Goal: Task Accomplishment & Management: Manage account settings

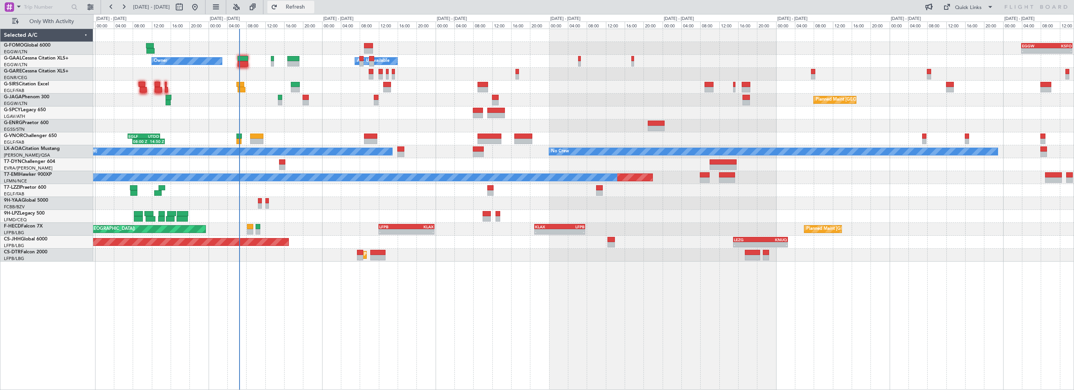
click at [311, 5] on span "Refresh" at bounding box center [295, 6] width 33 height 5
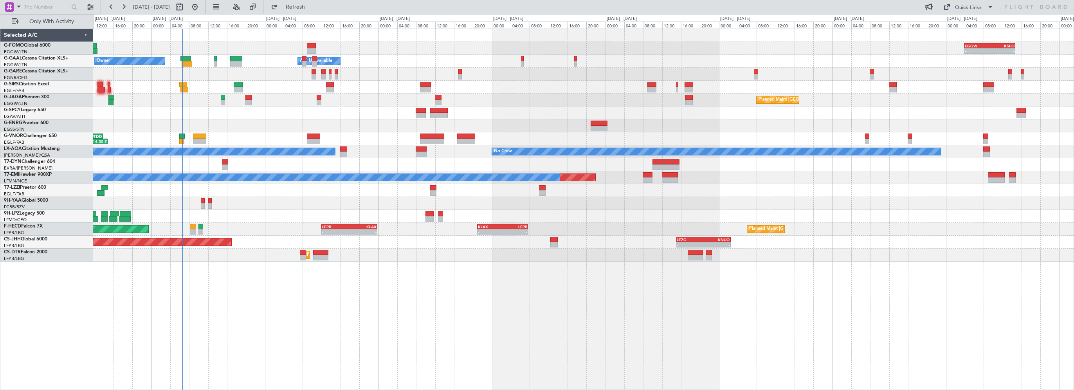
click at [280, 276] on div "- - EGGW 03:55 Z KSFO 14:45 Z - - KSFO 22:15 Z EGGW 08:00 Z Owner Owner A/C Una…" at bounding box center [583, 209] width 981 height 361
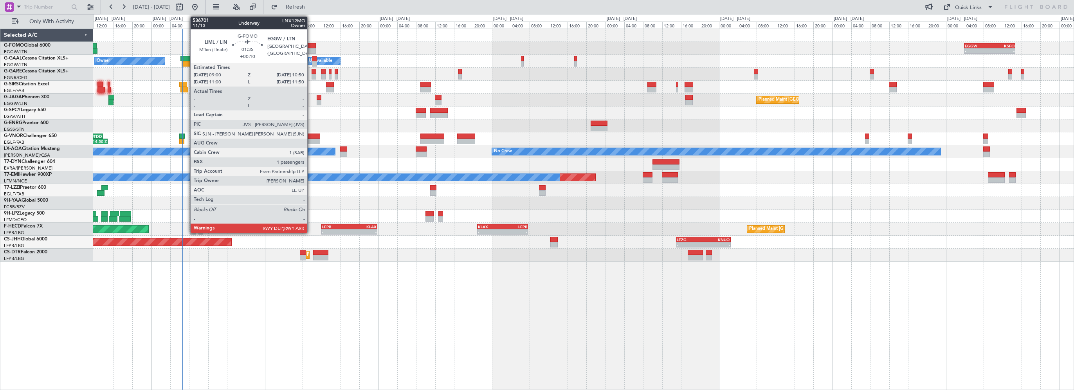
click at [311, 44] on div at bounding box center [311, 45] width 9 height 5
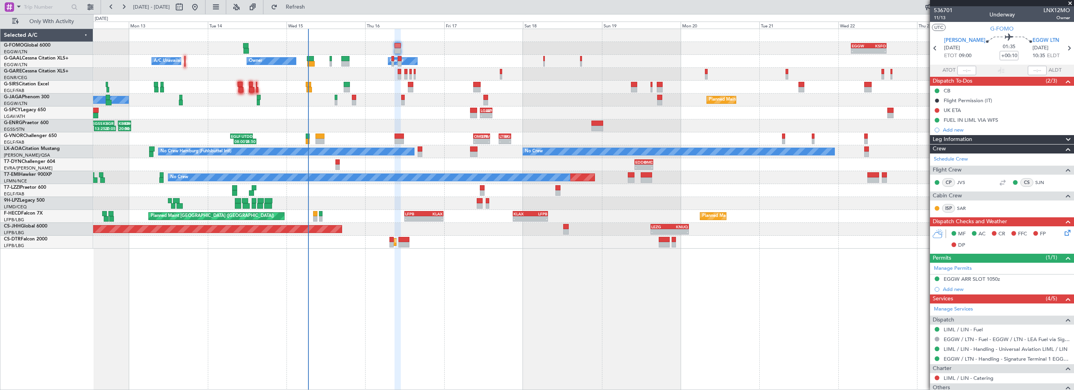
click at [587, 116] on div "- - EGGW 03:55 Z KSFO 14:45 Z - - KSFO 22:15 Z EGGW 08:00 Z - - EGGW 07:00 Z OE…" at bounding box center [583, 139] width 980 height 220
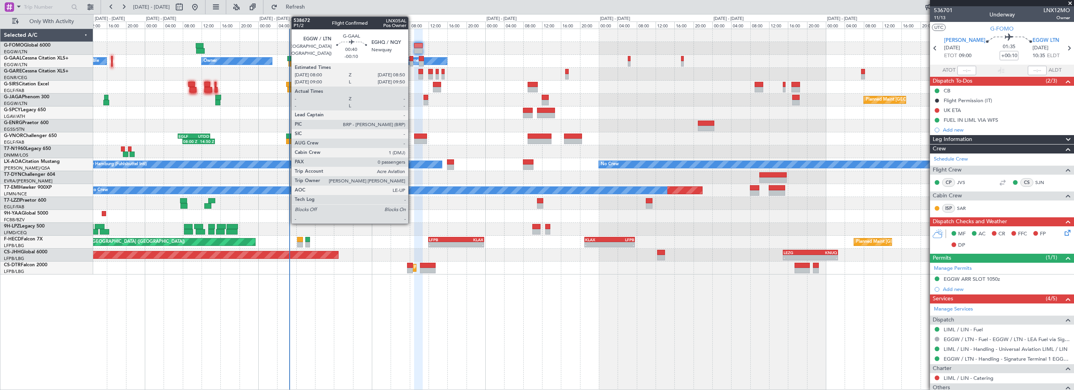
click at [412, 58] on div at bounding box center [411, 58] width 4 height 5
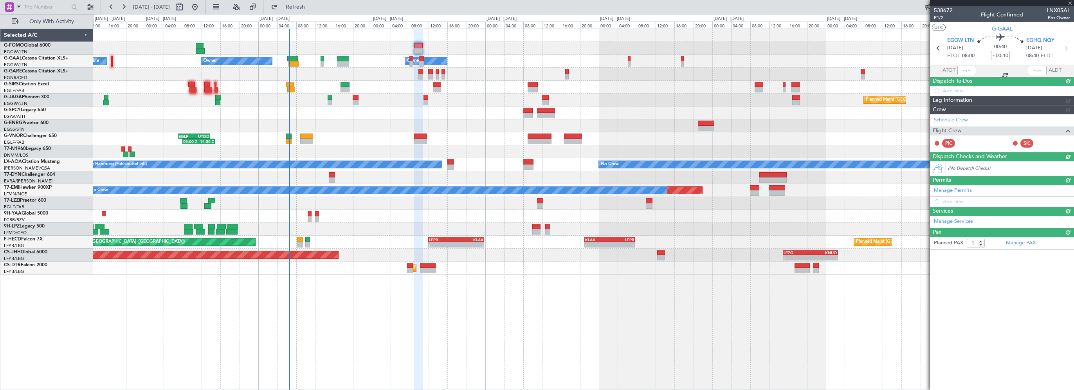
type input "-00:10"
type input "0"
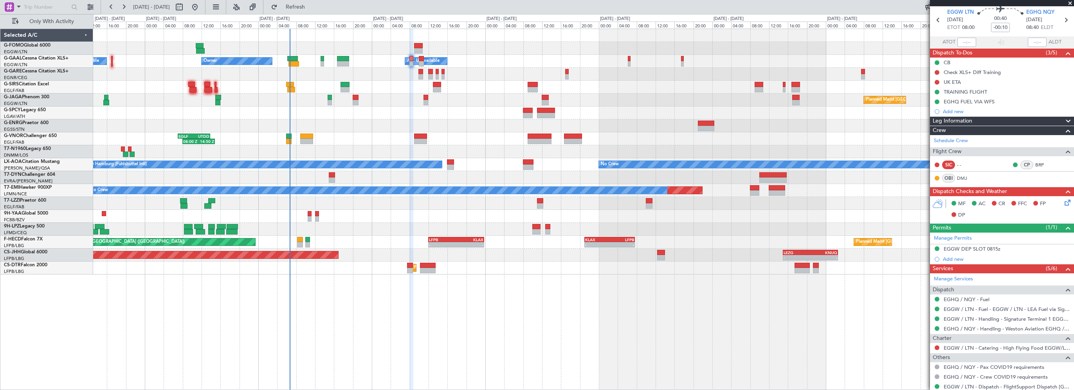
scroll to position [50, 0]
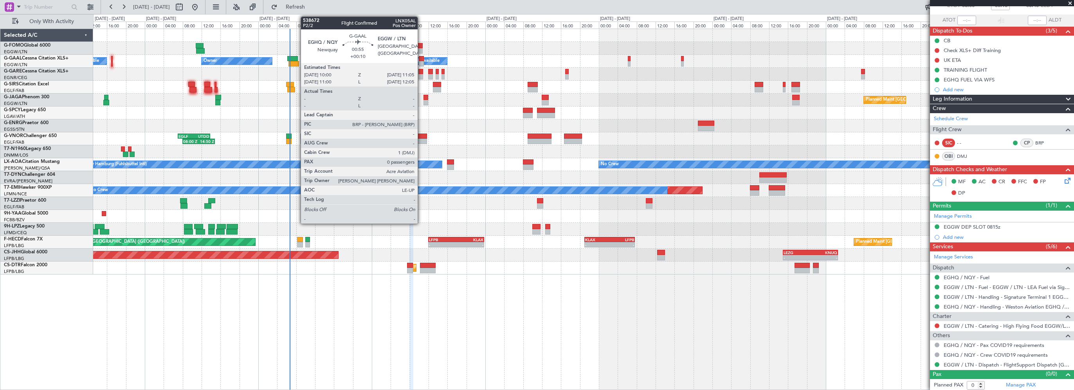
click at [421, 59] on div at bounding box center [421, 58] width 5 height 5
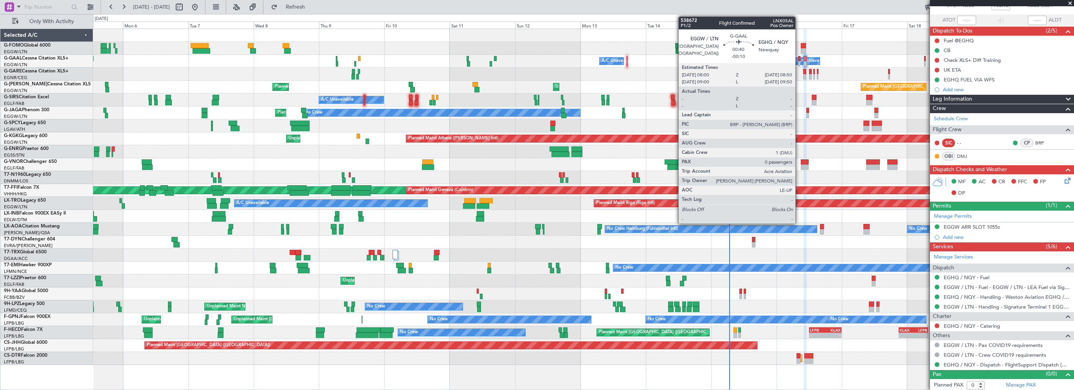
click at [798, 59] on div at bounding box center [799, 58] width 2 height 5
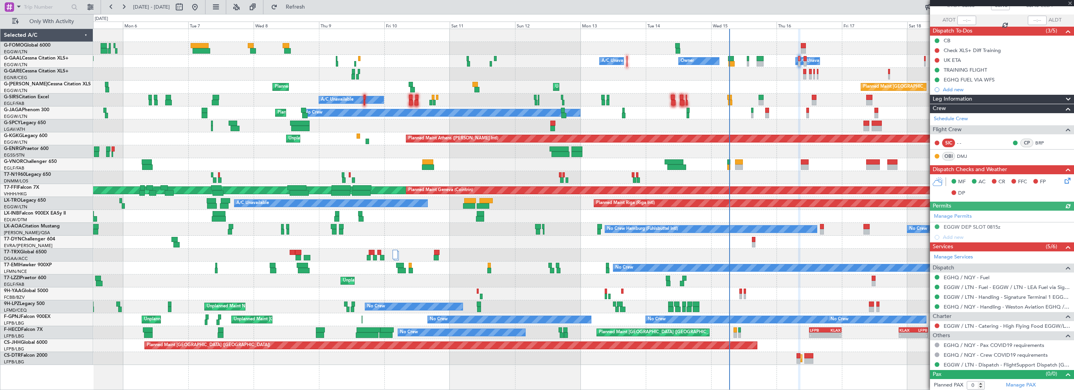
scroll to position [0, 0]
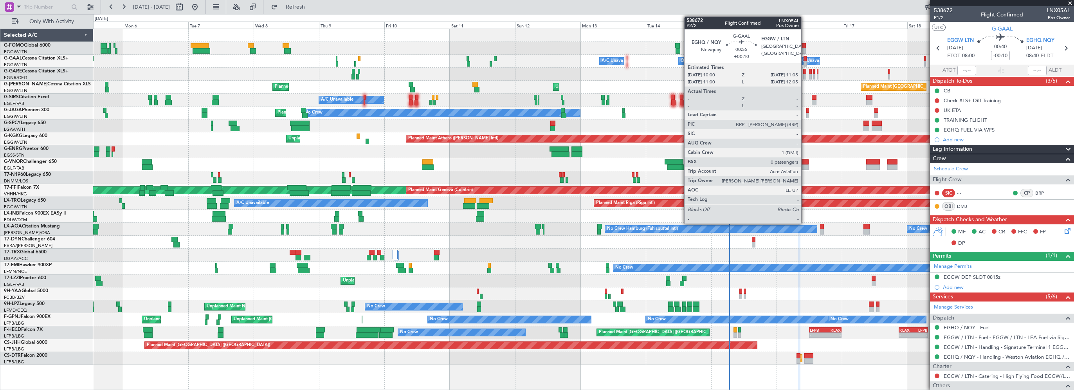
click at [805, 58] on div at bounding box center [805, 58] width 3 height 5
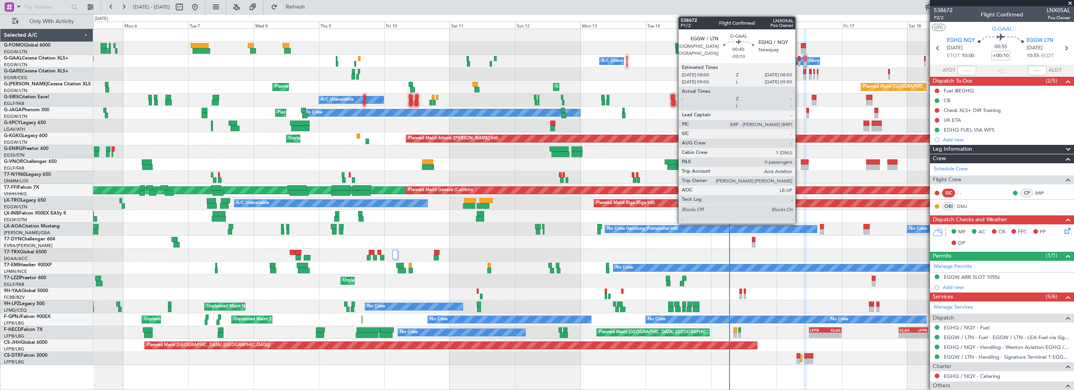
click at [799, 58] on div at bounding box center [799, 58] width 2 height 5
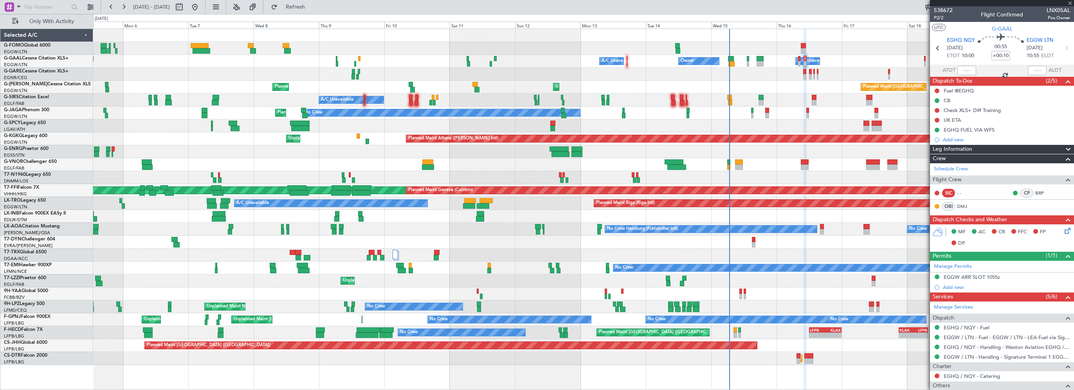
type input "-00:10"
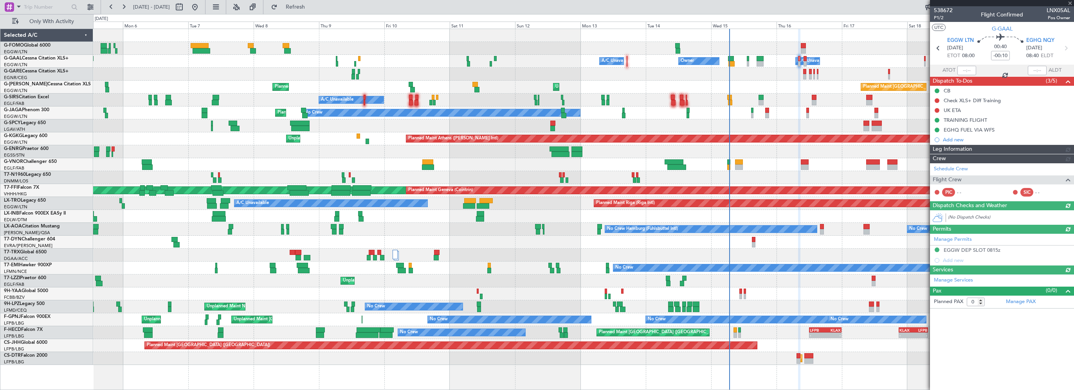
click at [859, 53] on div "- - EGGW 03:55 Z KSFO 14:45 Z" at bounding box center [583, 48] width 980 height 13
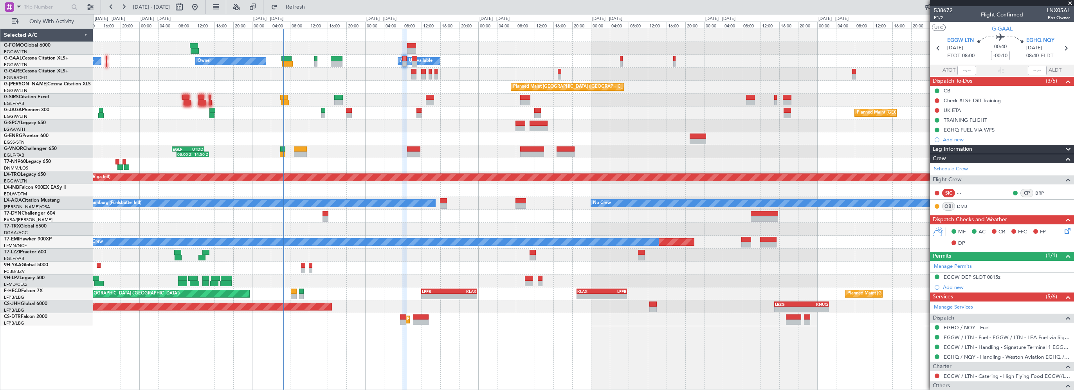
click at [468, 81] on div "- - EGGW 03:55 Z KSFO 14:45 Z - - KSFO 22:15 Z EGGW 08:00 Z Owner Owner A/C Una…" at bounding box center [583, 177] width 980 height 297
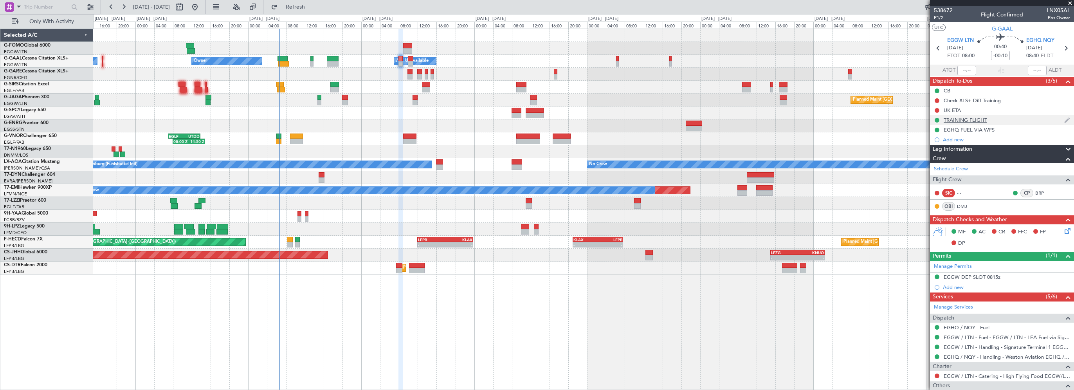
click at [955, 121] on div "TRAINING FLIGHT" at bounding box center [965, 120] width 43 height 7
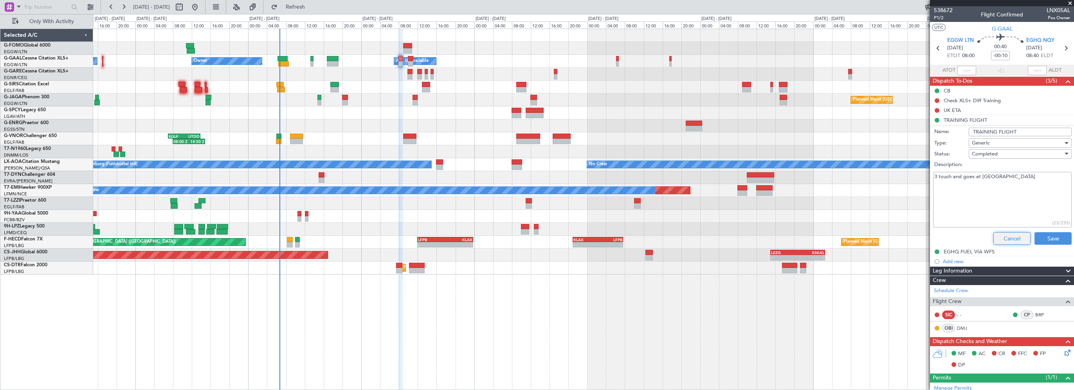
click at [1011, 234] on button "Cancel" at bounding box center [1011, 238] width 37 height 13
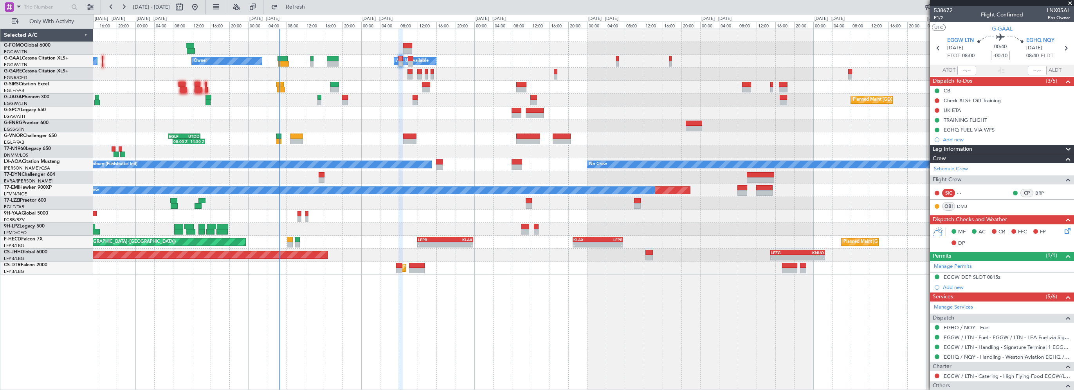
click at [506, 331] on div "- - EGGW 03:55 Z KSFO 14:45 Z - - KSFO 22:15 Z EGGW 08:00 Z Owner Owner A/C Una…" at bounding box center [583, 209] width 981 height 361
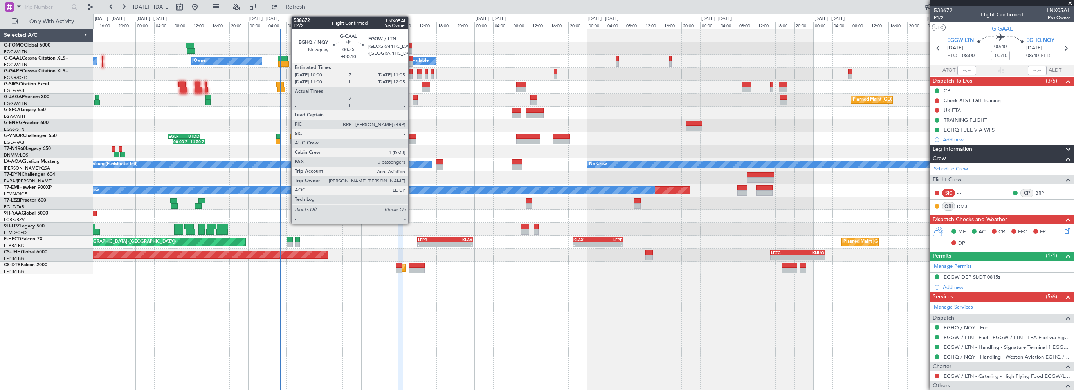
click at [412, 59] on div at bounding box center [410, 58] width 5 height 5
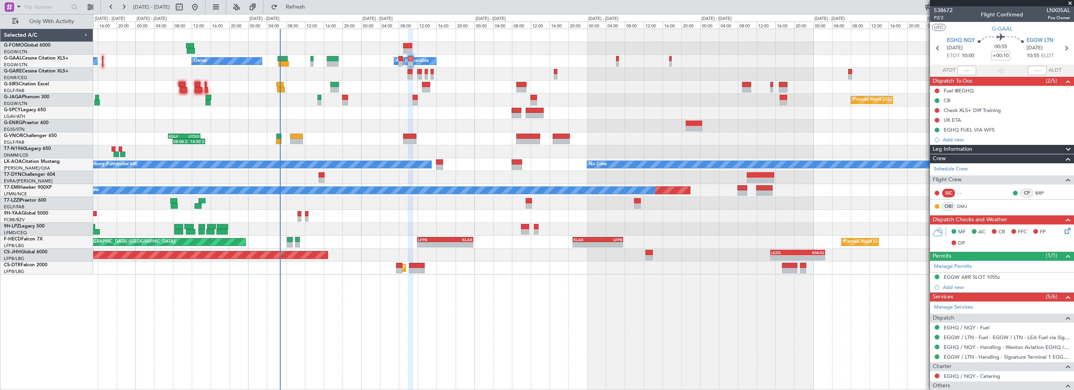
click at [1003, 52] on mat-tooltip-component "Flight Time" at bounding box center [998, 61] width 36 height 21
click at [1005, 56] on mat-tooltip-component "Flight Time" at bounding box center [998, 61] width 36 height 21
click at [1003, 54] on input "+00:10" at bounding box center [1000, 55] width 19 height 9
click at [1005, 55] on input "+00:10" at bounding box center [1000, 55] width 19 height 9
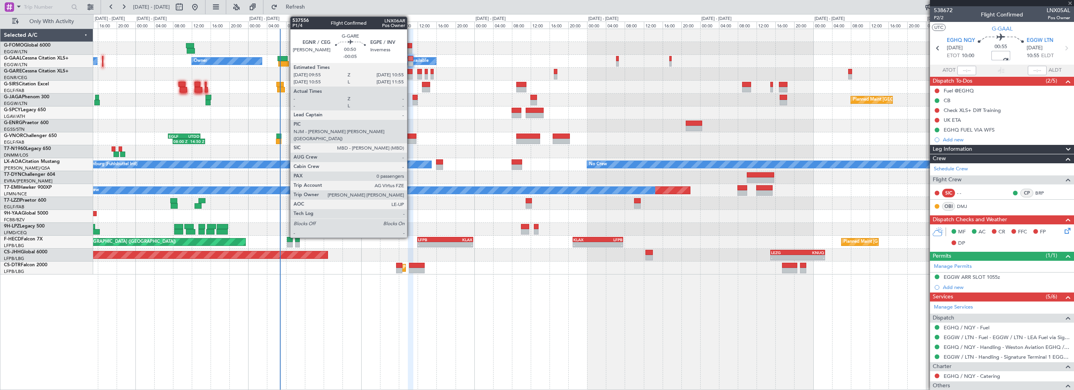
click at [411, 70] on div at bounding box center [409, 71] width 5 height 5
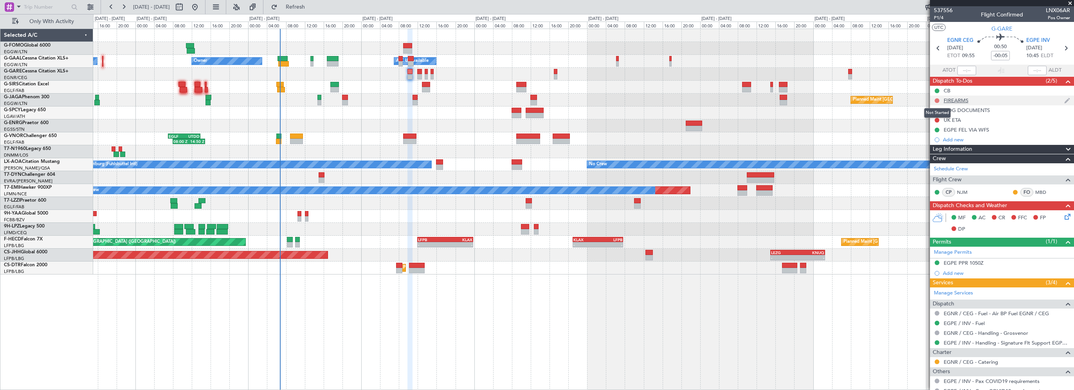
click at [937, 99] on button at bounding box center [937, 100] width 5 height 5
click at [934, 134] on span "Completed" at bounding box center [941, 135] width 26 height 8
click at [937, 110] on button at bounding box center [937, 110] width 5 height 5
drag, startPoint x: 935, startPoint y: 155, endPoint x: 948, endPoint y: 144, distance: 17.2
click at [935, 155] on span "Cancelled" at bounding box center [939, 157] width 22 height 8
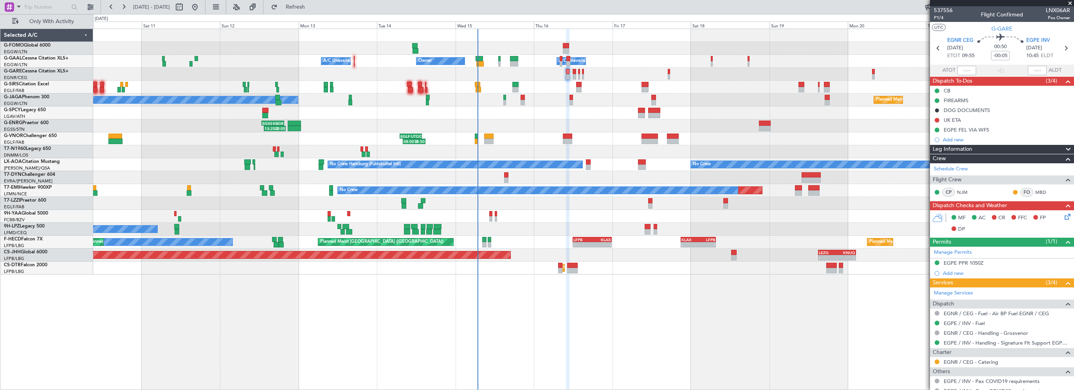
scroll to position [36, 0]
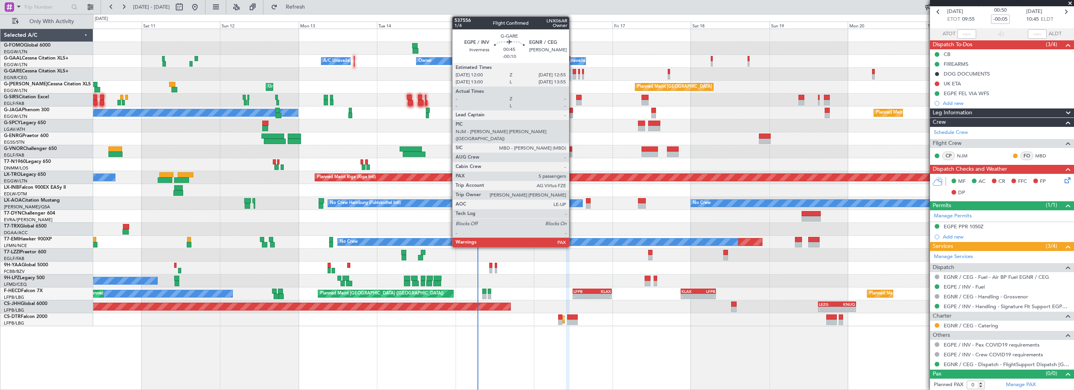
click at [573, 72] on div at bounding box center [574, 71] width 3 height 5
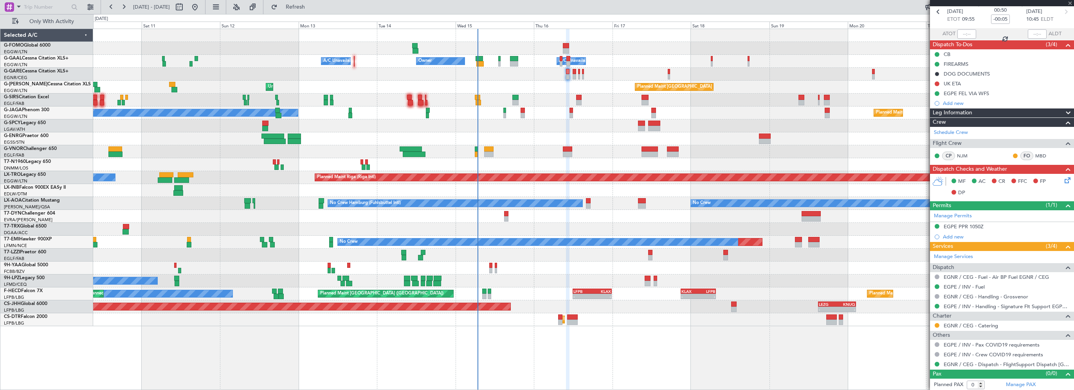
type input "-00:10"
type input "5"
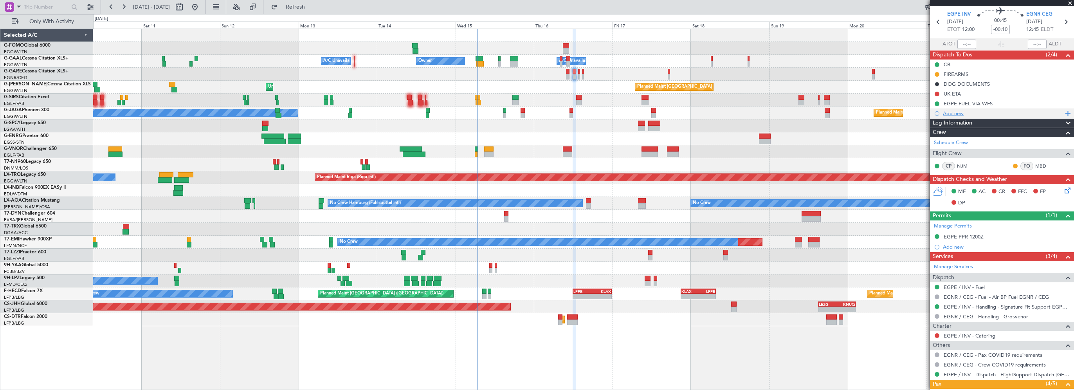
scroll to position [0, 0]
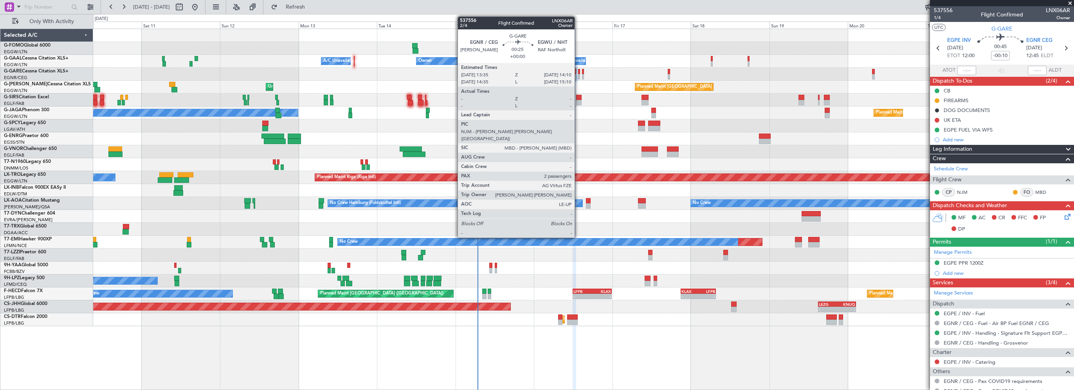
click at [578, 71] on div at bounding box center [579, 71] width 2 height 5
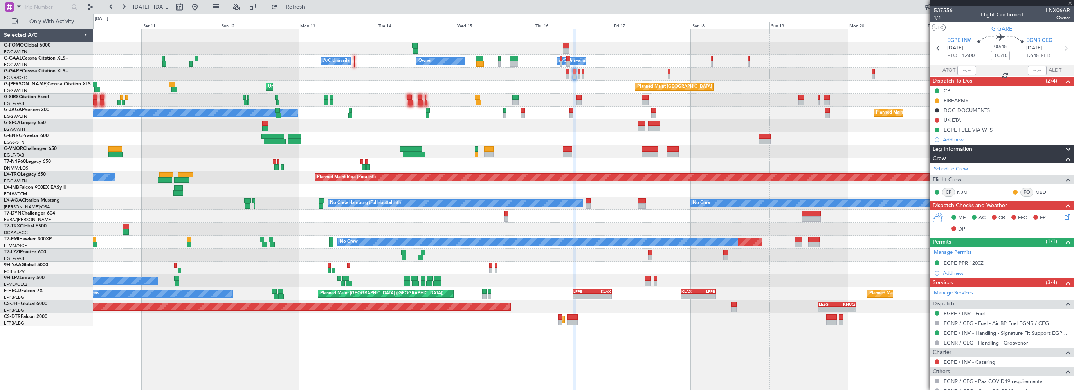
type input "2"
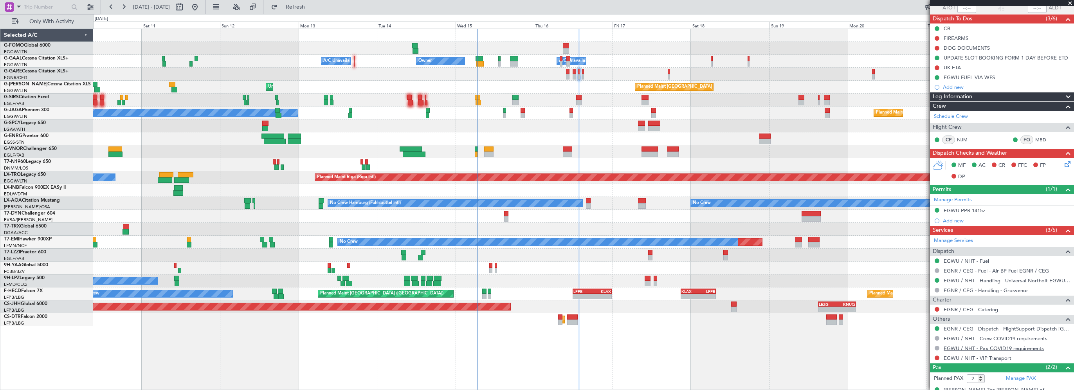
scroll to position [91, 0]
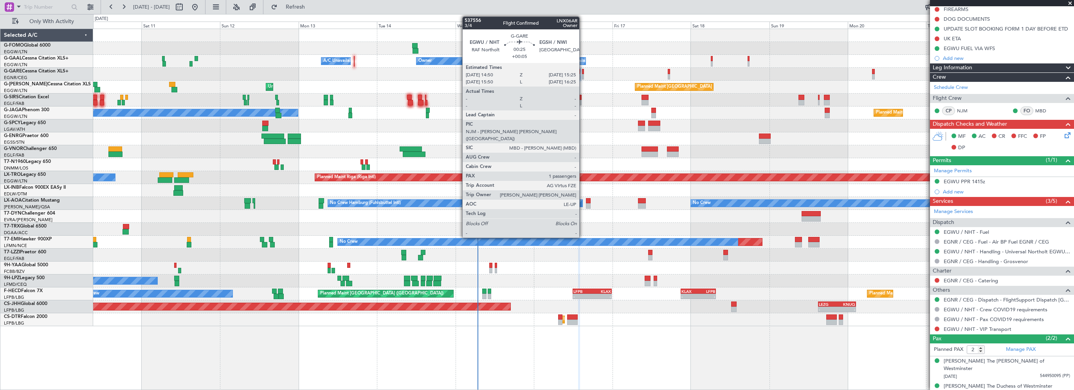
click at [583, 72] on div at bounding box center [583, 71] width 2 height 5
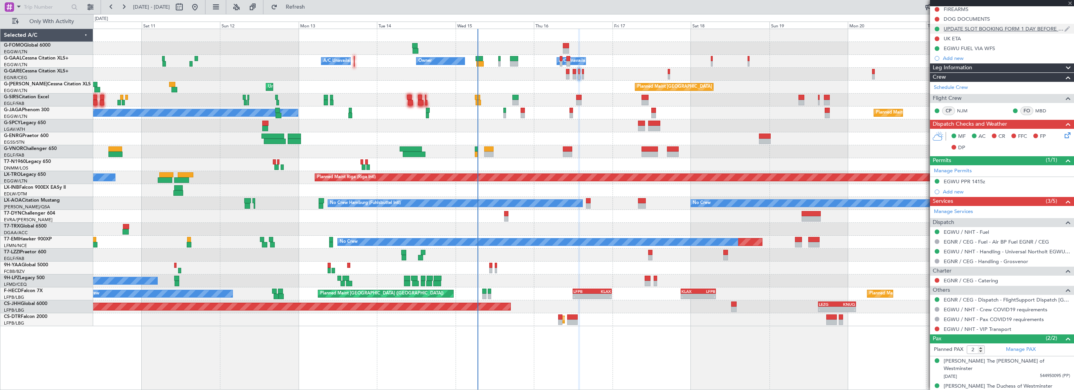
type input "+00:05"
type input "1"
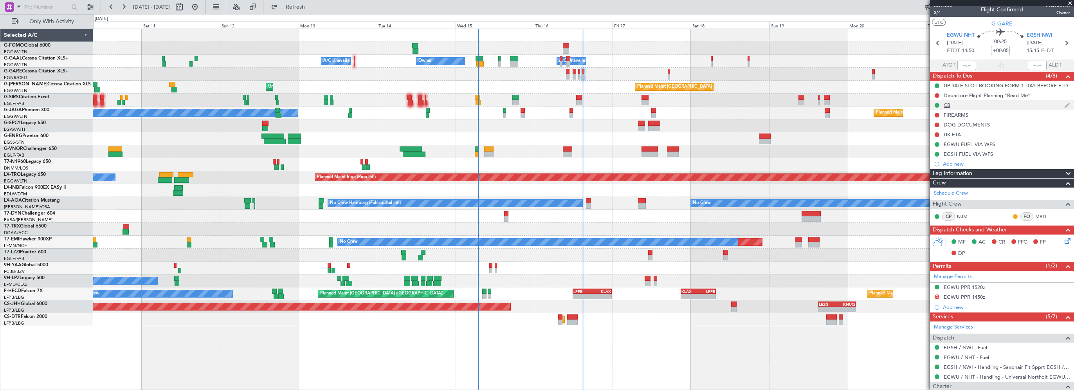
scroll to position [0, 0]
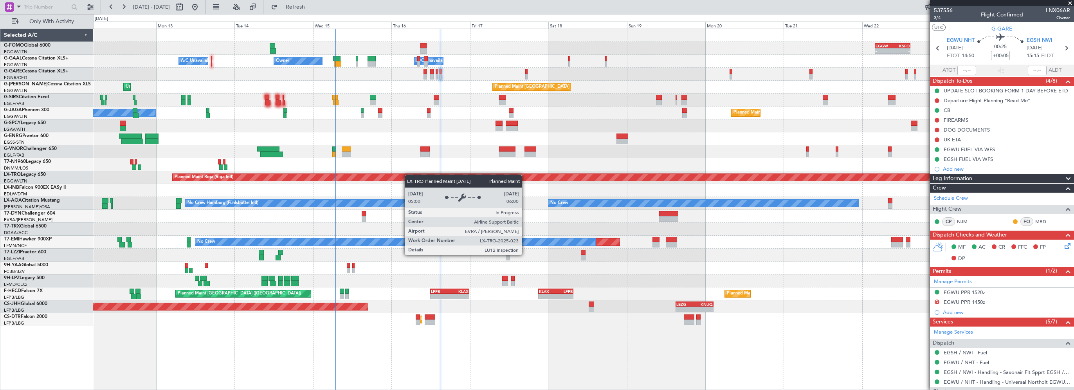
click at [391, 177] on div "- - EGGW 03:55 Z KSFO 14:45 Z - - KSFO 22:15 Z EGGW 08:00 Z Owner Owner A/C Una…" at bounding box center [583, 177] width 980 height 297
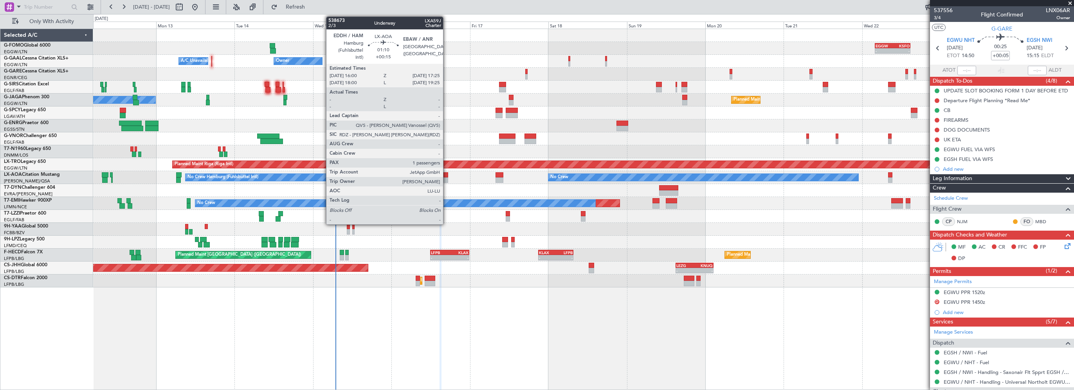
click at [447, 175] on div at bounding box center [445, 174] width 5 height 5
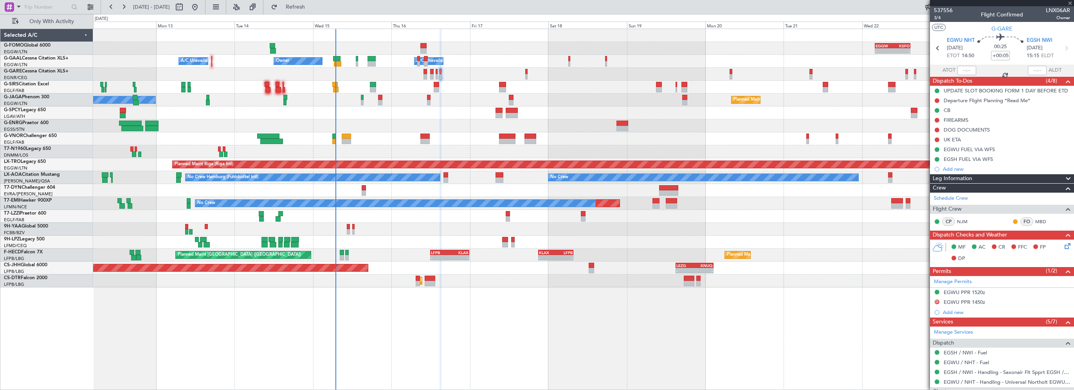
type input "+00:15"
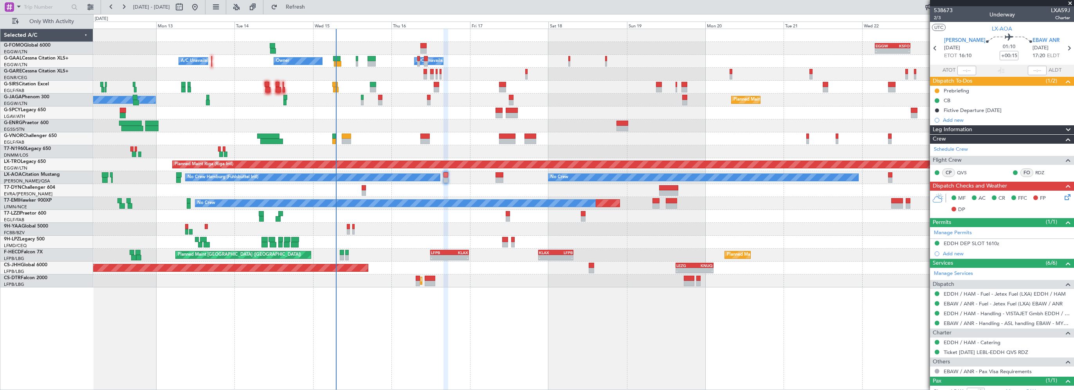
drag, startPoint x: 299, startPoint y: 5, endPoint x: 351, endPoint y: 81, distance: 92.3
click at [301, 5] on button "Refresh" at bounding box center [290, 7] width 47 height 13
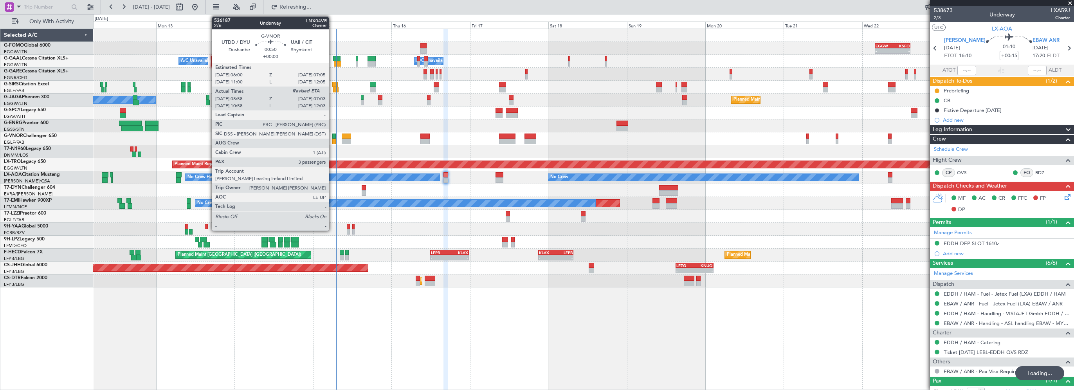
click at [332, 135] on div at bounding box center [334, 135] width 4 height 5
type input "06:08"
type input "3"
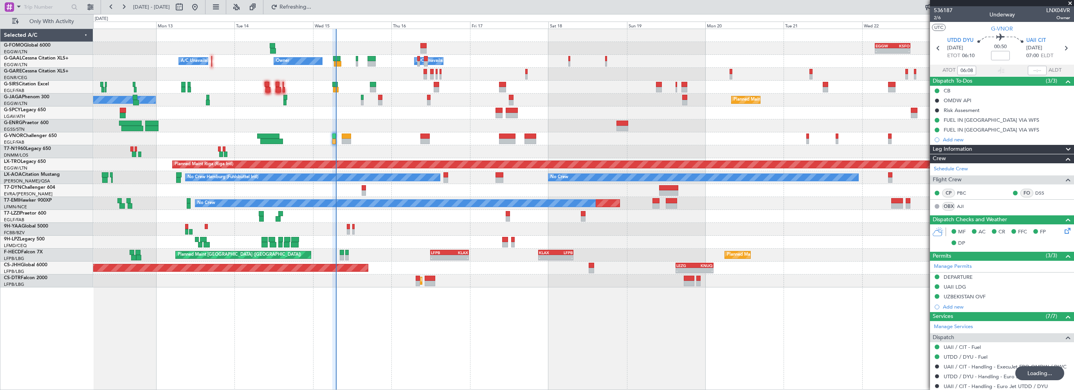
type input "06:59"
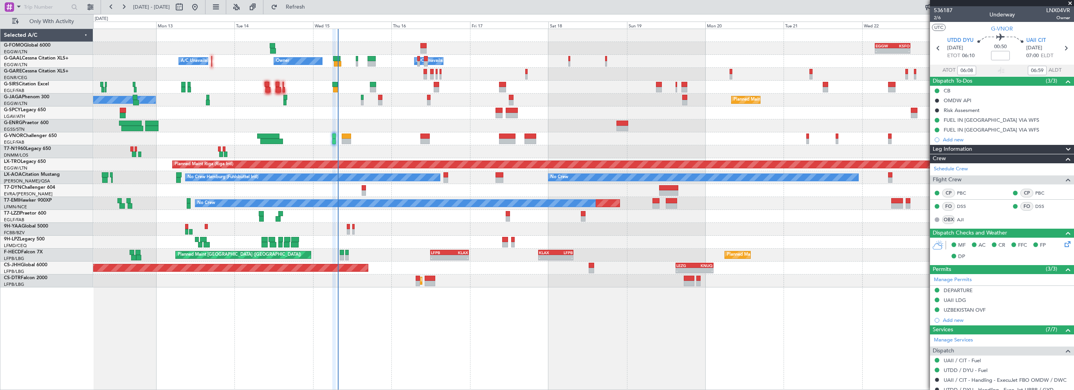
drag, startPoint x: 305, startPoint y: 10, endPoint x: 369, endPoint y: 47, distance: 73.3
click at [305, 10] on button "Refresh" at bounding box center [290, 7] width 47 height 13
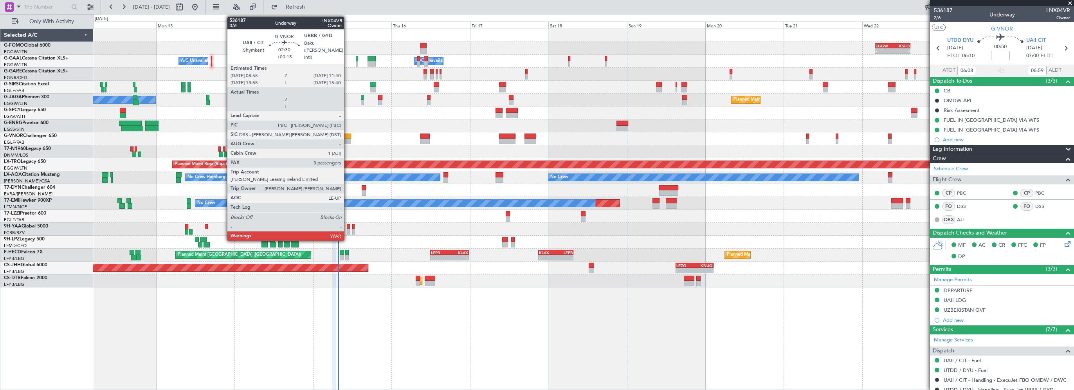
click at [348, 135] on div at bounding box center [346, 135] width 9 height 5
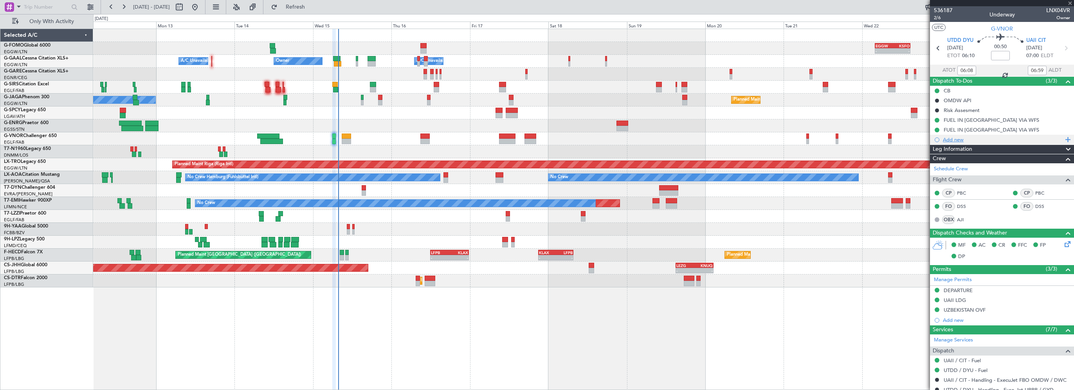
type input "+00:15"
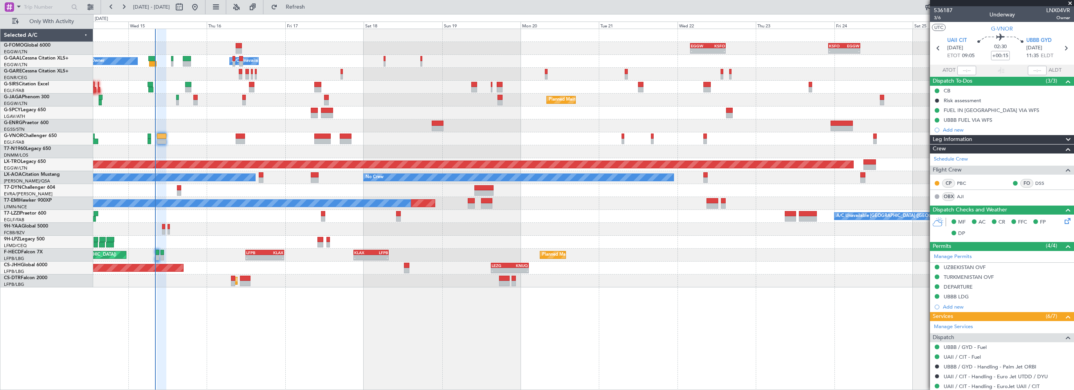
click at [362, 308] on div "- - EGGW 03:55 Z KSFO 14:45 Z - - KSFO 22:15 Z EGGW 08:00 Z Owner Owner A/C Una…" at bounding box center [583, 209] width 981 height 361
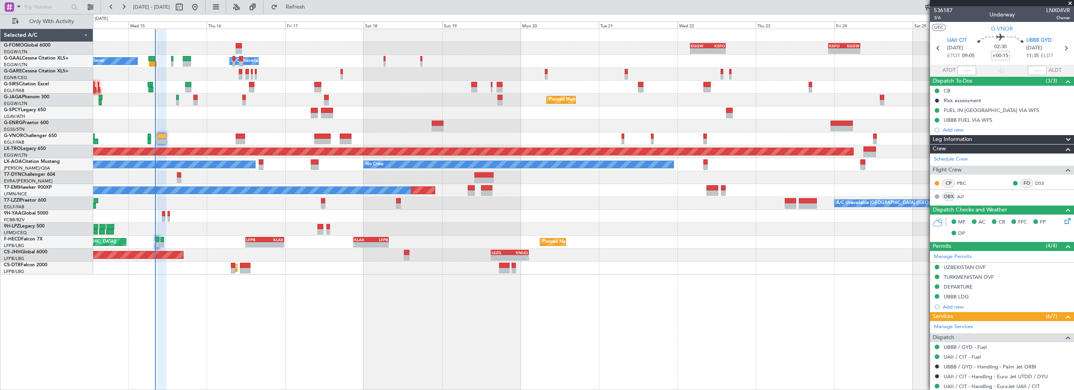
click at [285, 127] on div "- - EGGW 03:55 Z KSFO 14:45 Z - - KSFO 22:15 Z EGGW 08:00 Z Owner Owner A/C Una…" at bounding box center [583, 151] width 980 height 245
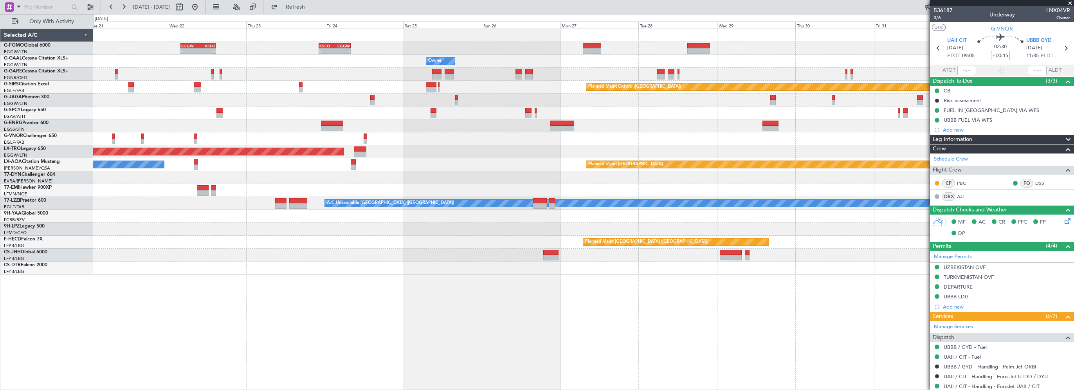
click at [283, 131] on div "- - EGGW 03:55 Z KSFO 14:45 Z - - KSFO 22:15 Z EGGW 08:00 Z Owner Owner Planned…" at bounding box center [583, 151] width 980 height 245
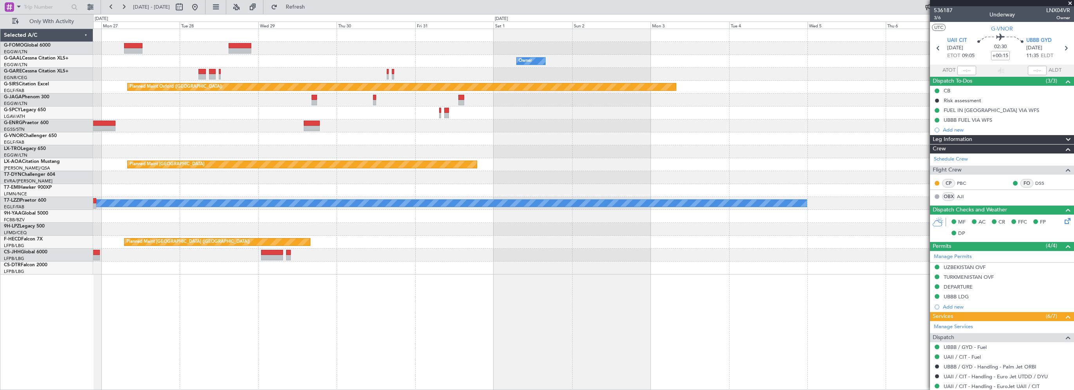
click at [260, 152] on div "KSFO 22:15 Z EGGW 08:00 Z - - Owner Owner Planned Maint Oxford (Kidlington) Pla…" at bounding box center [583, 151] width 980 height 245
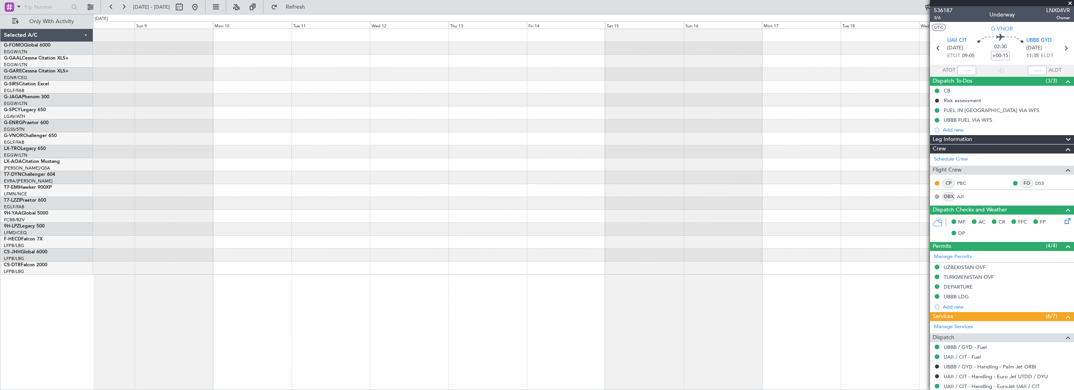
click at [234, 157] on div at bounding box center [583, 151] width 980 height 245
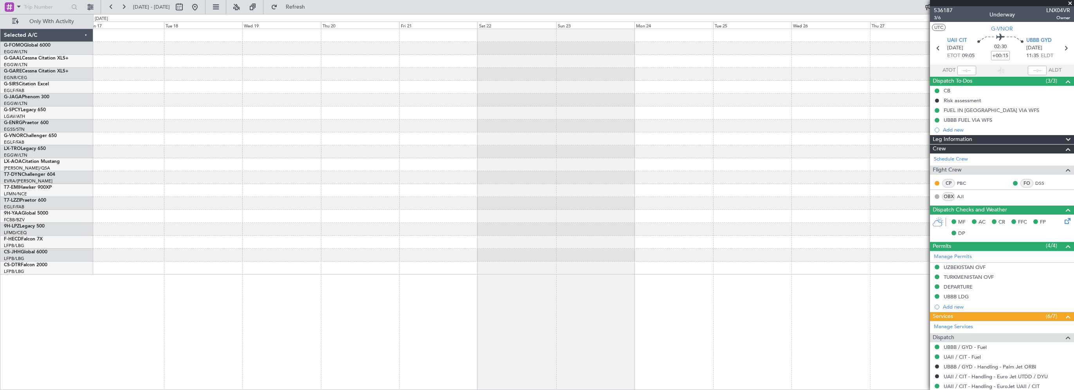
click at [287, 159] on div at bounding box center [583, 151] width 980 height 245
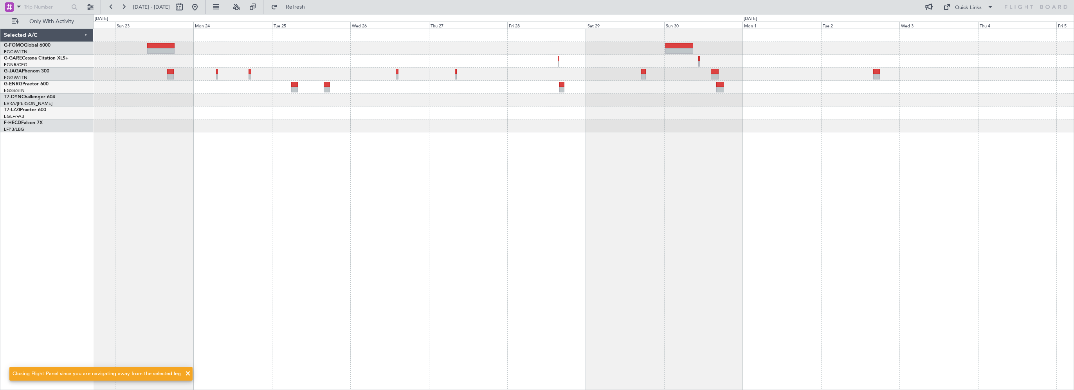
click at [400, 227] on div "Planned Maint Riga (Riga Intl)" at bounding box center [583, 209] width 981 height 361
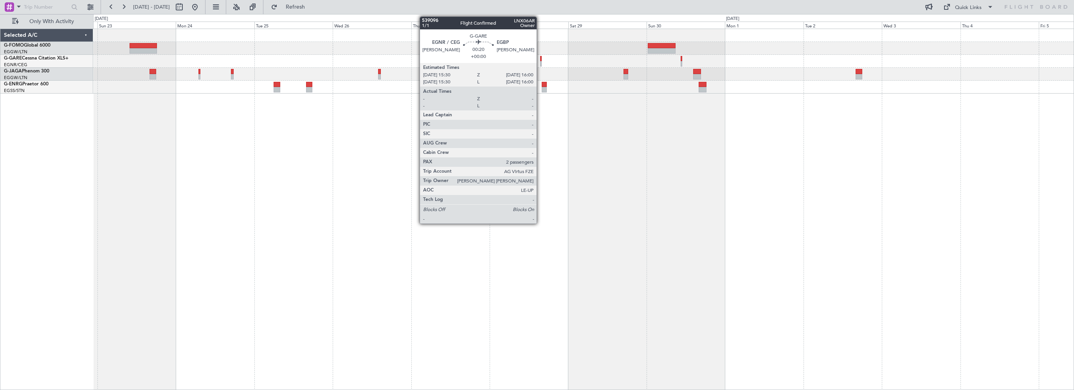
click at [540, 58] on div at bounding box center [541, 58] width 2 height 5
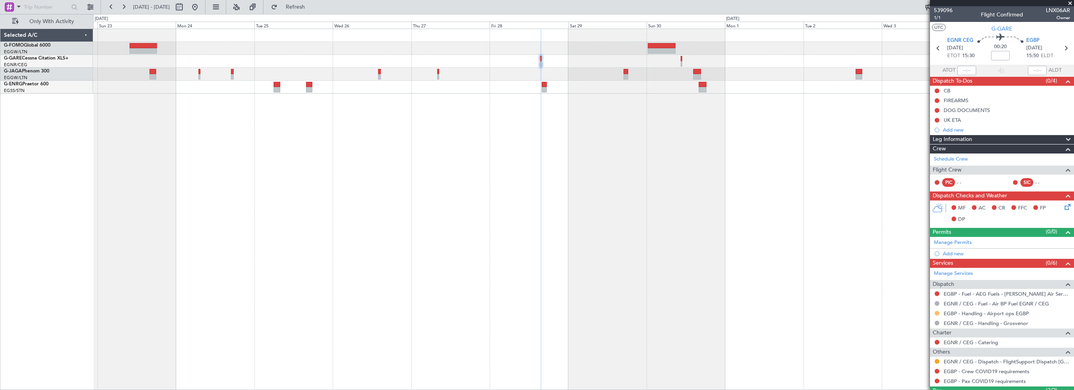
click at [935, 313] on button at bounding box center [937, 313] width 5 height 5
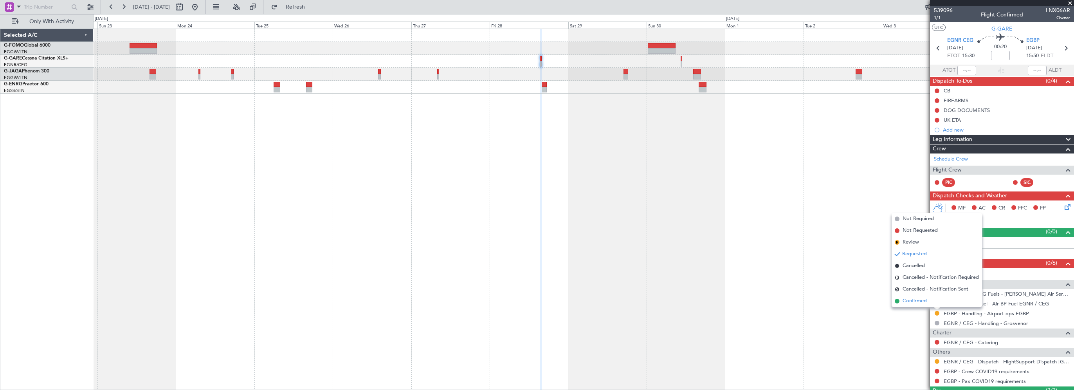
click at [912, 297] on span "Confirmed" at bounding box center [915, 301] width 24 height 8
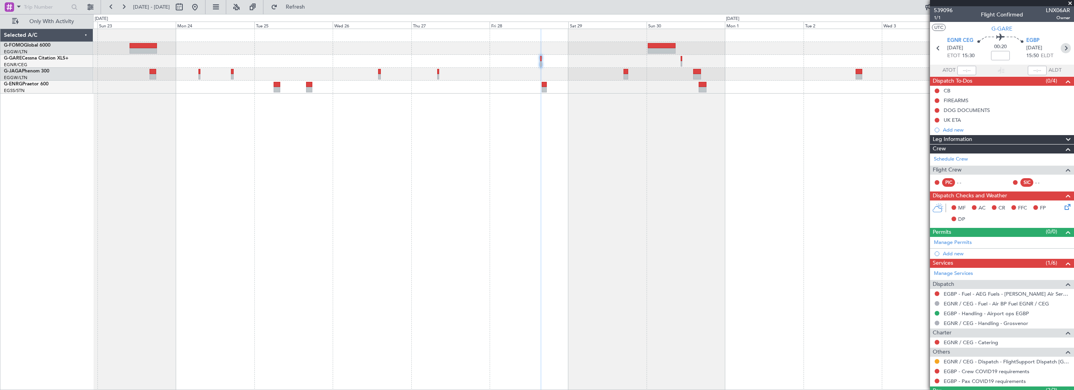
click at [1061, 47] on icon at bounding box center [1066, 48] width 10 height 10
click at [937, 322] on button at bounding box center [937, 323] width 5 height 5
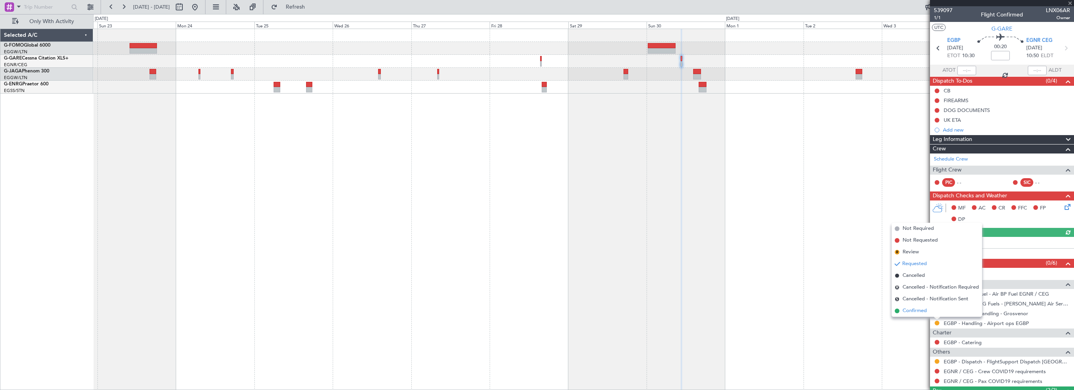
click at [917, 313] on span "Confirmed" at bounding box center [915, 311] width 24 height 8
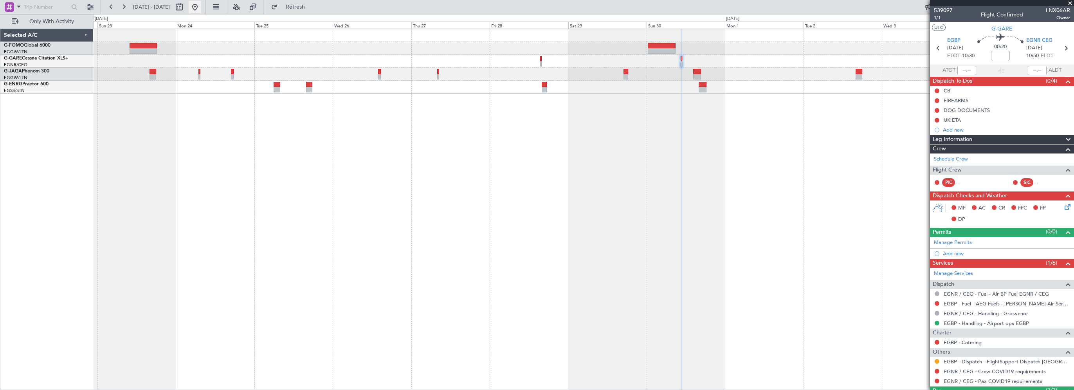
drag, startPoint x: 219, startPoint y: 6, endPoint x: 221, endPoint y: 3, distance: 4.0
click at [201, 6] on button at bounding box center [195, 7] width 13 height 13
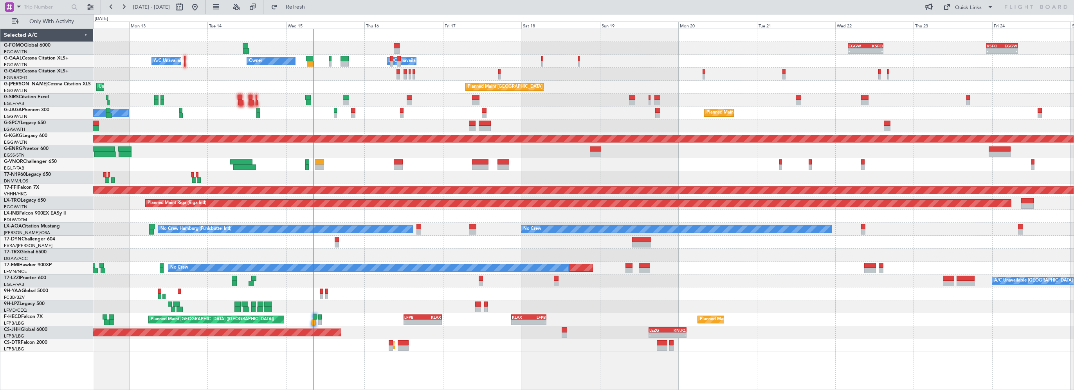
click at [361, 178] on div "- - EGGW 03:55 Z KSFO 14:45 Z - - KSFO 22:15 Z EGGW 08:00 Z Owner Owner A/C Una…" at bounding box center [583, 190] width 980 height 323
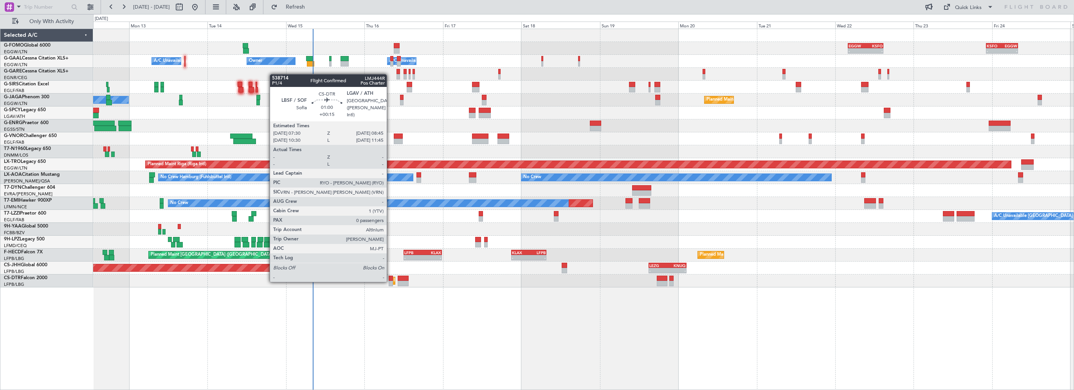
click at [390, 281] on div at bounding box center [391, 283] width 4 height 5
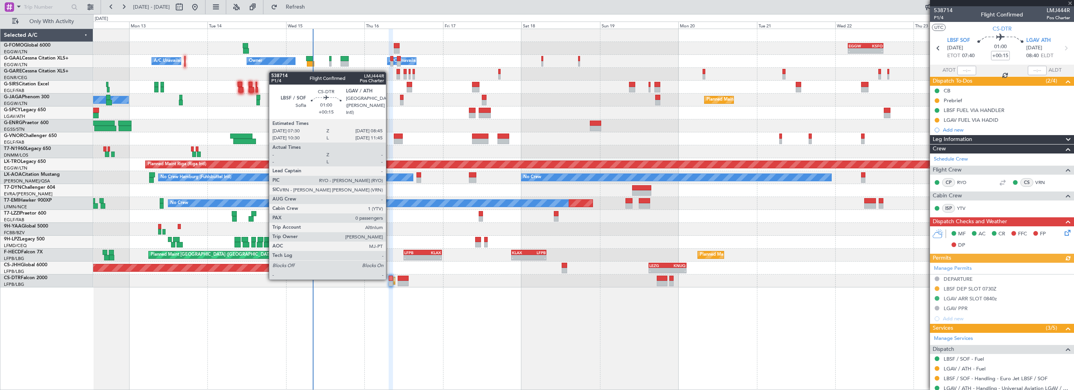
click at [389, 279] on div at bounding box center [391, 278] width 4 height 5
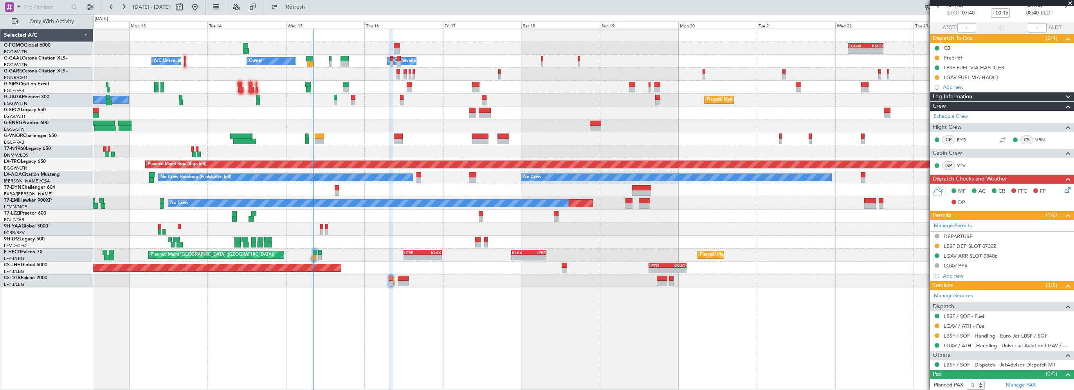
scroll to position [43, 0]
click at [935, 324] on button at bounding box center [937, 325] width 5 height 5
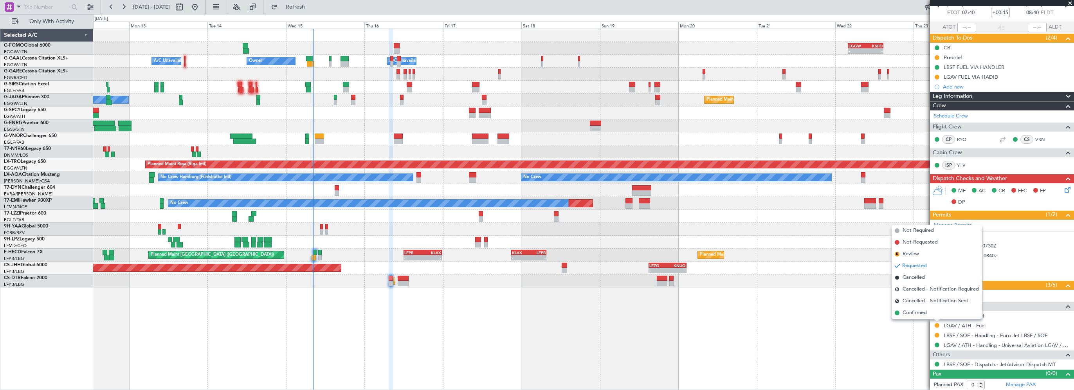
drag, startPoint x: 915, startPoint y: 315, endPoint x: 880, endPoint y: 311, distance: 35.1
click at [915, 315] on span "Confirmed" at bounding box center [915, 313] width 24 height 8
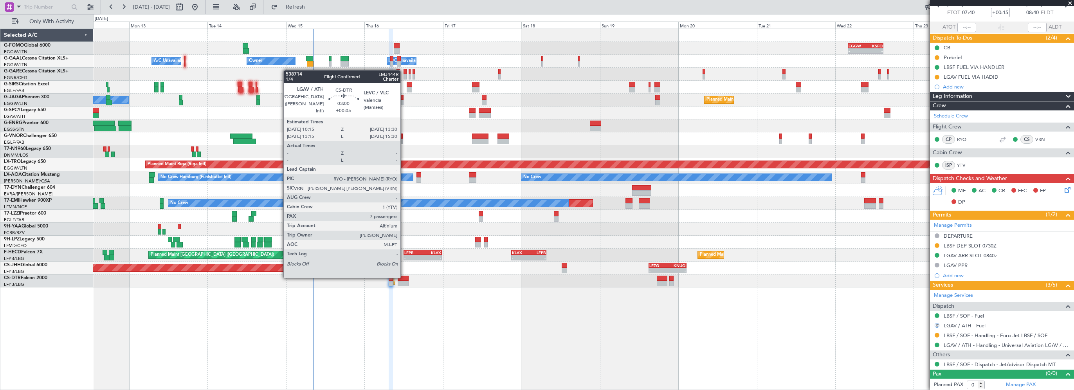
click at [404, 277] on div at bounding box center [403, 278] width 11 height 5
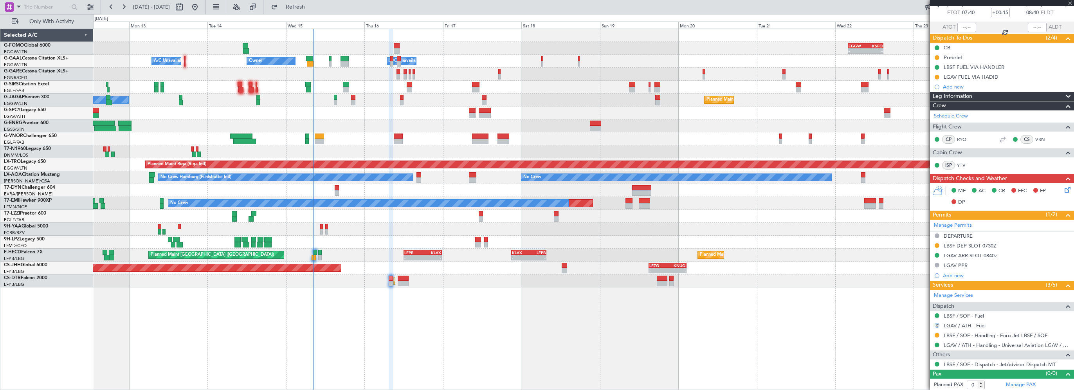
type input "+00:05"
type input "7"
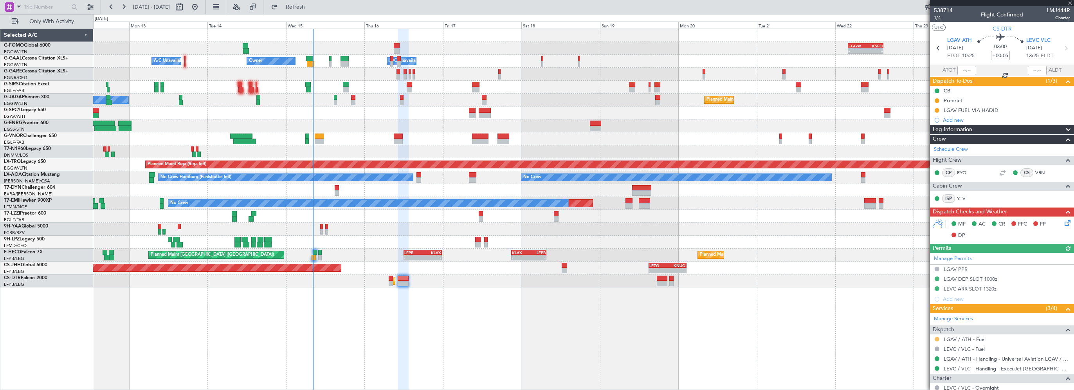
click at [936, 337] on button at bounding box center [937, 339] width 5 height 5
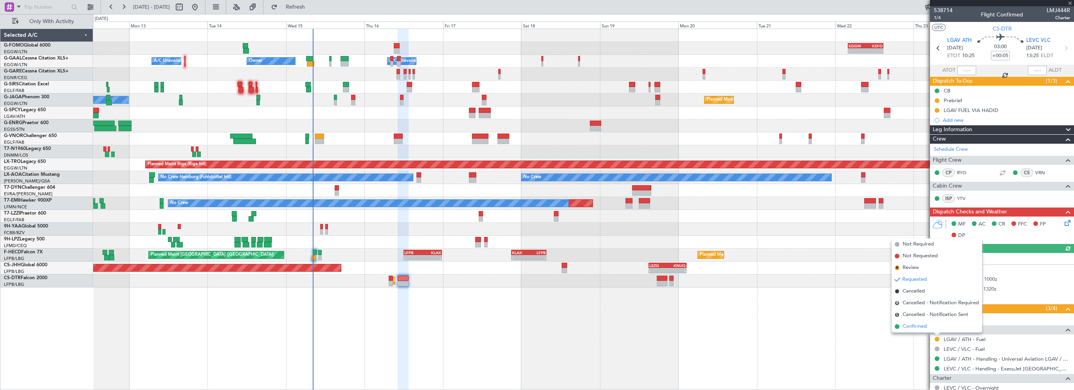
click at [913, 323] on span "Confirmed" at bounding box center [915, 327] width 24 height 8
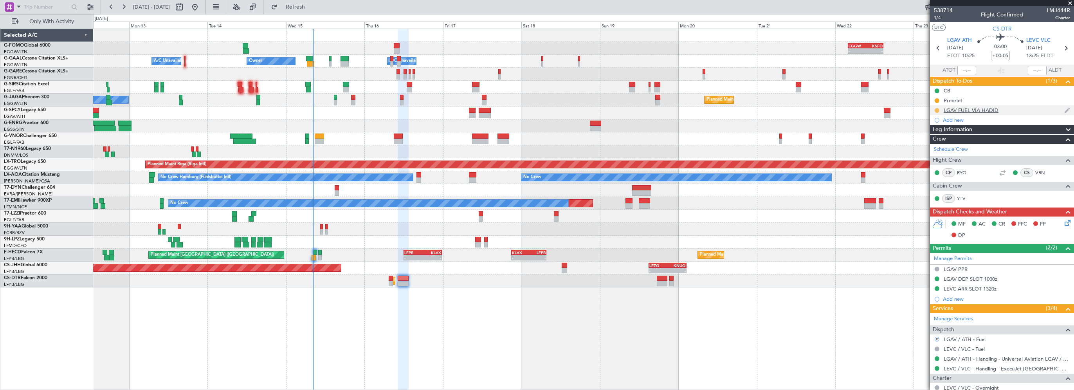
click at [938, 109] on button at bounding box center [937, 110] width 5 height 5
click at [930, 146] on span "Completed" at bounding box center [940, 145] width 26 height 8
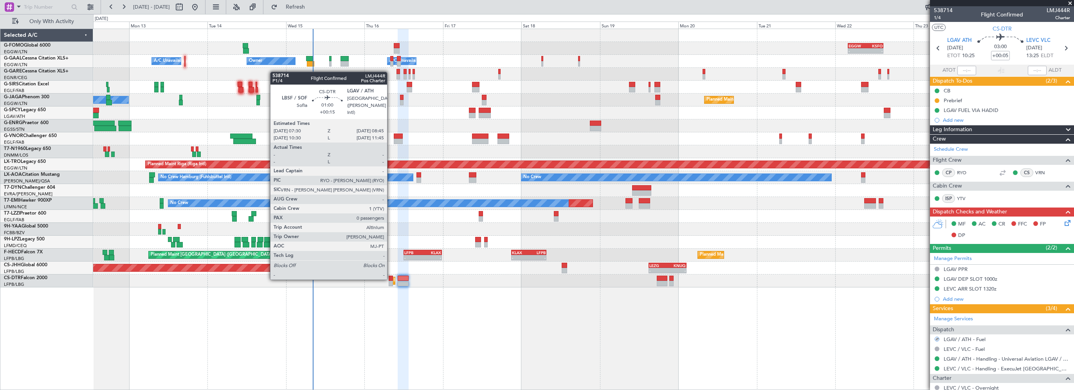
click at [391, 279] on div at bounding box center [391, 278] width 4 height 5
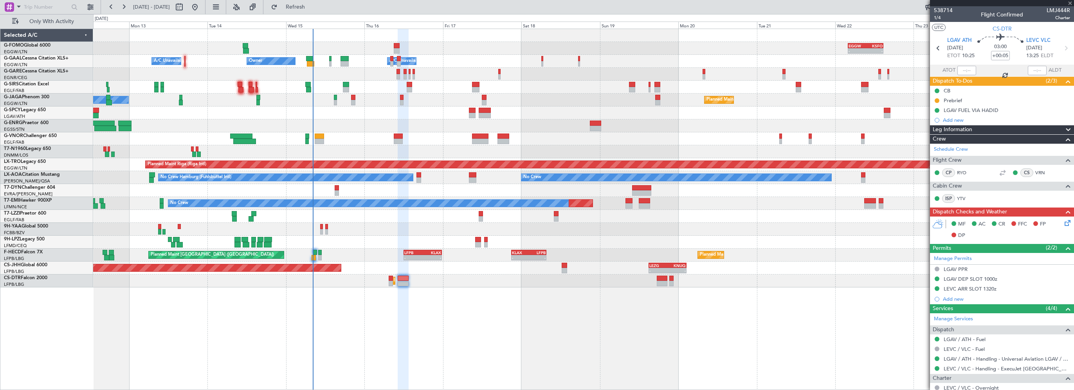
type input "+00:15"
type input "0"
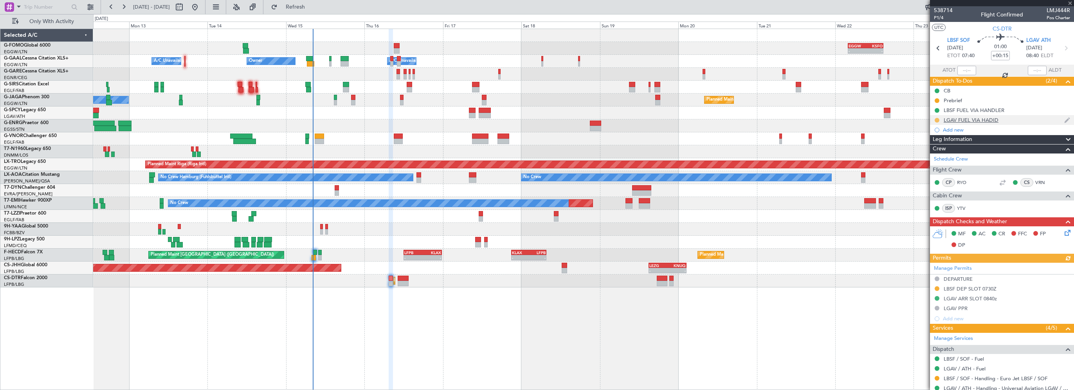
click at [936, 120] on button at bounding box center [937, 120] width 5 height 5
click at [949, 153] on span "Completed" at bounding box center [940, 155] width 26 height 8
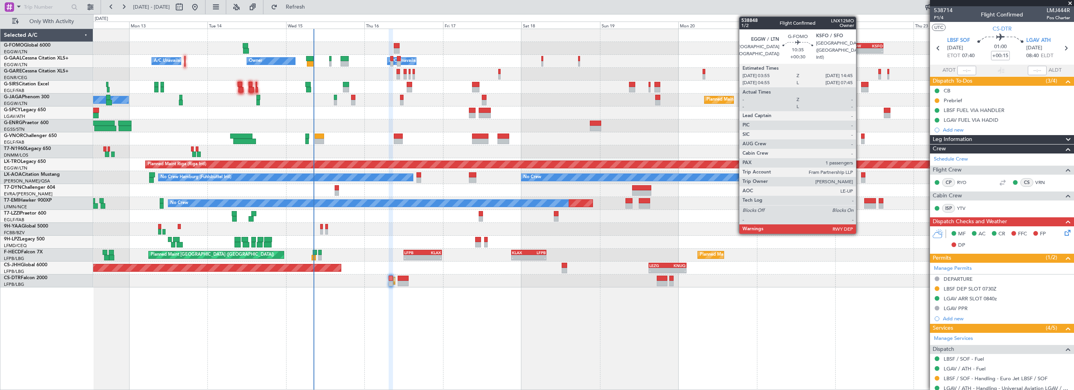
click at [859, 43] on div "EGGW" at bounding box center [857, 45] width 17 height 5
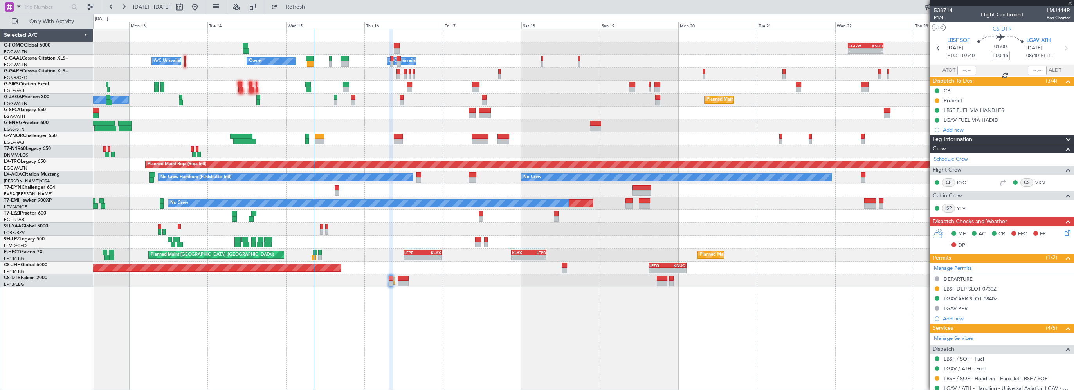
type input "+00:30"
type input "1"
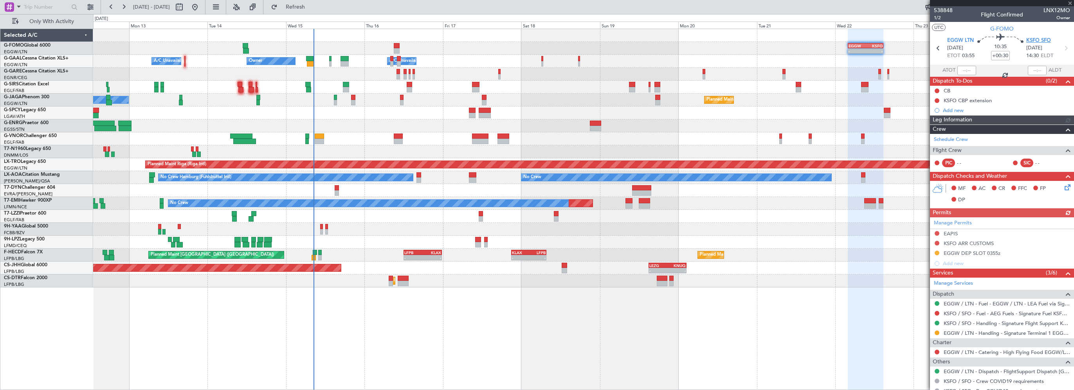
click at [1044, 43] on span "KSFO SFO" at bounding box center [1038, 41] width 25 height 8
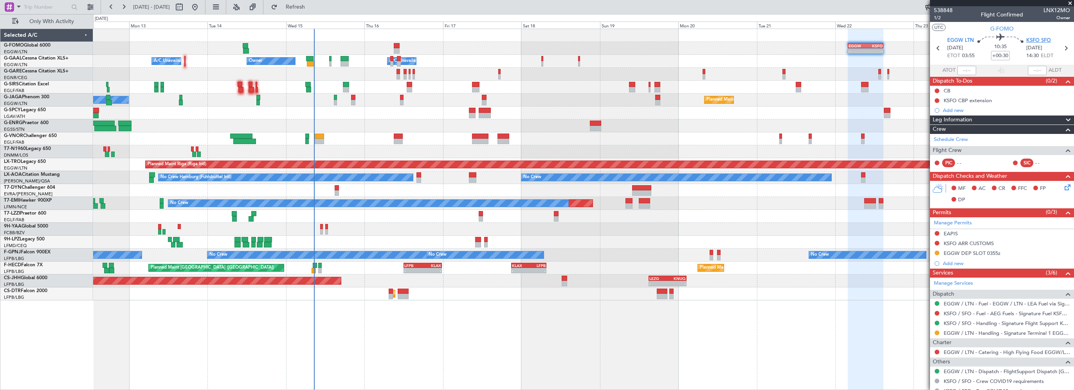
click at [1041, 41] on span "KSFO SFO" at bounding box center [1038, 41] width 25 height 8
click at [262, 122] on div "- - EGGW 03:55 Z KSFO 14:45 Z - - KSFO 22:15 Z EGGW 08:00 Z Owner Owner A/C Una…" at bounding box center [583, 164] width 980 height 271
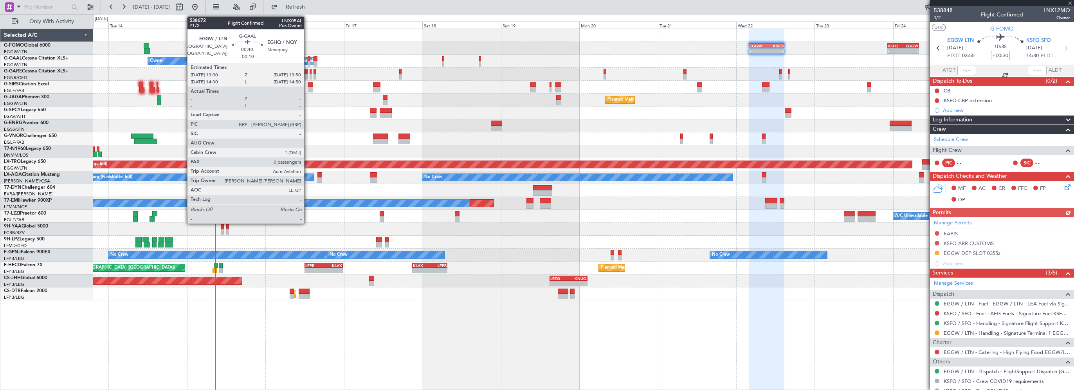
click at [308, 58] on div at bounding box center [309, 58] width 3 height 5
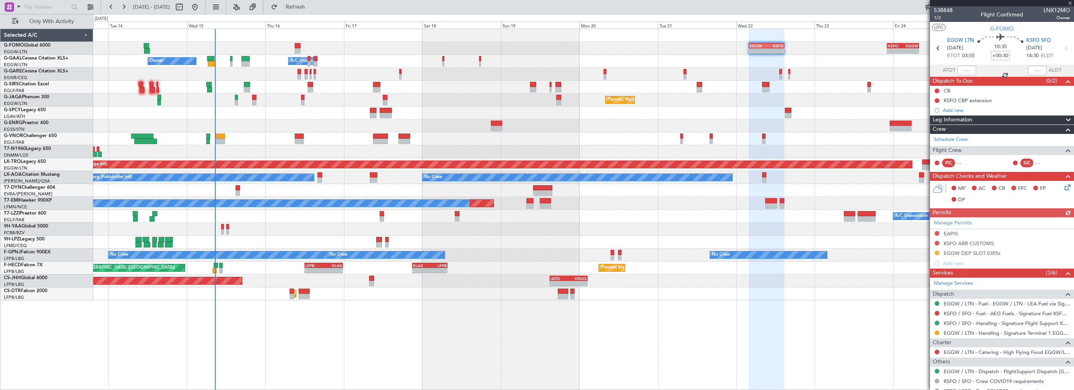
type input "-00:10"
type input "0"
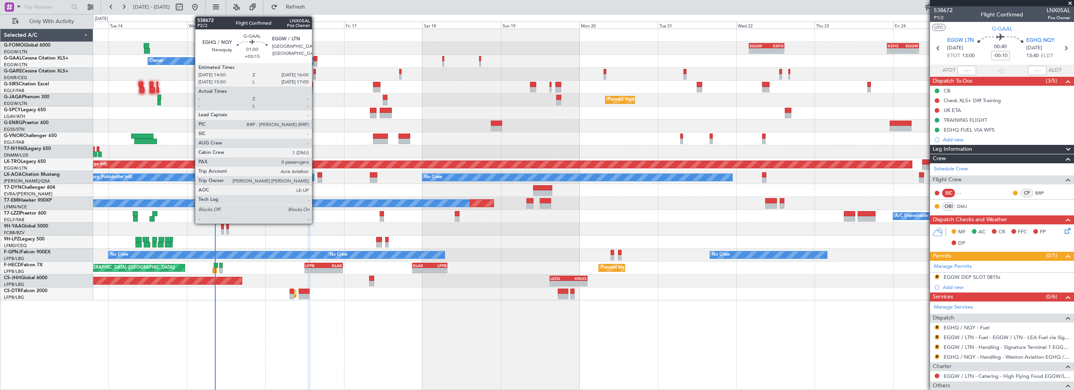
click at [315, 60] on div at bounding box center [316, 58] width 4 height 5
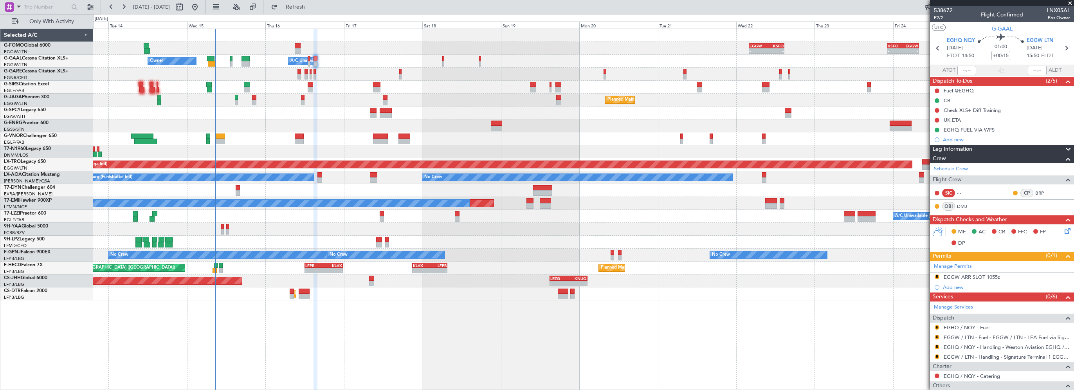
click at [358, 56] on div "Owner Owner A/C Unavailable Owner A/C Unavailable" at bounding box center [583, 61] width 980 height 13
click at [312, 11] on button "Refresh" at bounding box center [290, 7] width 47 height 13
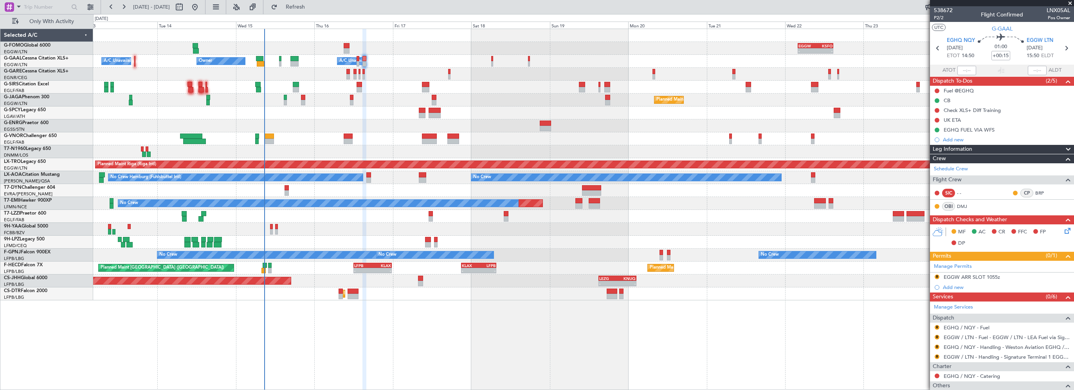
click at [372, 129] on div at bounding box center [583, 125] width 980 height 13
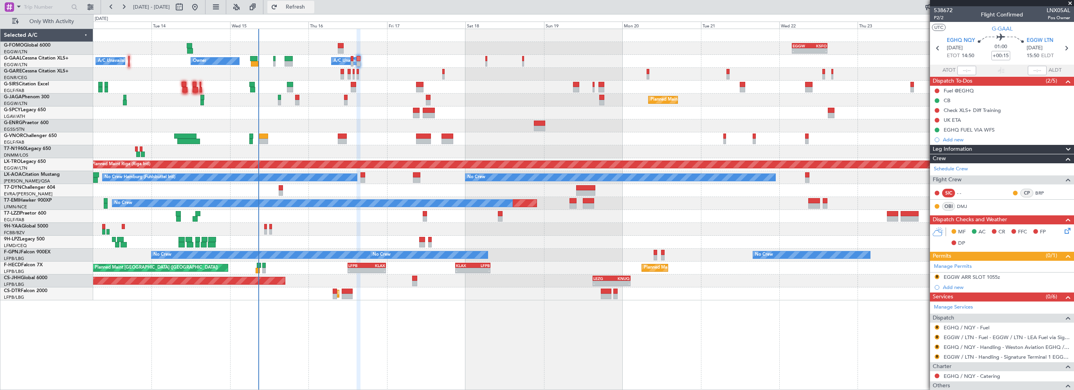
click at [312, 6] on span "Refresh" at bounding box center [295, 6] width 33 height 5
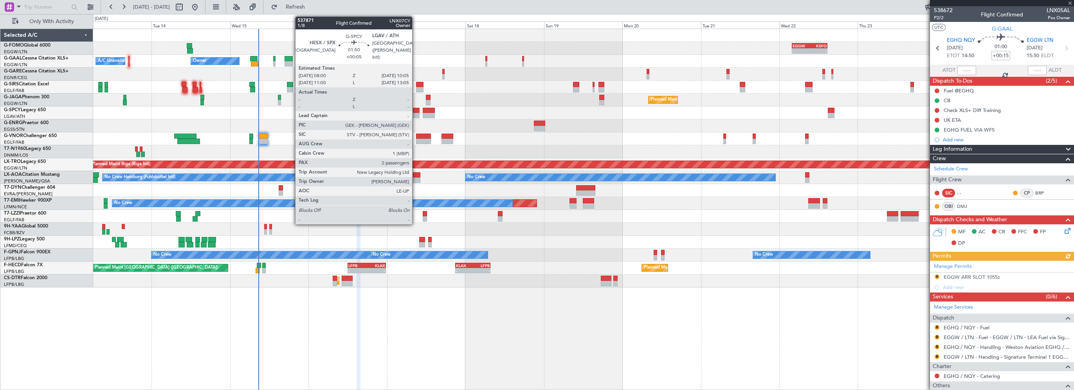
click at [416, 110] on div at bounding box center [416, 110] width 7 height 5
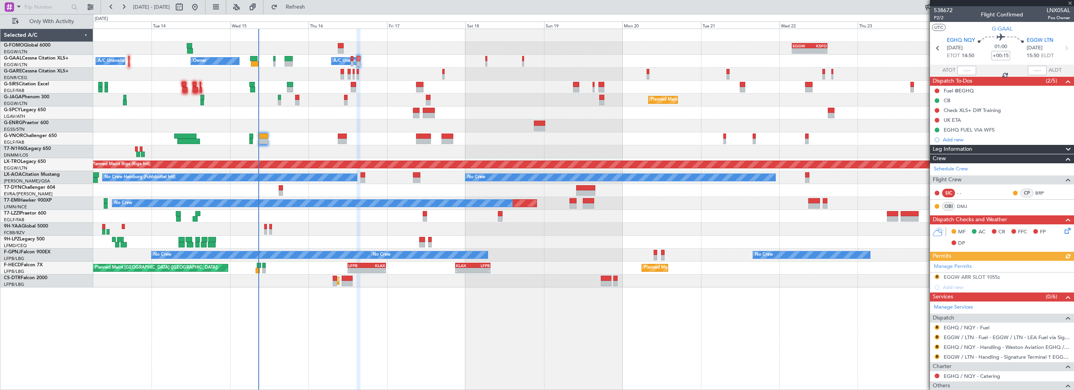
type input "+00:05"
type input "2"
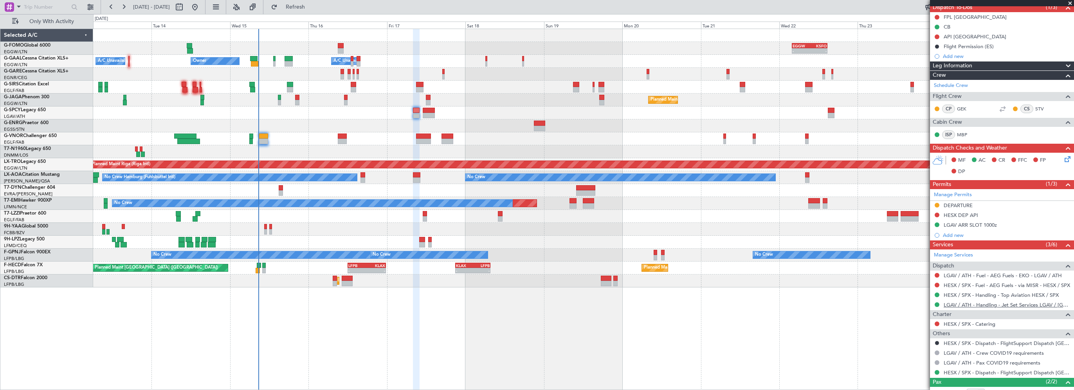
scroll to position [117, 0]
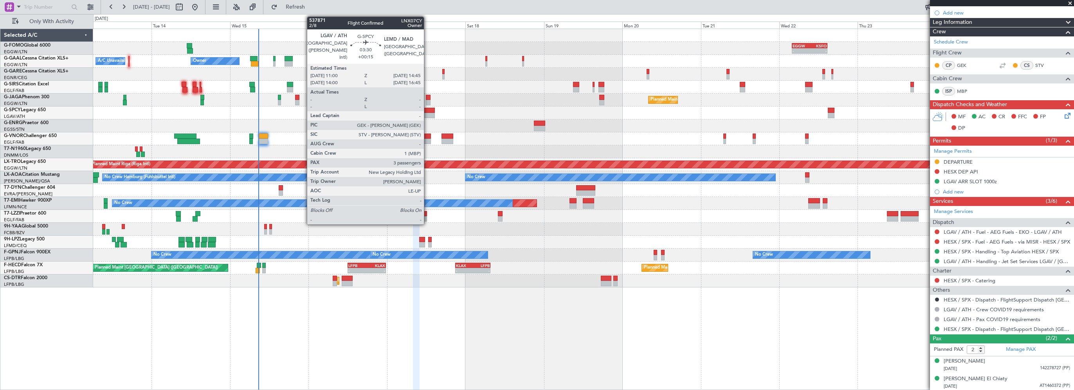
click at [427, 111] on div at bounding box center [429, 110] width 13 height 5
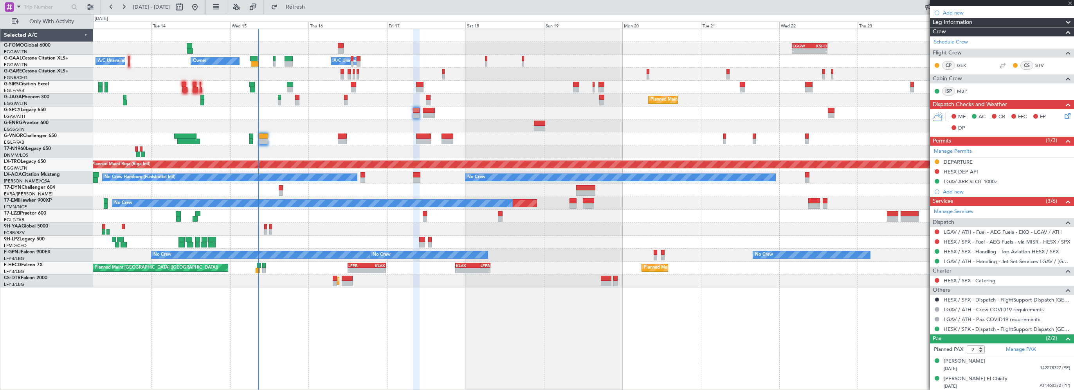
type input "+00:15"
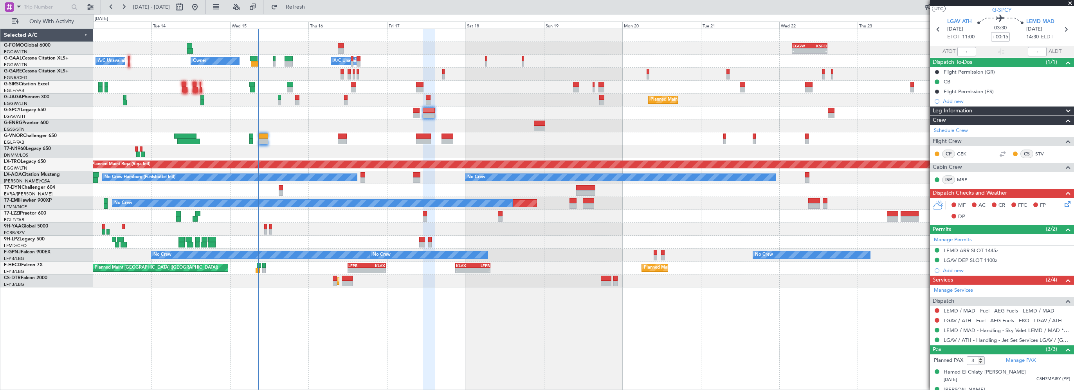
scroll to position [47, 0]
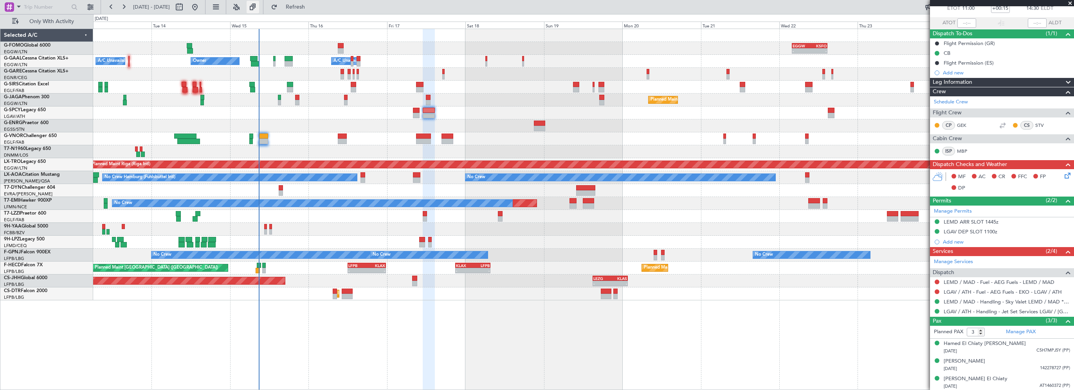
drag, startPoint x: 324, startPoint y: 6, endPoint x: 279, endPoint y: 2, distance: 45.6
click at [312, 6] on span "Refresh" at bounding box center [295, 6] width 33 height 5
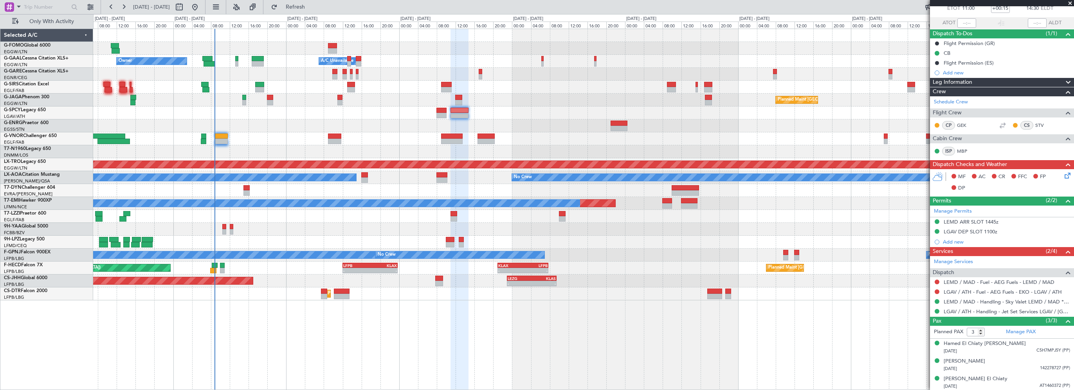
click at [585, 105] on div "Planned Maint Paris (Le Bourget) No Crew" at bounding box center [583, 100] width 980 height 13
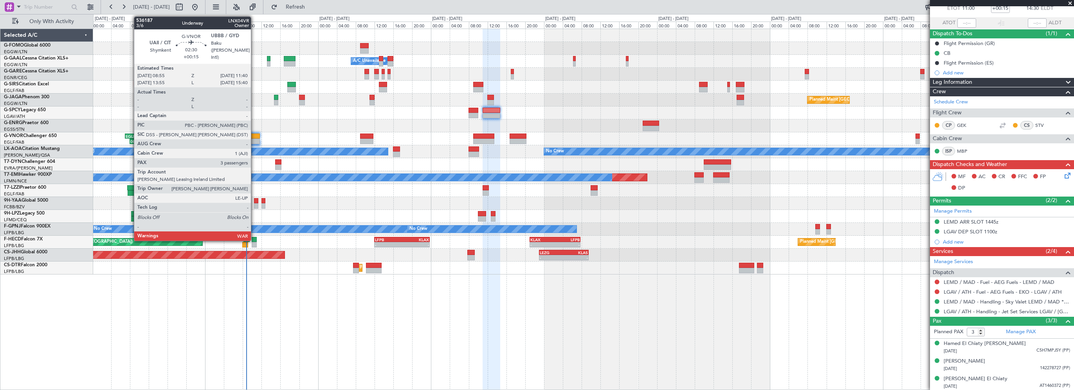
click at [254, 136] on div at bounding box center [253, 135] width 13 height 5
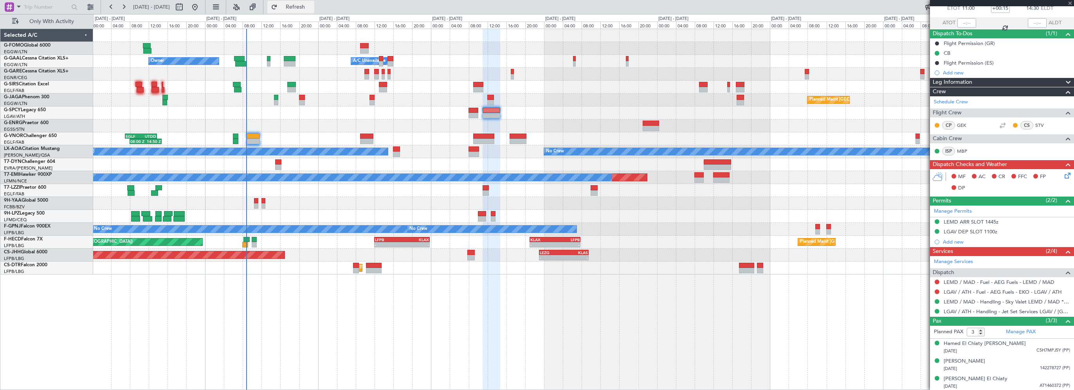
click at [312, 5] on span "Refresh" at bounding box center [295, 6] width 33 height 5
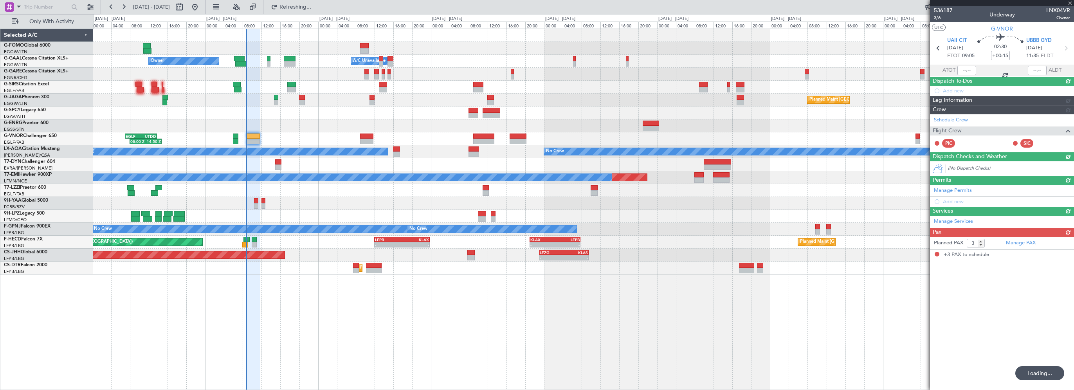
scroll to position [0, 0]
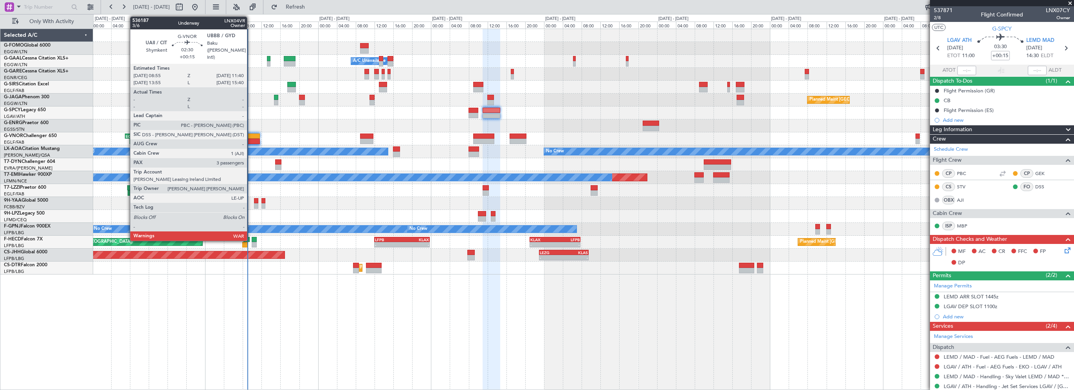
click at [250, 135] on div at bounding box center [253, 135] width 13 height 5
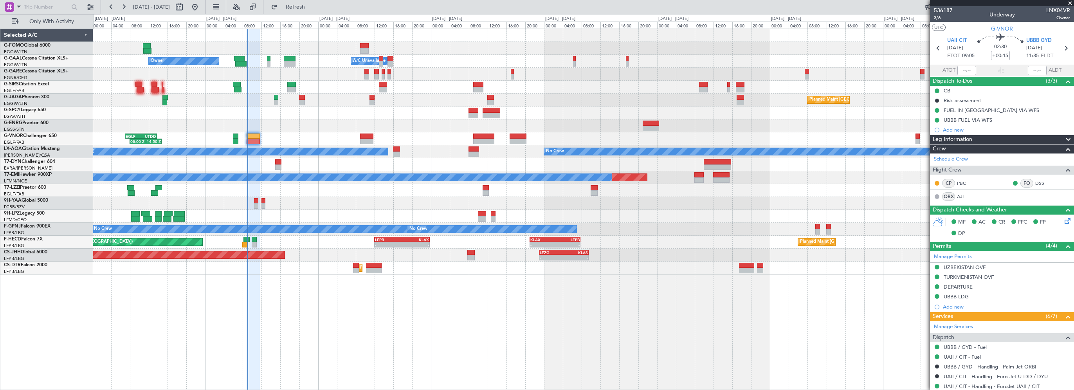
click at [775, 323] on div "- - EGGW 03:55 Z KSFO 14:45 Z - - KSFO 22:15 Z EGGW 08:00 Z Owner Owner A/C Una…" at bounding box center [583, 209] width 981 height 361
click at [1071, 4] on span at bounding box center [1070, 3] width 8 height 7
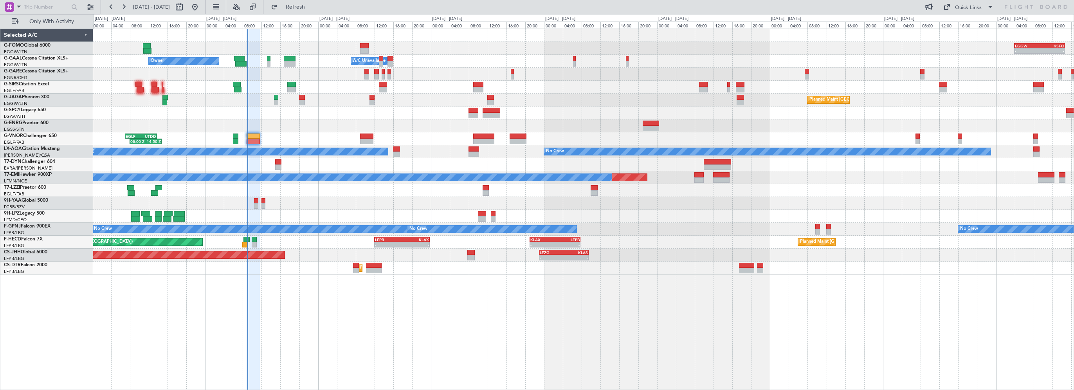
type input "0"
click at [312, 7] on span "Refresh" at bounding box center [295, 6] width 33 height 5
click at [299, 331] on div "- - EGGW 03:55 Z KSFO 14:45 Z - - KSFO 22:15 Z EGGW 08:00 Z Owner Owner A/C Una…" at bounding box center [583, 209] width 981 height 361
click at [348, 316] on div "- - EGGW 03:55 Z KSFO 14:45 Z - - KSFO 22:15 Z EGGW 08:00 Z Owner Owner A/C Una…" at bounding box center [583, 209] width 981 height 361
drag, startPoint x: 307, startPoint y: 7, endPoint x: 265, endPoint y: 2, distance: 42.7
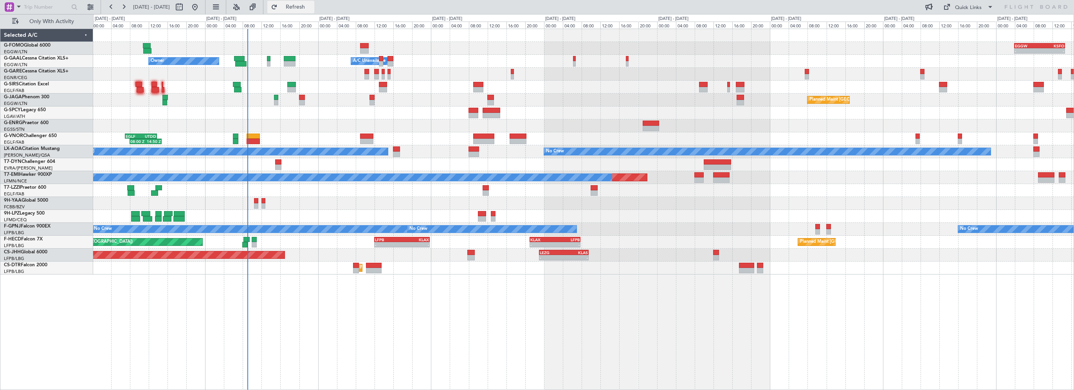
click at [306, 8] on span "Refresh" at bounding box center [295, 6] width 33 height 5
click at [312, 2] on button "Refresh" at bounding box center [290, 7] width 47 height 13
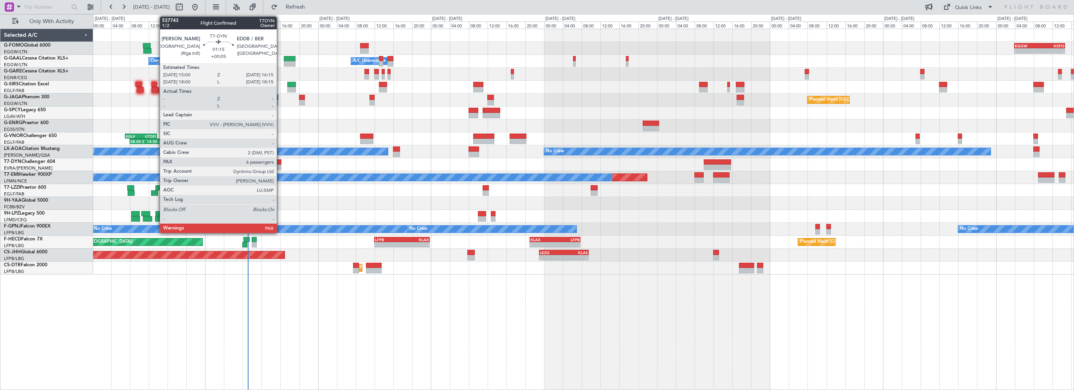
click at [280, 162] on div at bounding box center [278, 161] width 6 height 5
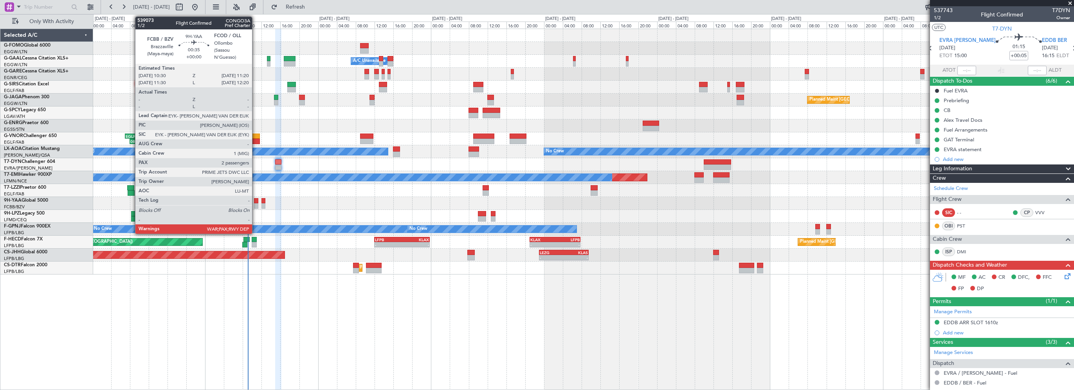
click at [256, 202] on div at bounding box center [256, 200] width 4 height 5
type input "2"
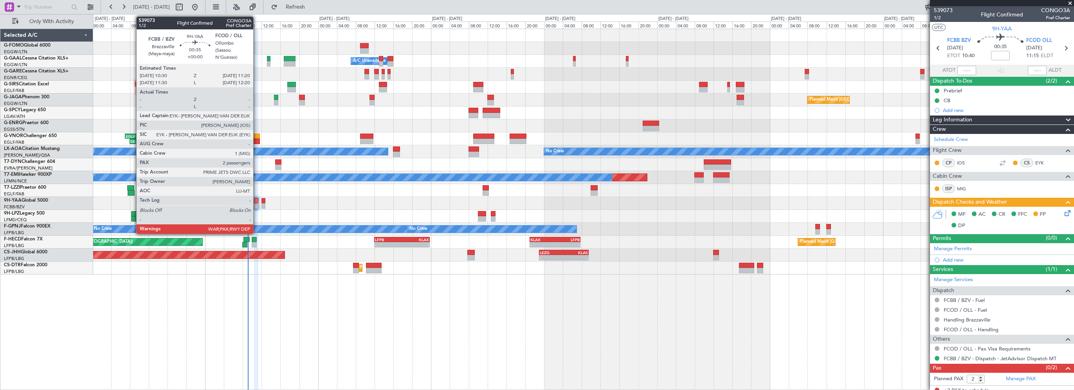
click at [257, 201] on div at bounding box center [256, 200] width 4 height 5
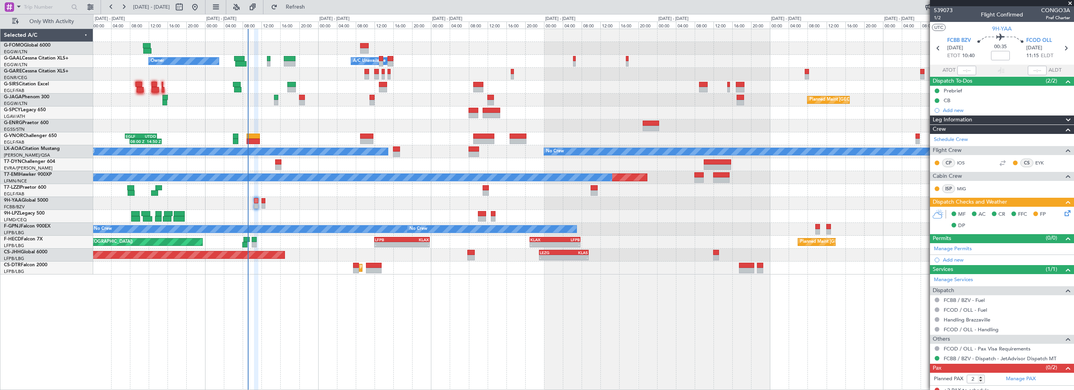
click at [341, 337] on div "- - EGGW 03:55 Z KSFO 14:45 Z - - KSFO 22:15 Z EGGW 08:00 Z Owner Owner A/C Una…" at bounding box center [583, 209] width 981 height 361
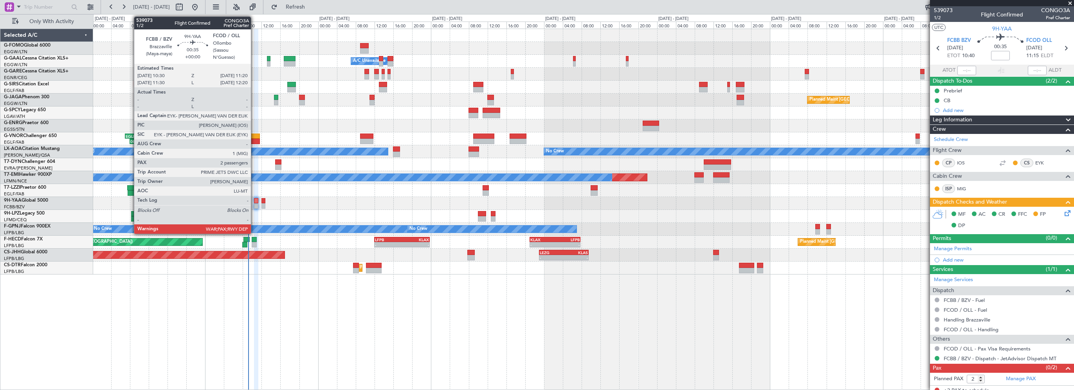
click at [255, 198] on div at bounding box center [256, 200] width 4 height 5
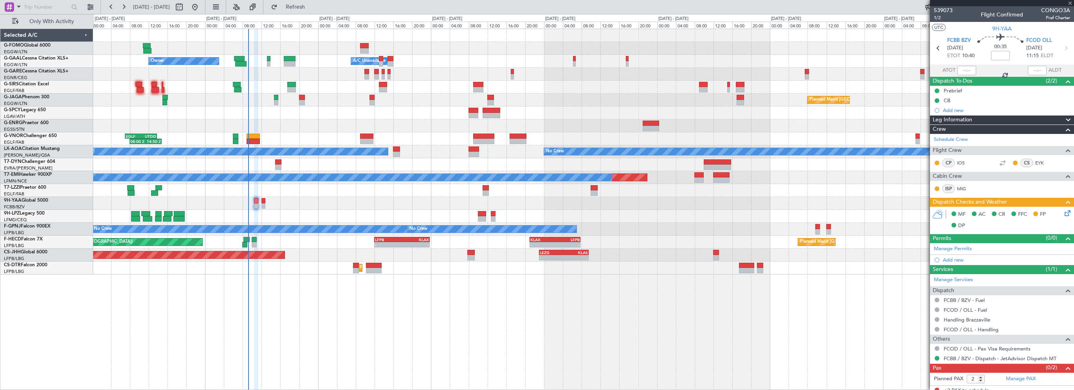
click at [1063, 211] on icon at bounding box center [1066, 212] width 6 height 6
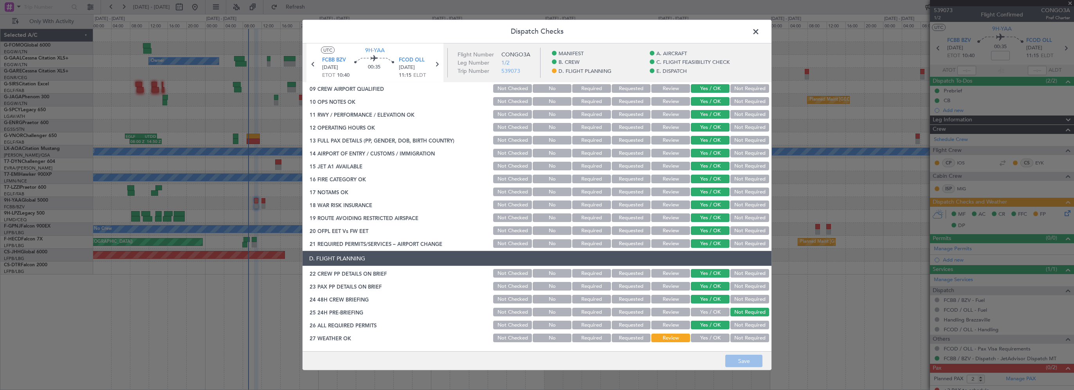
scroll to position [391, 0]
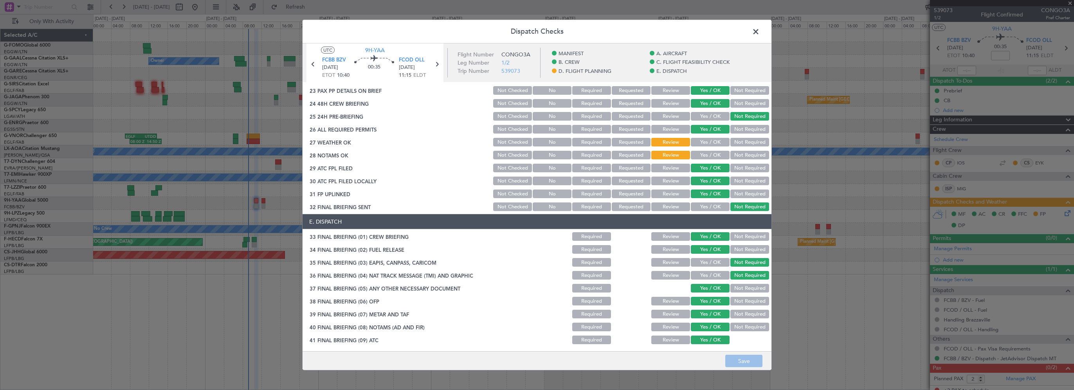
click at [710, 138] on button "Yes / OK" at bounding box center [710, 142] width 39 height 9
click at [706, 153] on button "Yes / OK" at bounding box center [710, 155] width 39 height 9
click at [737, 360] on button "Save" at bounding box center [743, 361] width 37 height 13
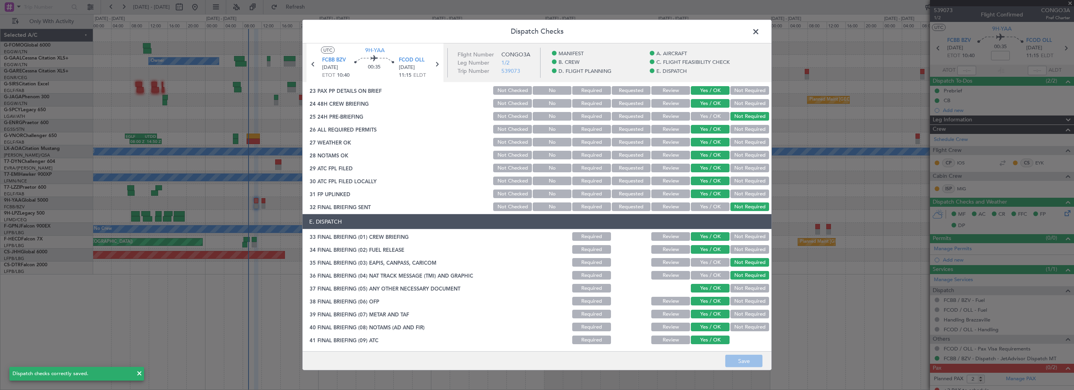
click at [760, 34] on span at bounding box center [760, 34] width 0 height 16
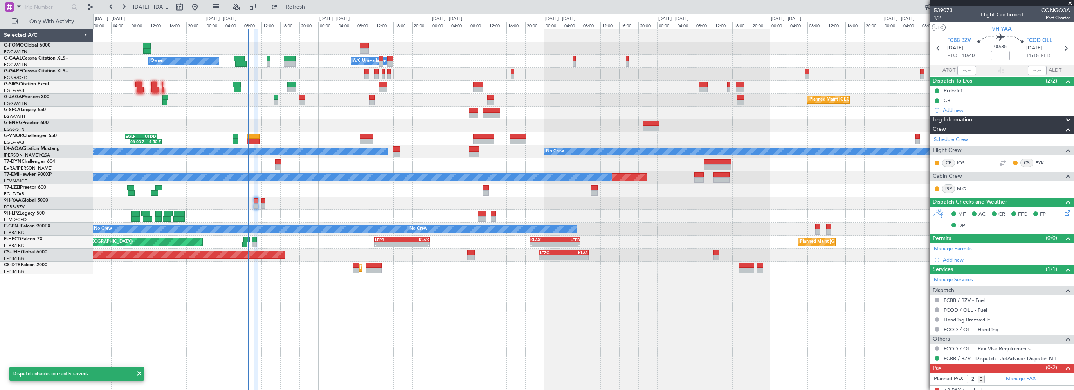
click at [317, 202] on div at bounding box center [583, 203] width 980 height 13
click at [312, 4] on span "Refresh" at bounding box center [295, 6] width 33 height 5
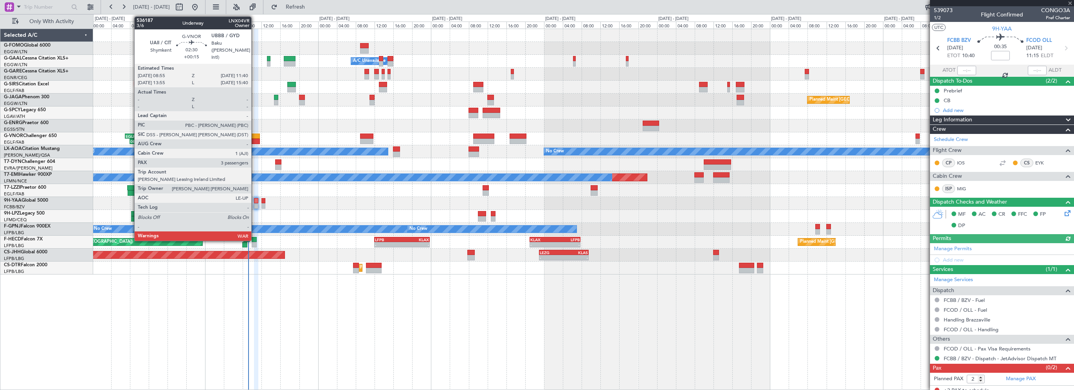
click at [255, 137] on div at bounding box center [253, 135] width 13 height 5
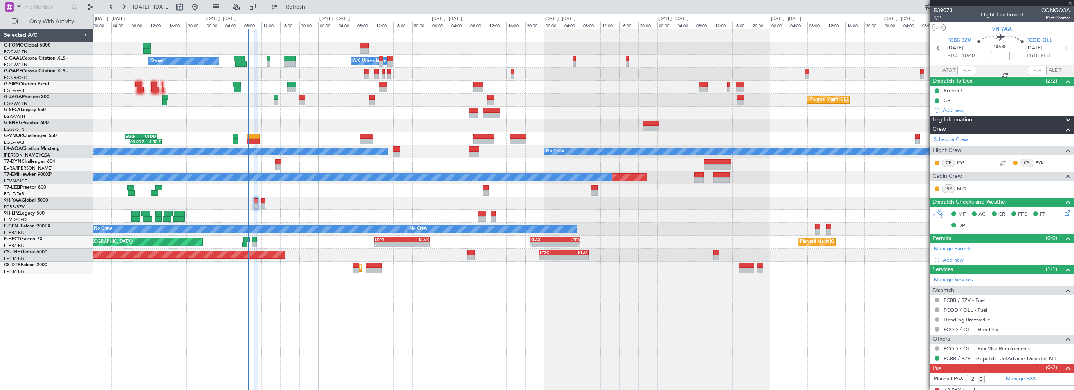
type input "+00:15"
type input "3"
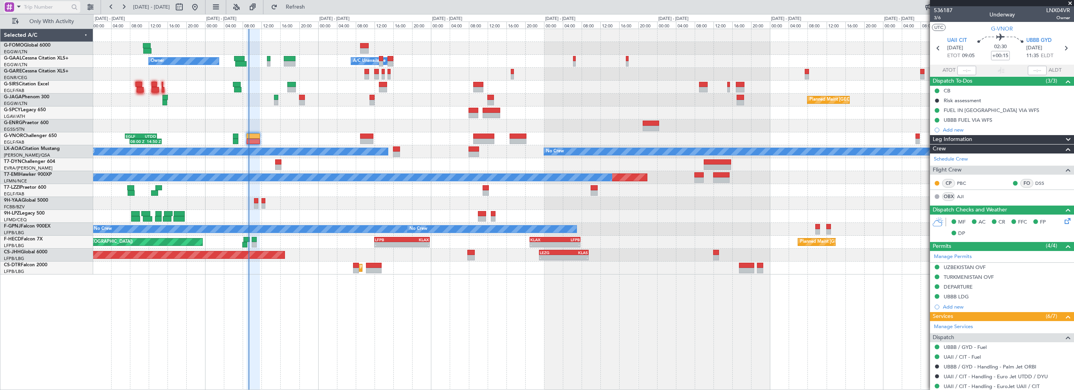
click at [36, 5] on input "text" at bounding box center [46, 7] width 45 height 12
paste input "539046"
type input "539046"
click at [74, 8] on div at bounding box center [74, 7] width 12 height 12
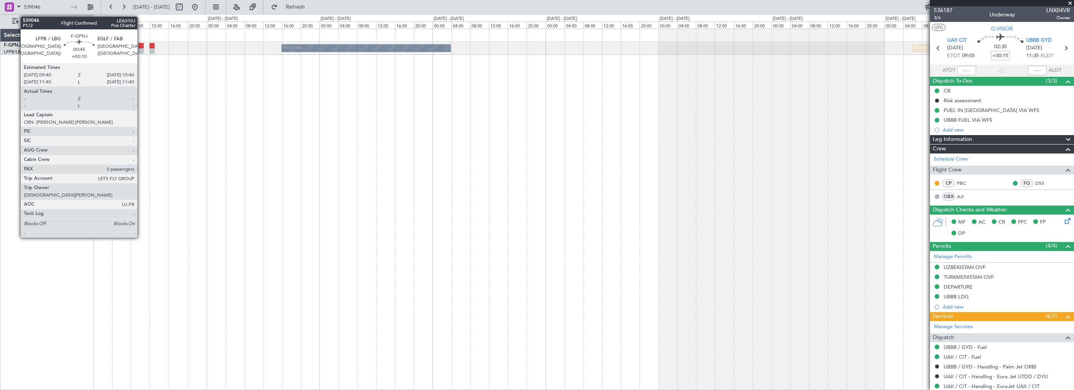
click at [141, 47] on div at bounding box center [141, 45] width 5 height 5
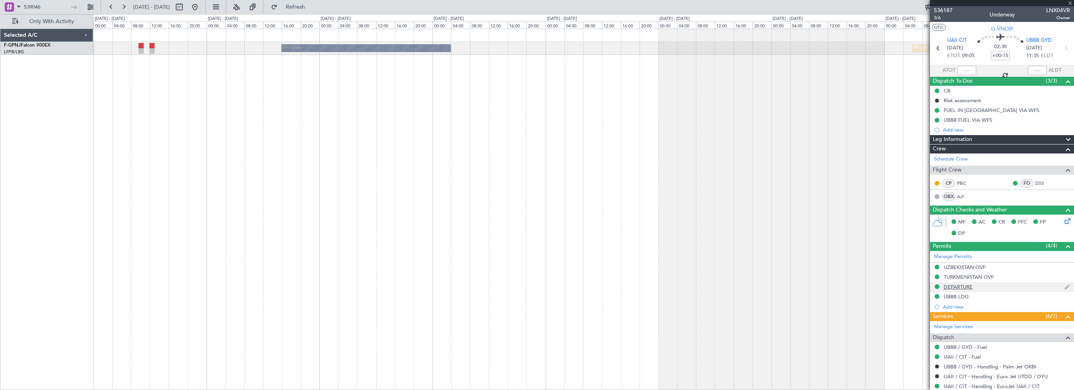
type input "+00:10"
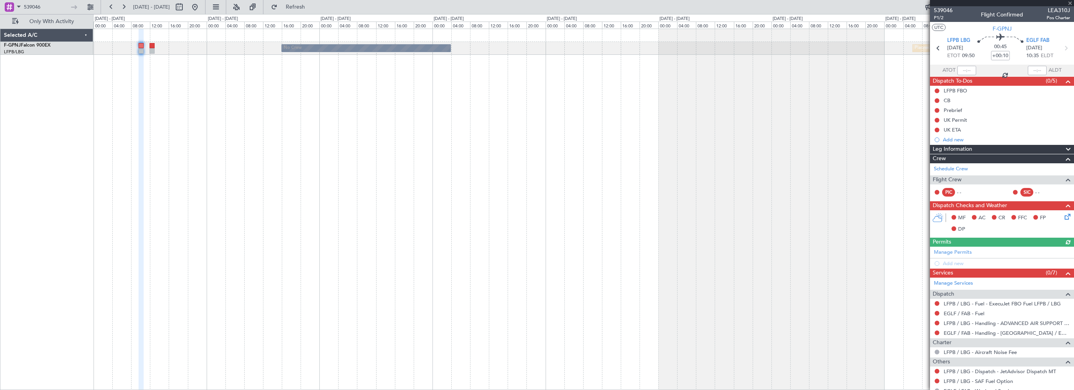
click at [832, 230] on div "Planned Maint Paris (Le Bourget) No Crew No Crew" at bounding box center [583, 209] width 981 height 361
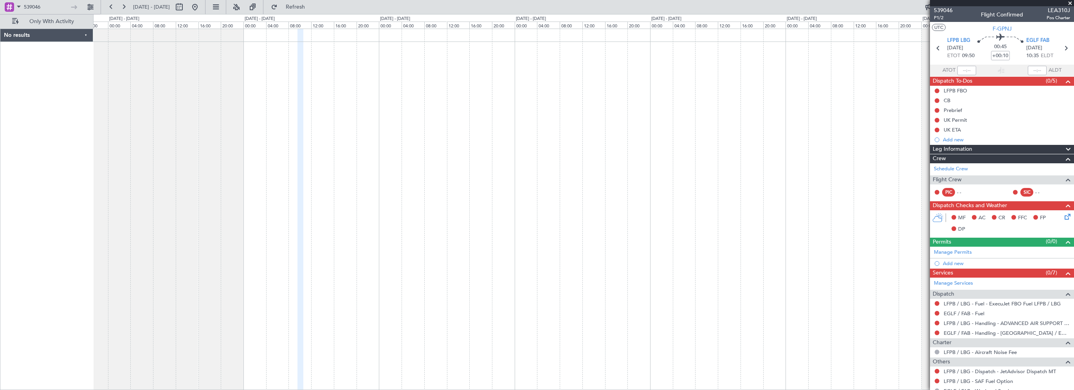
click at [775, 194] on div at bounding box center [583, 209] width 981 height 361
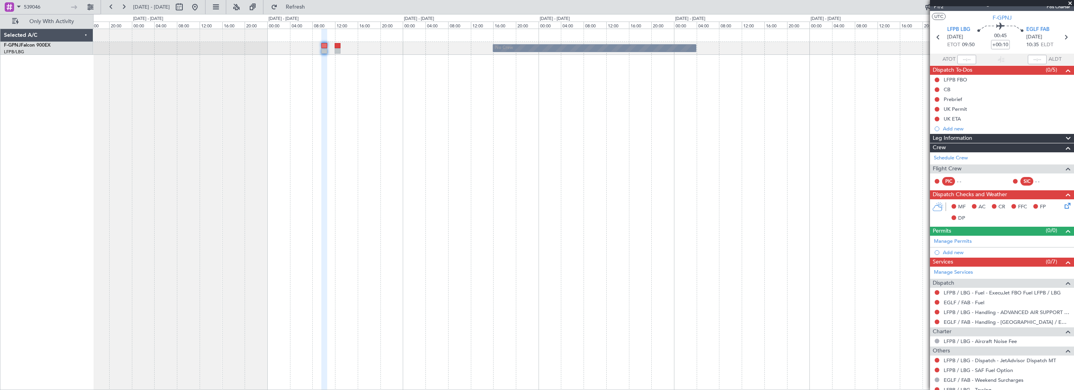
scroll to position [0, 0]
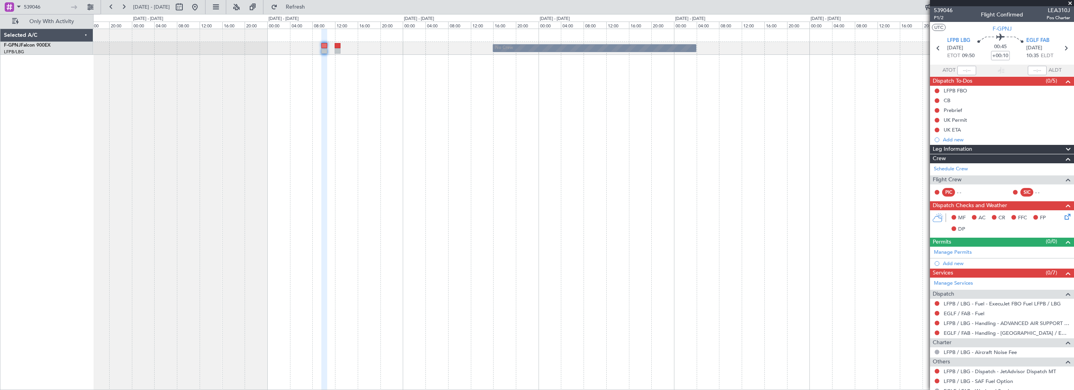
click at [733, 296] on div "No Crew Planned Maint Paris (Le Bourget) No Crew" at bounding box center [583, 209] width 981 height 361
click at [567, 214] on div "No Crew Planned Maint Paris (Le Bourget) No Crew" at bounding box center [583, 209] width 981 height 361
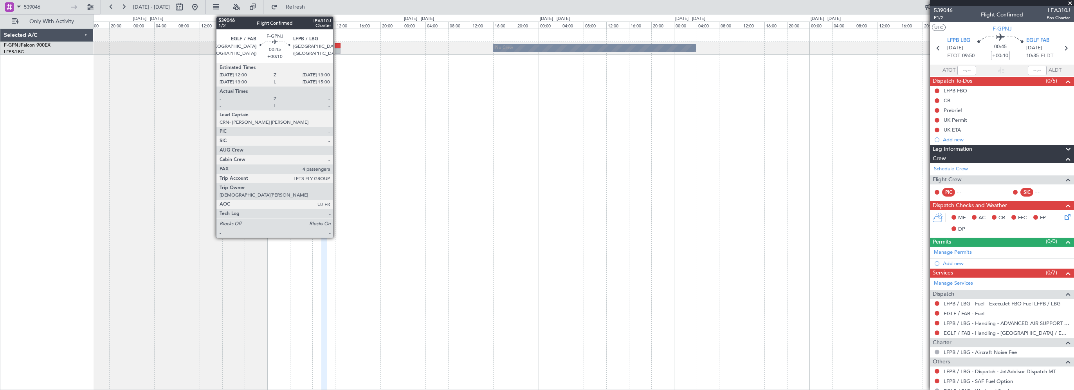
click at [337, 44] on div at bounding box center [338, 45] width 6 height 5
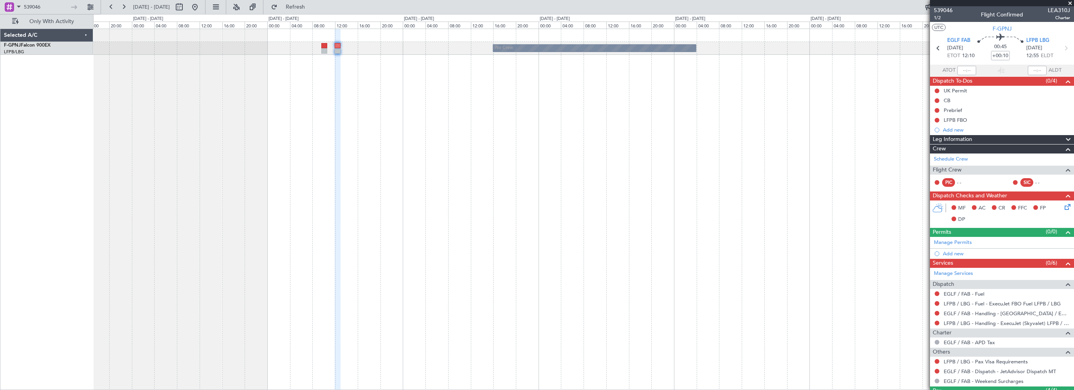
click at [407, 243] on div "No Crew Planned Maint Paris (Le Bourget) No Crew" at bounding box center [583, 209] width 981 height 361
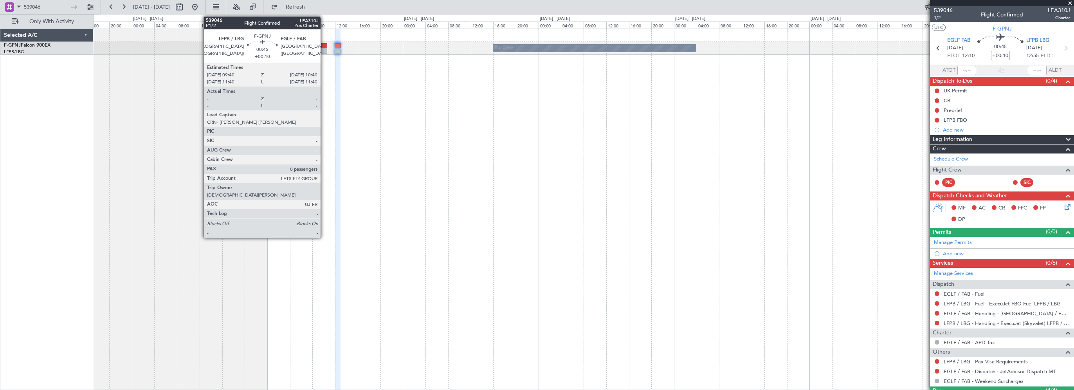
click at [324, 44] on div at bounding box center [324, 45] width 6 height 5
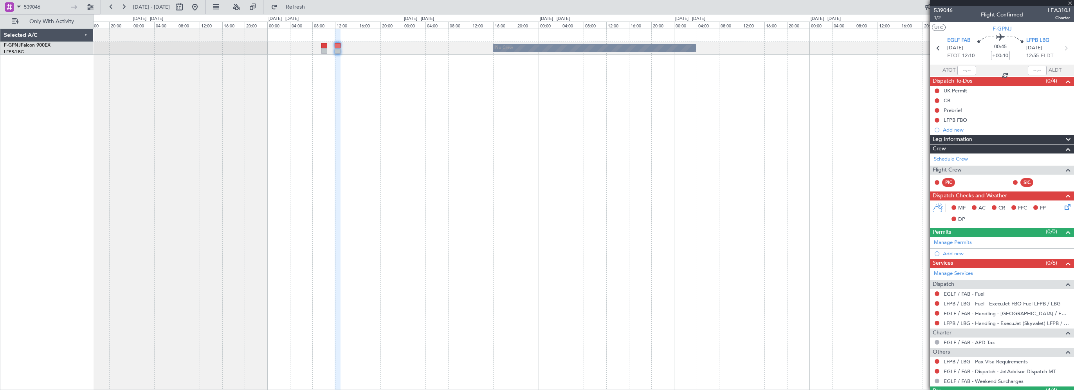
type input "0"
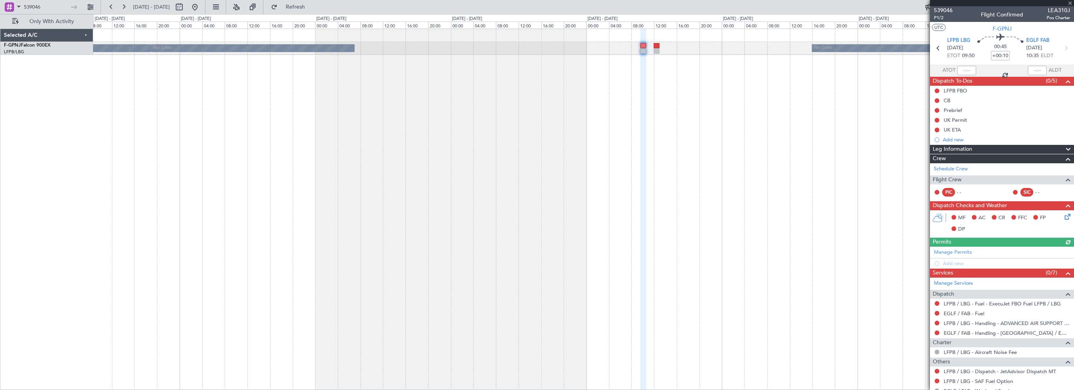
click at [606, 146] on div "No Crew No Crew No Crew" at bounding box center [583, 209] width 981 height 361
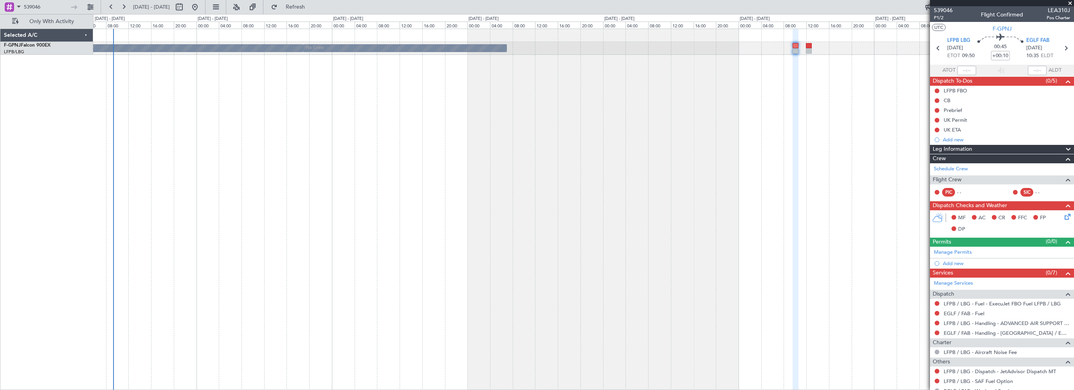
click at [325, 149] on div "No Crew No Crew No Crew" at bounding box center [583, 209] width 981 height 361
click at [937, 49] on icon at bounding box center [938, 48] width 10 height 10
type input "+00:15"
type input "10:36"
type input "11:23"
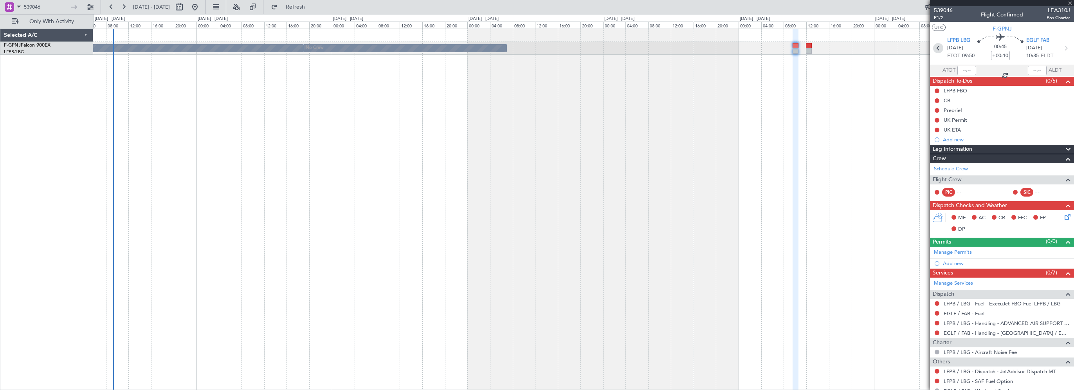
type input "4"
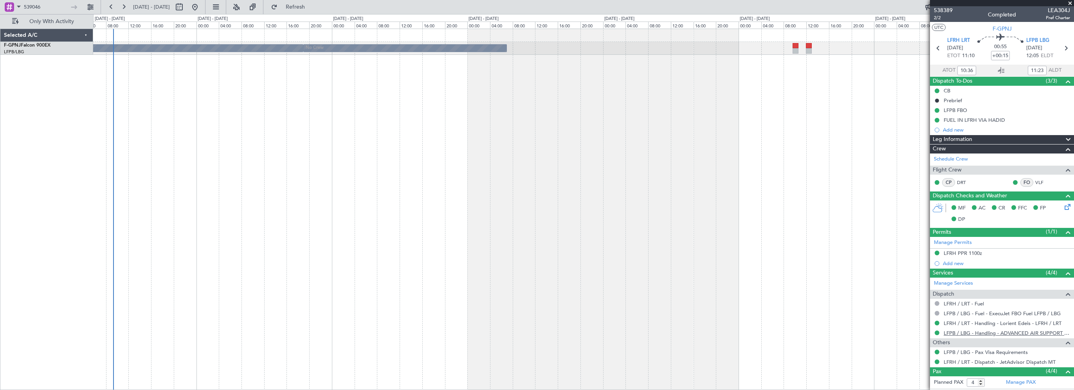
click at [987, 334] on link "LFPB / LBG - Handling - ADVANCED AIR SUPPORT LFPB" at bounding box center [1007, 333] width 126 height 7
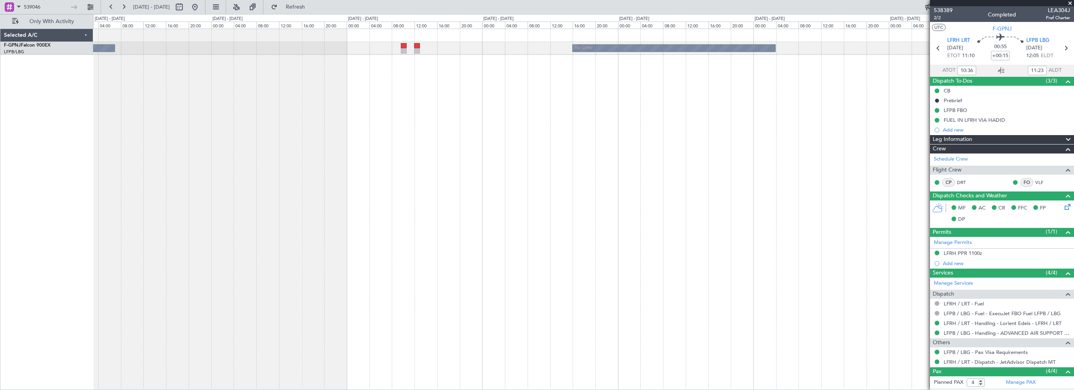
click at [201, 203] on div "No Crew No Crew No Crew" at bounding box center [583, 209] width 981 height 361
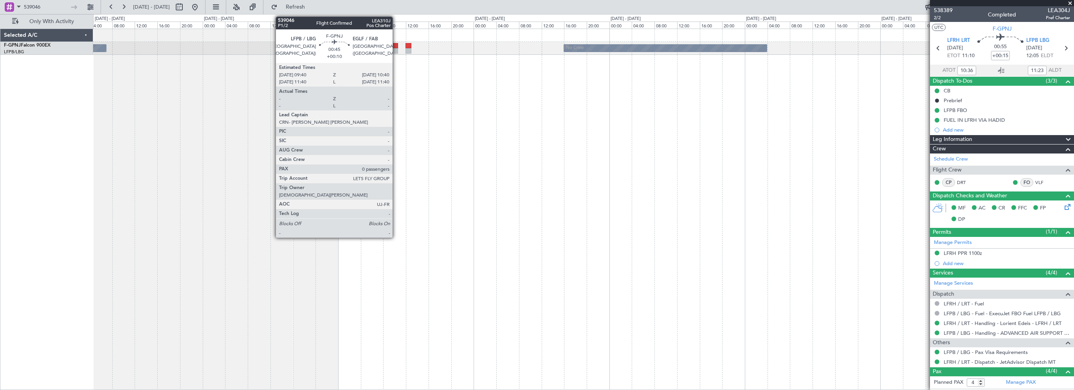
click at [396, 44] on div at bounding box center [395, 45] width 6 height 5
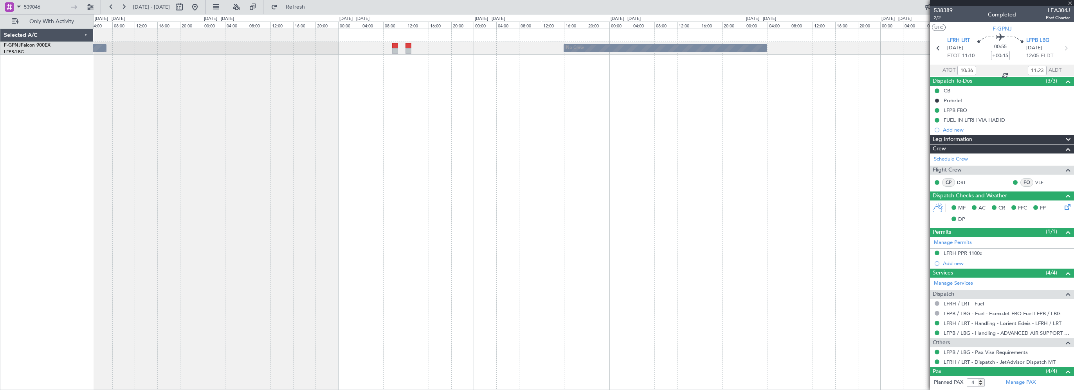
type input "+00:10"
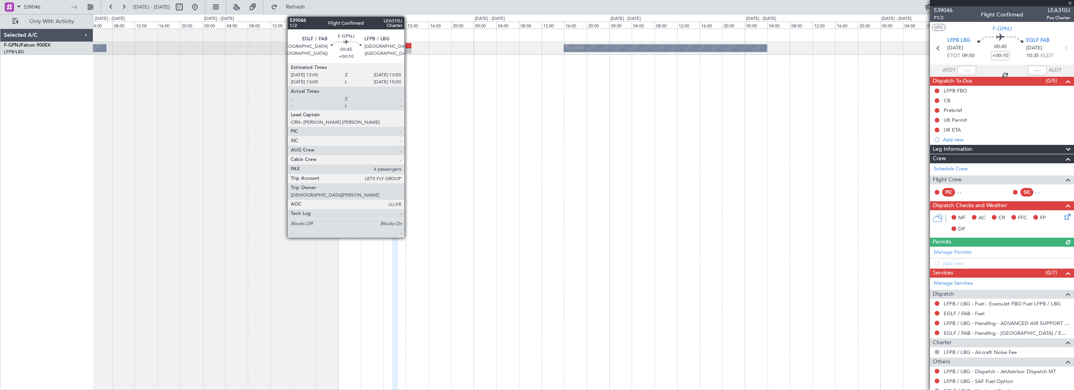
click at [408, 45] on div at bounding box center [408, 45] width 6 height 5
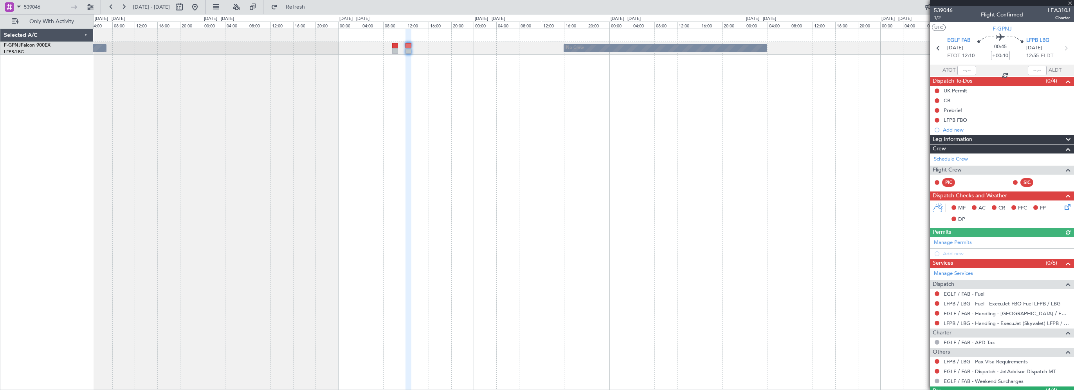
scroll to position [87, 0]
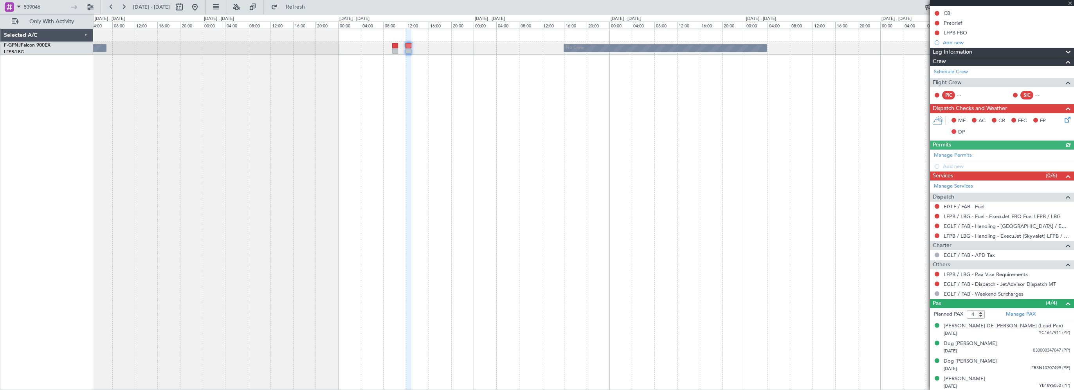
click at [626, 238] on div "No Crew No Crew No Crew" at bounding box center [583, 209] width 981 height 361
click at [391, 123] on div "No Crew No Crew No Crew" at bounding box center [583, 209] width 981 height 361
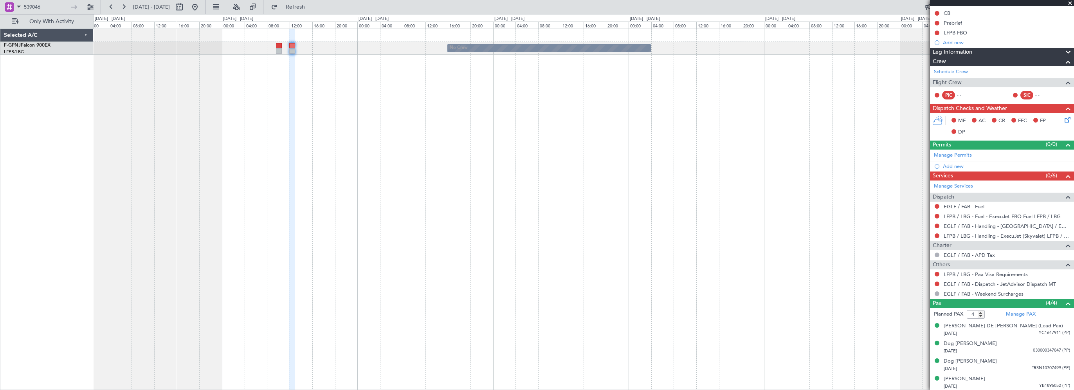
click at [272, 104] on div "No Crew Planned Maint Paris (Le Bourget) No Crew" at bounding box center [583, 209] width 981 height 361
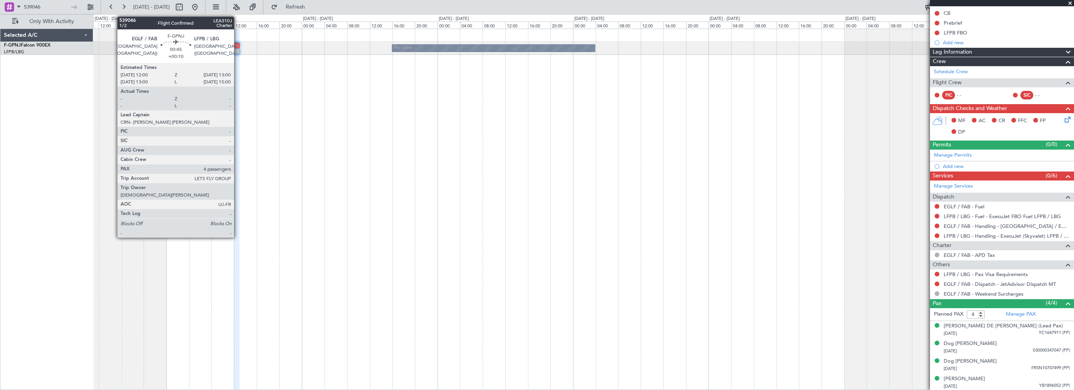
click at [238, 44] on div at bounding box center [237, 45] width 6 height 5
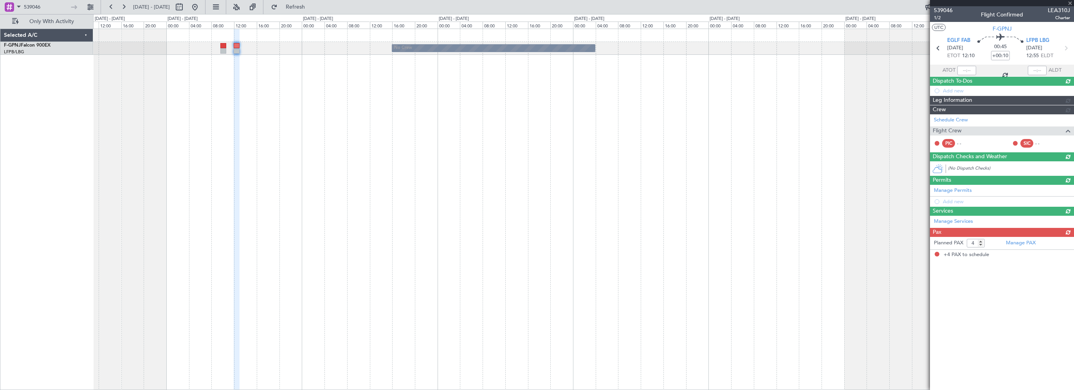
scroll to position [0, 0]
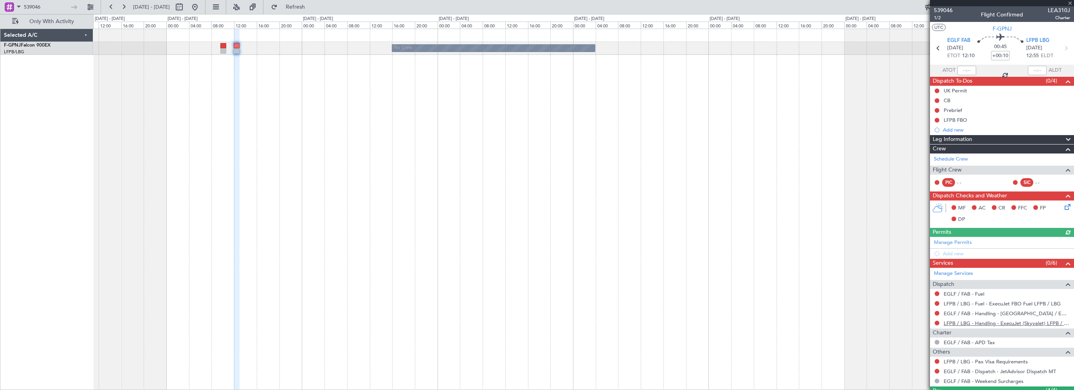
click at [1013, 323] on link "LFPB / LBG - Handling - ExecuJet (Skyvalet) LFPB / LBG" at bounding box center [1007, 323] width 126 height 7
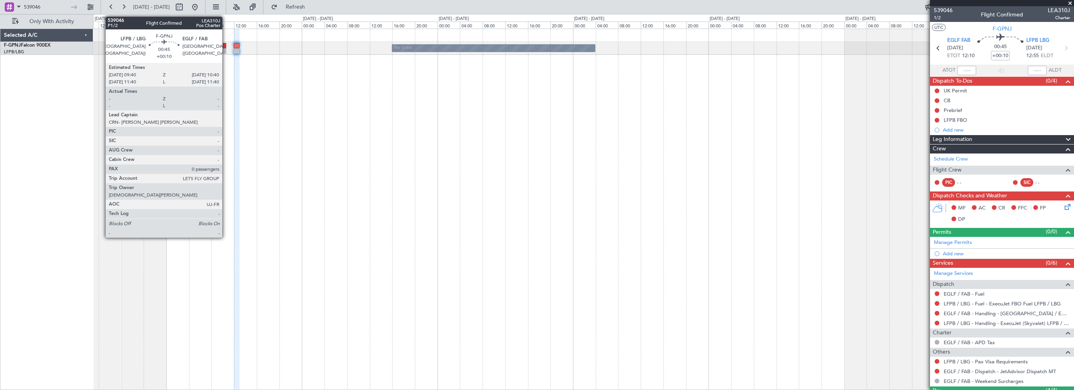
click at [225, 45] on div at bounding box center [223, 45] width 6 height 5
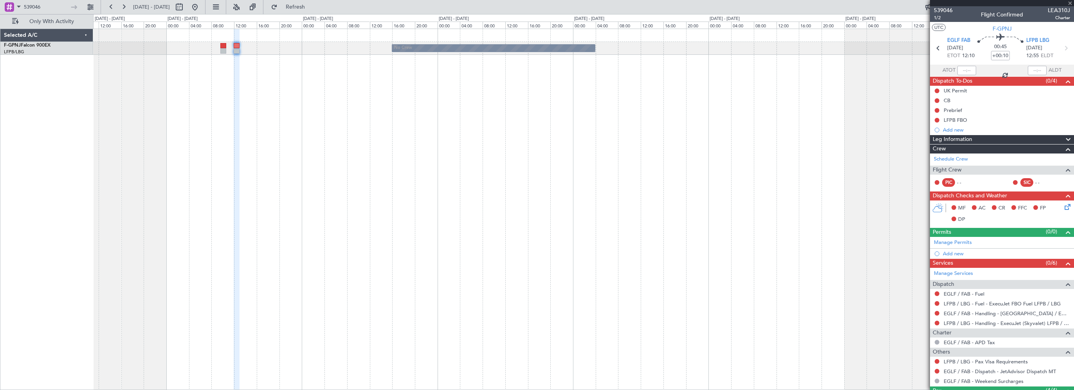
type input "0"
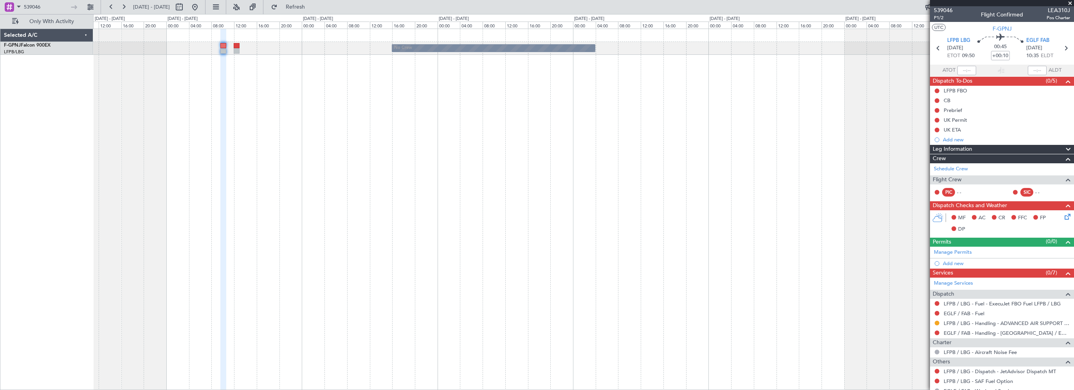
click at [227, 221] on div "No Crew Planned Maint Paris (Le Bourget) No Crew" at bounding box center [583, 209] width 981 height 361
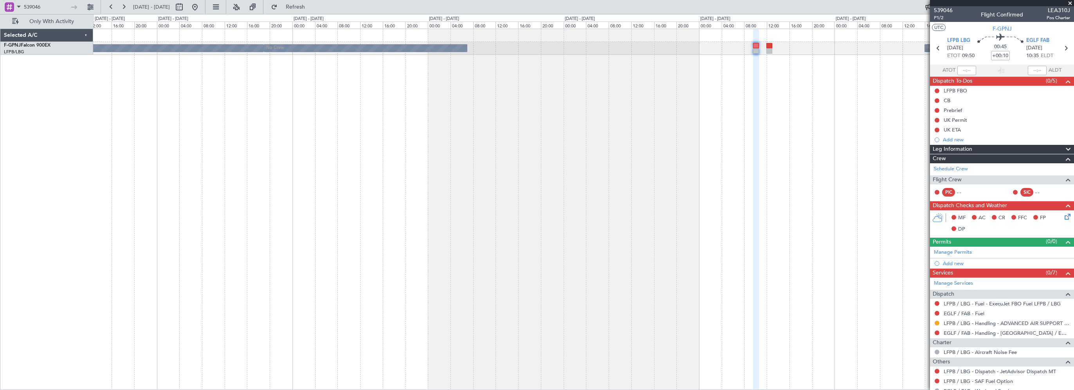
click at [739, 208] on div "No Crew No Crew No Crew" at bounding box center [583, 209] width 981 height 361
click at [569, 191] on div "No Crew No Crew No Crew" at bounding box center [583, 209] width 981 height 361
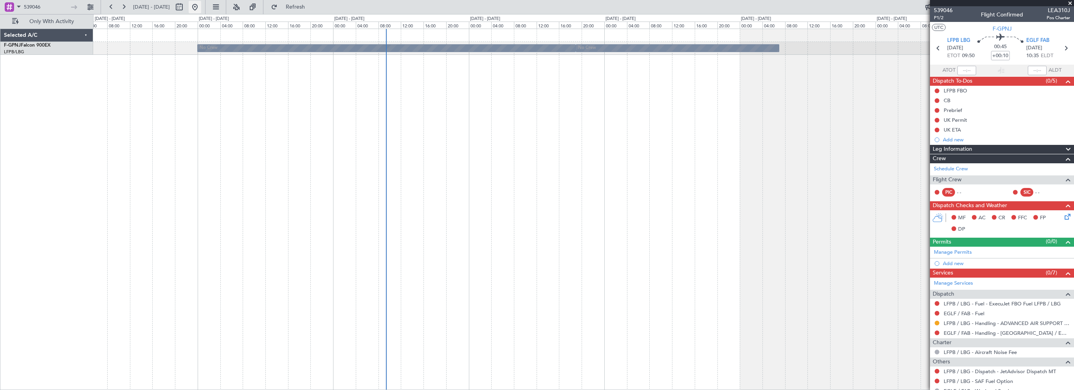
click at [201, 9] on button at bounding box center [195, 7] width 13 height 13
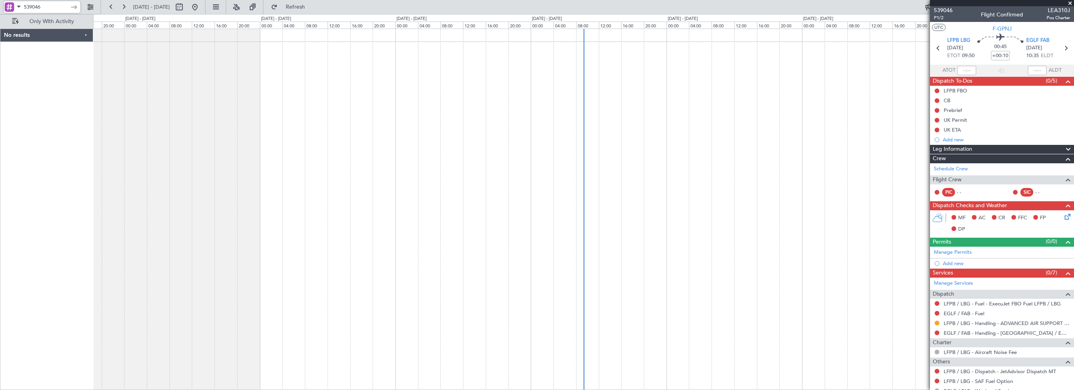
drag, startPoint x: 30, startPoint y: 9, endPoint x: 23, endPoint y: 9, distance: 6.7
click at [23, 9] on div "539046" at bounding box center [42, 7] width 76 height 12
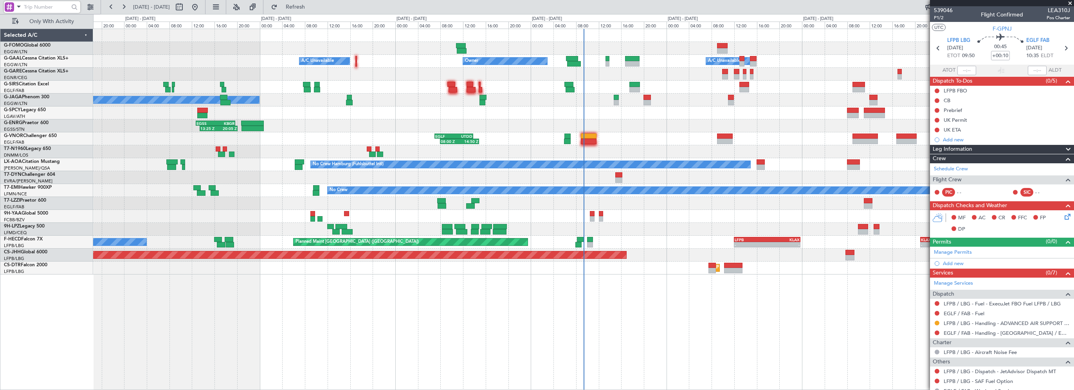
click at [292, 334] on div "Owner Owner A/C Unavailable A/C Unavailable A/C Unavailable No Crew Planned Mai…" at bounding box center [583, 209] width 981 height 361
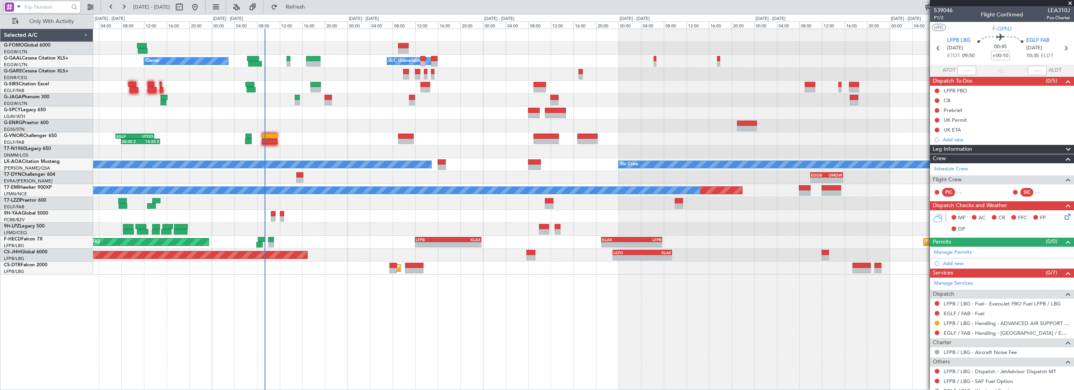
click at [389, 302] on div "- - EGGW 03:55 Z KSFO 14:45 Z Owner Owner A/C Unavailable A/C Unavailable Plann…" at bounding box center [583, 209] width 981 height 361
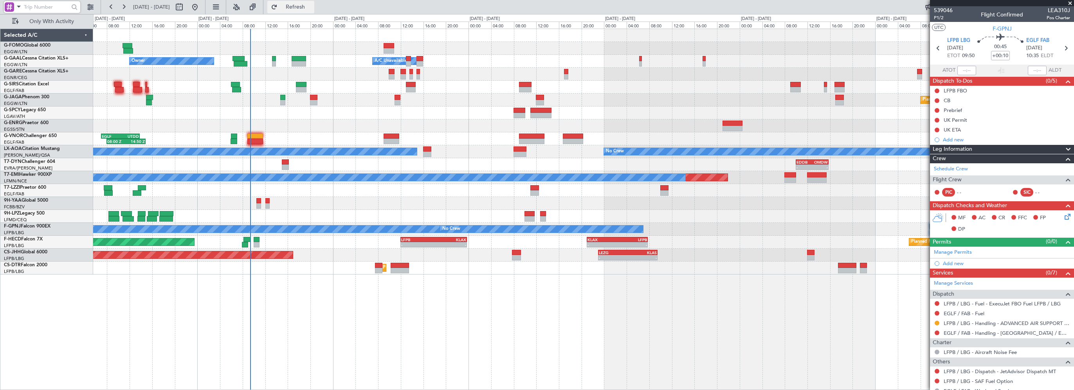
click at [310, 6] on span "Refresh" at bounding box center [295, 6] width 33 height 5
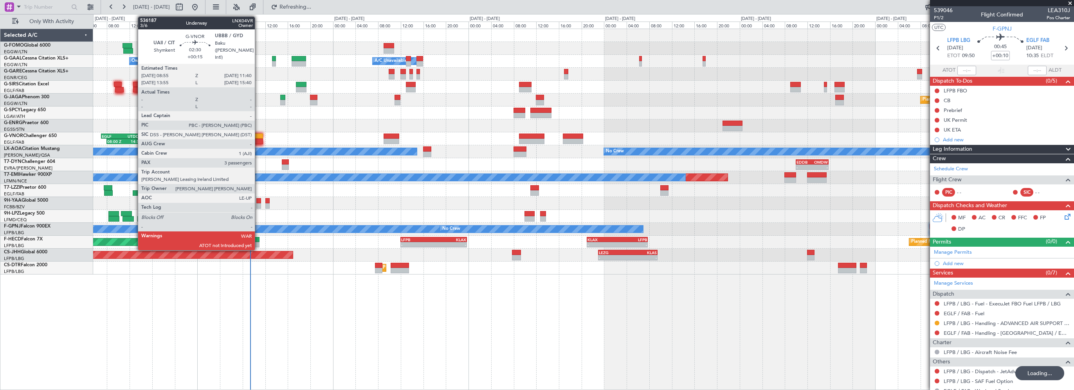
click at [259, 135] on div at bounding box center [255, 135] width 16 height 5
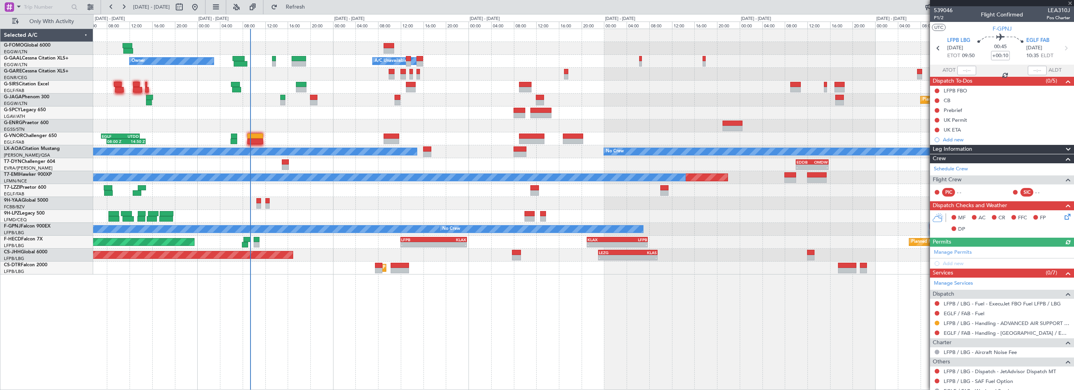
type input "+00:15"
type input "3"
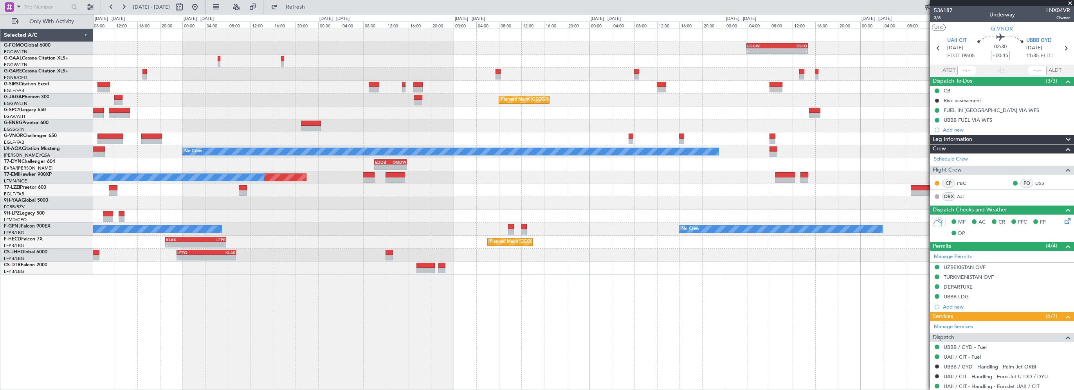
click at [259, 327] on div "- - EGGW 03:55 Z KSFO 14:45 Z - - KSFO 22:15 Z EGGW 08:00 Z A/C Unavailable Own…" at bounding box center [583, 209] width 981 height 361
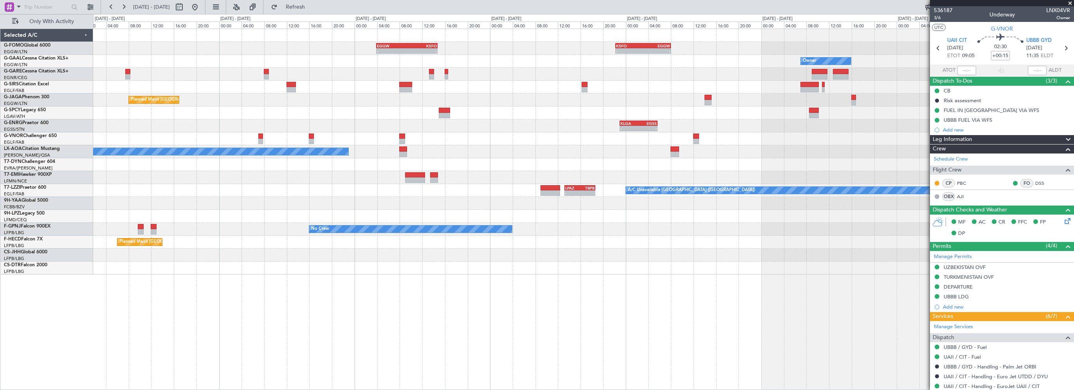
click at [210, 316] on div "- - EGGW 03:55 Z KSFO 14:45 Z - - KSFO 22:15 Z EGGW 08:00 Z EGGW 07:00 Z OERK 1…" at bounding box center [583, 209] width 981 height 361
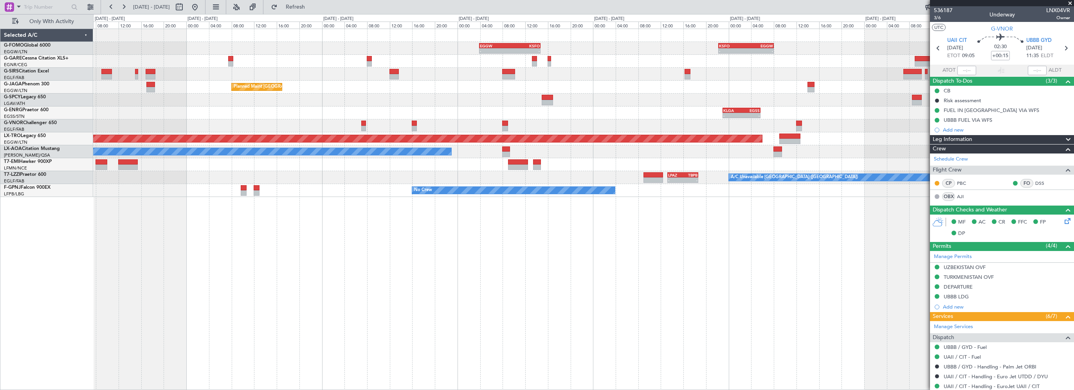
click at [266, 315] on div "- - EGGW 03:55 Z KSFO 14:45 Z - - KSFO 22:15 Z EGGW 08:00 Z - - EGGW 07:00 Z OE…" at bounding box center [583, 209] width 981 height 361
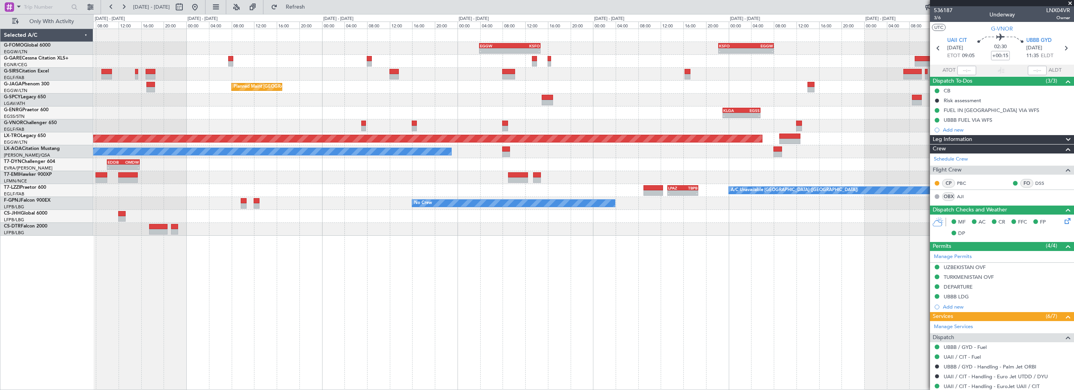
click at [510, 327] on div "- - EGGW 03:55 Z KSFO 14:45 Z - - KSFO 22:15 Z EGGW 08:00 Z - - EGGW 07:00 Z OE…" at bounding box center [583, 209] width 981 height 361
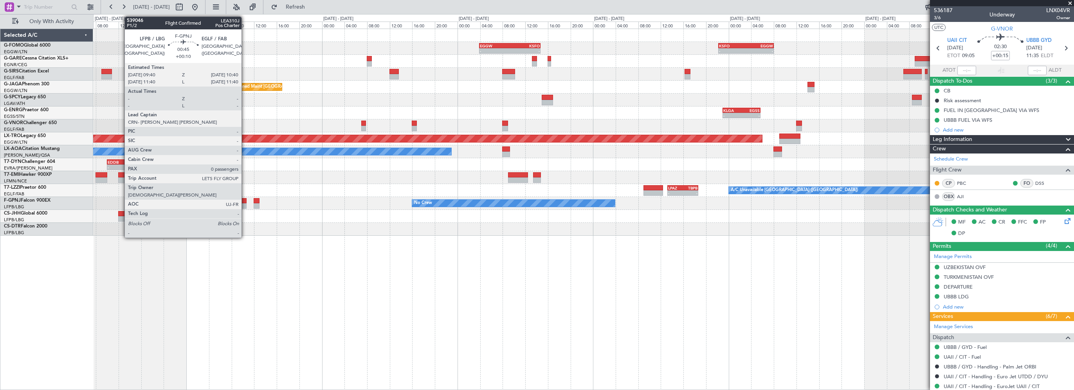
click at [245, 198] on div at bounding box center [244, 200] width 6 height 5
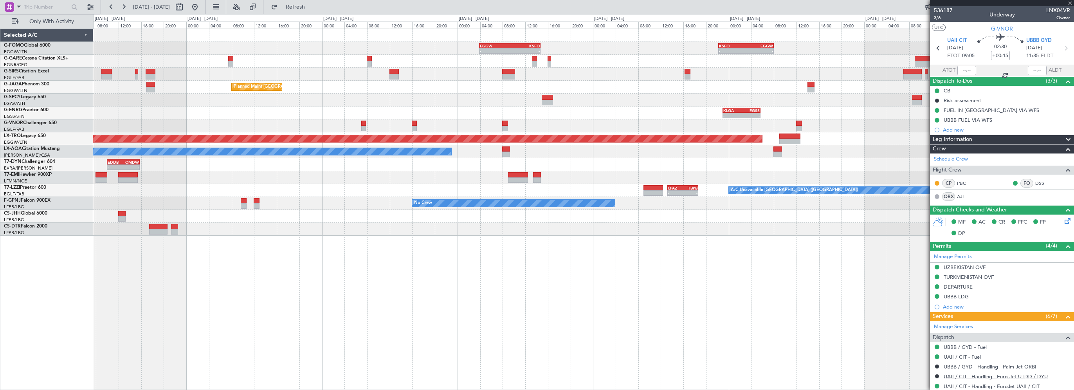
type input "+00:10"
type input "0"
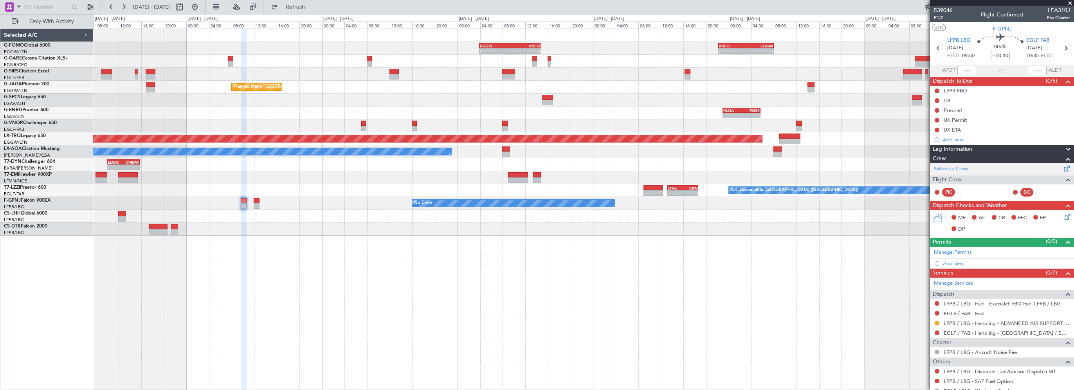
click at [962, 168] on link "Schedule Crew" at bounding box center [951, 169] width 34 height 8
click at [312, 8] on span "Refresh" at bounding box center [295, 6] width 33 height 5
click at [264, 261] on div "- - EGGW 03:55 Z KSFO 14:45 Z - - KSFO 22:15 Z EGGW 08:00 Z - - EGGW 07:00 Z OE…" at bounding box center [583, 209] width 981 height 361
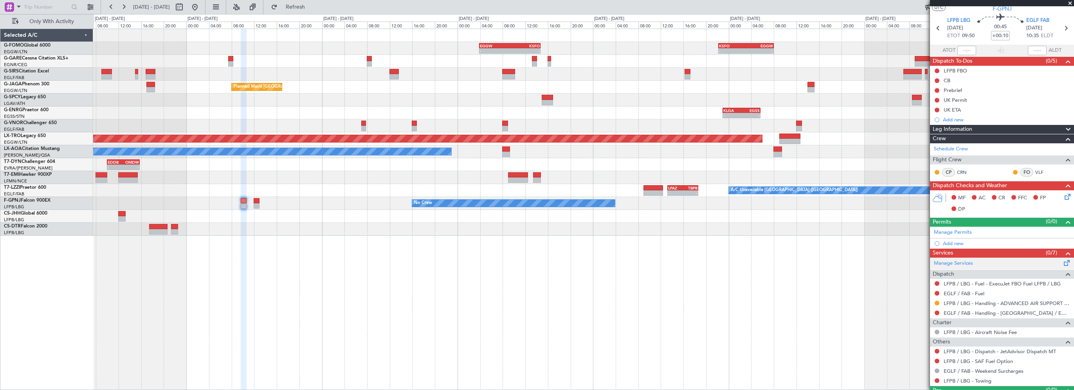
scroll to position [36, 0]
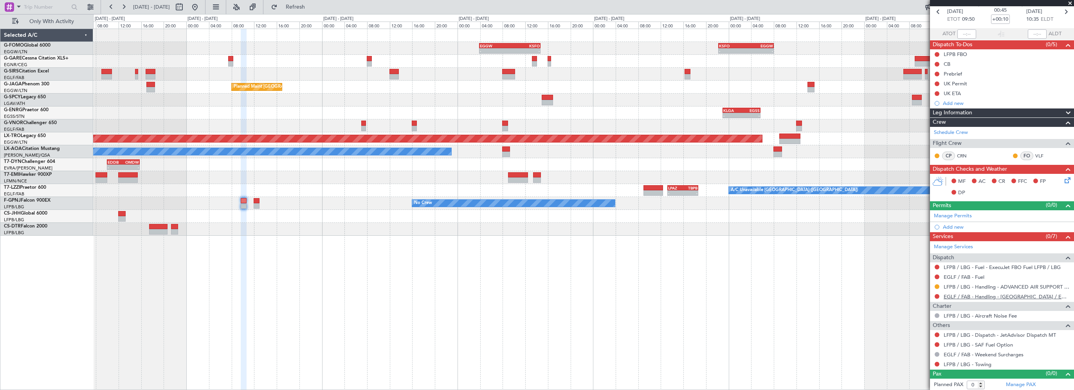
click at [1014, 294] on link "EGLF / FAB - Handling - Farnborough Airport / EGLF / FAB" at bounding box center [1007, 296] width 126 height 7
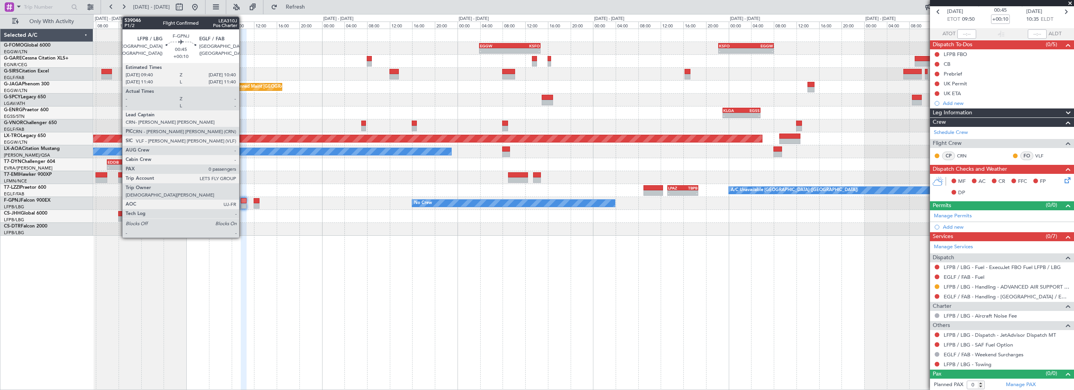
click at [243, 199] on div at bounding box center [244, 200] width 6 height 5
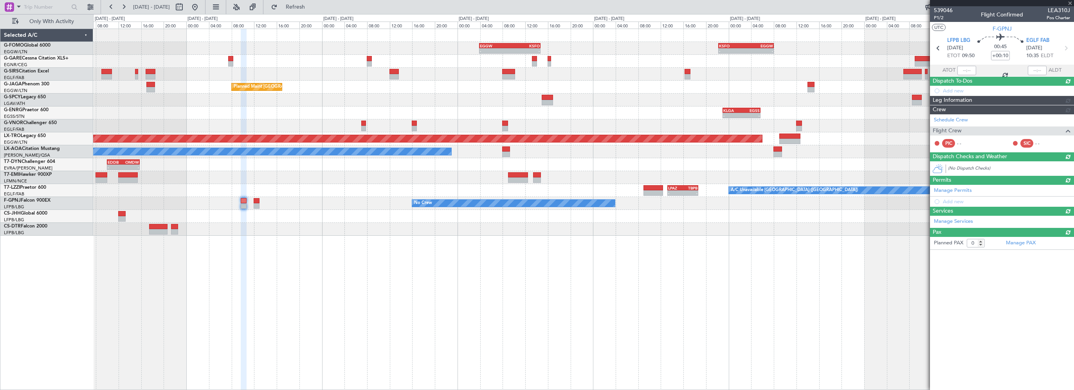
scroll to position [0, 0]
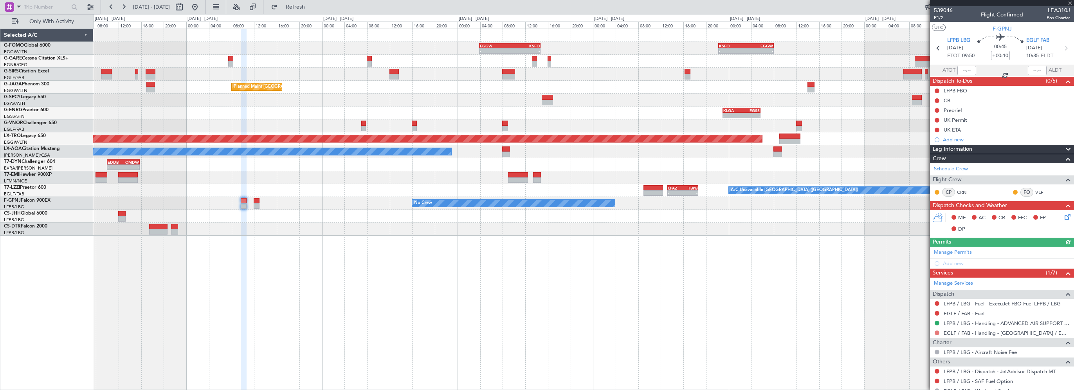
click at [937, 331] on button at bounding box center [937, 332] width 5 height 5
click at [911, 276] on span "Requested" at bounding box center [915, 274] width 25 height 8
click at [1063, 262] on span at bounding box center [1066, 263] width 7 height 10
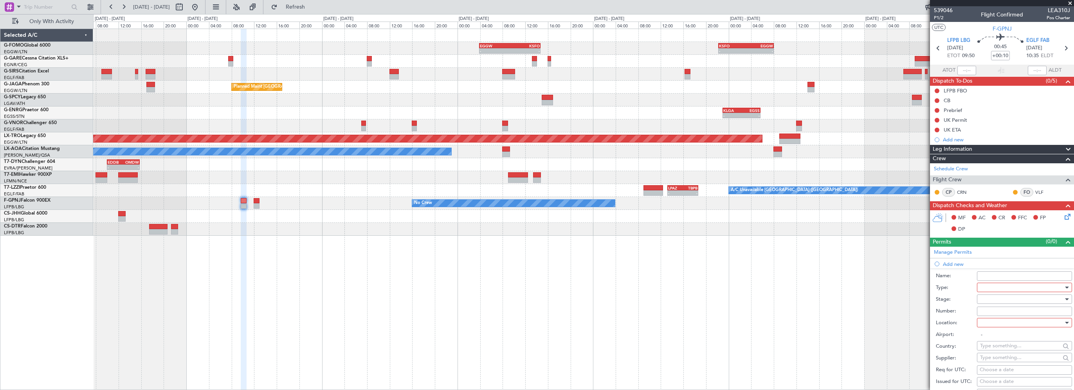
click at [1007, 283] on div at bounding box center [1021, 287] width 83 height 12
click at [997, 330] on span "PPR" at bounding box center [1021, 326] width 82 height 12
click at [996, 326] on div at bounding box center [1021, 323] width 83 height 12
click at [994, 363] on span "Arrival" at bounding box center [1021, 361] width 82 height 12
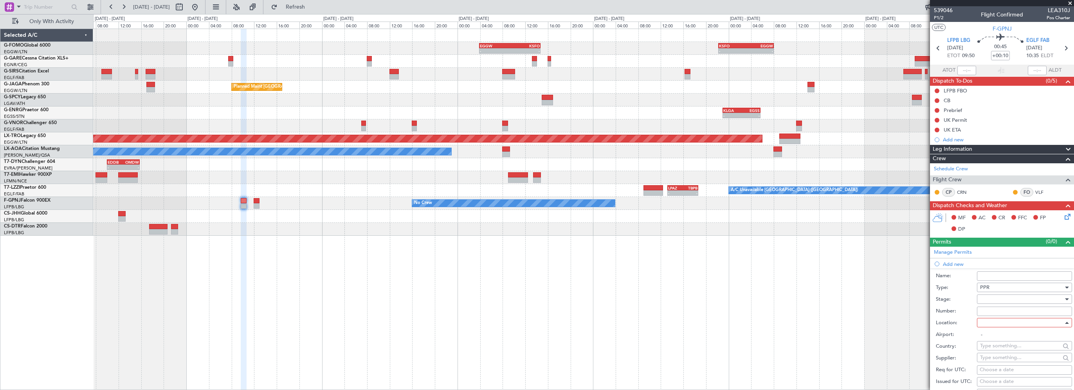
type input "EGLF / FAB"
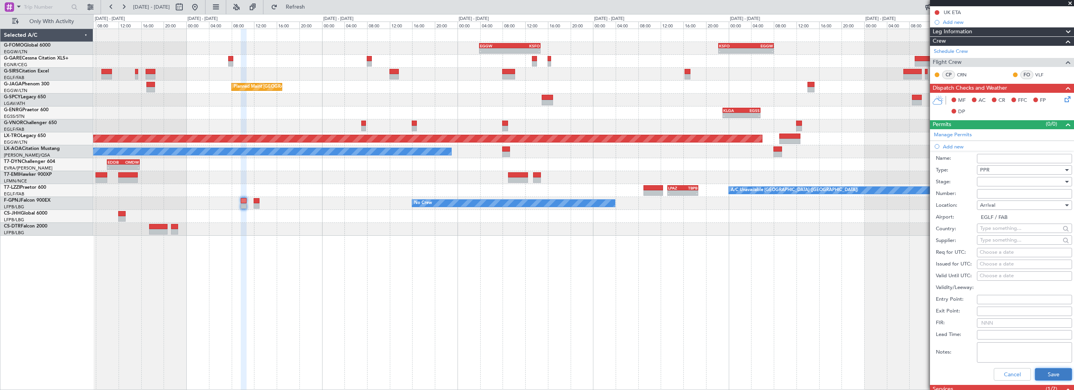
click at [1035, 374] on button "Save" at bounding box center [1053, 374] width 37 height 13
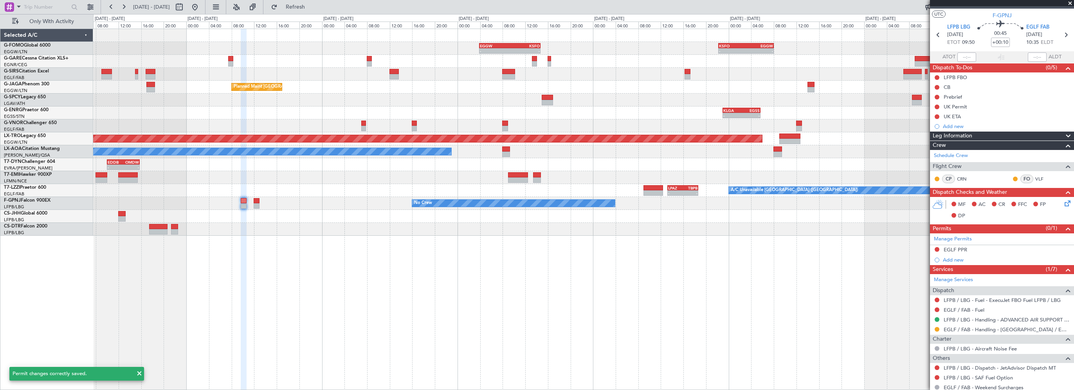
scroll to position [0, 0]
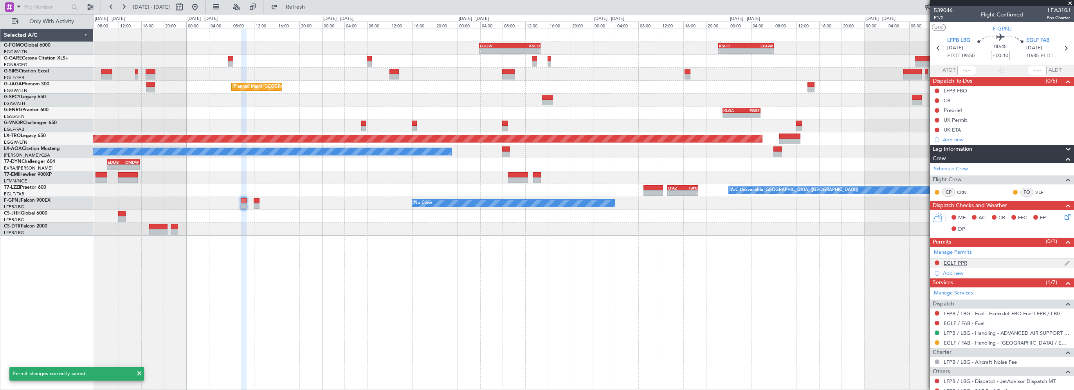
click at [961, 260] on div "EGLF PPR" at bounding box center [955, 262] width 23 height 7
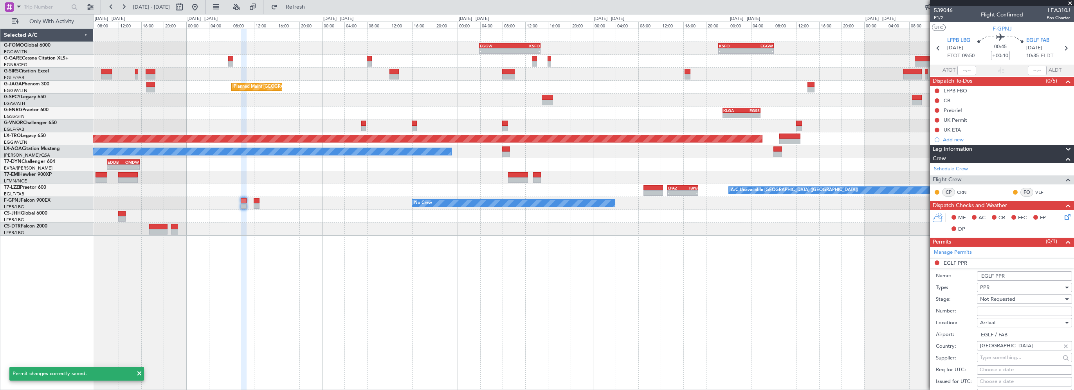
click at [1022, 277] on input "EGLF PPR" at bounding box center [1024, 275] width 95 height 9
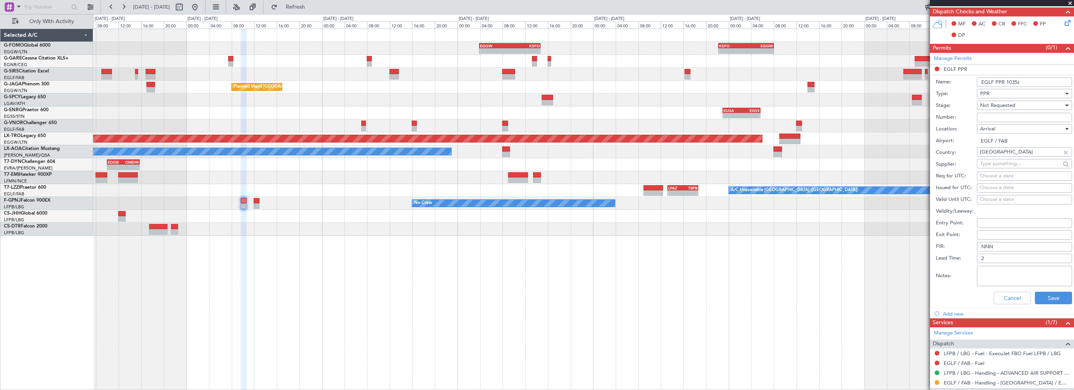
scroll to position [196, 0]
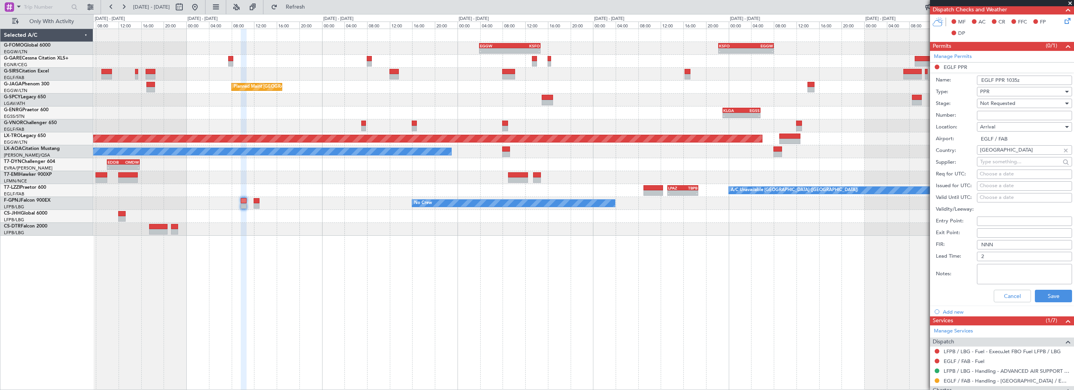
type input "EGLF PPR 1035z"
click at [1048, 301] on div "Cancel Save" at bounding box center [1004, 296] width 136 height 20
click at [1044, 292] on button "Save" at bounding box center [1053, 296] width 37 height 13
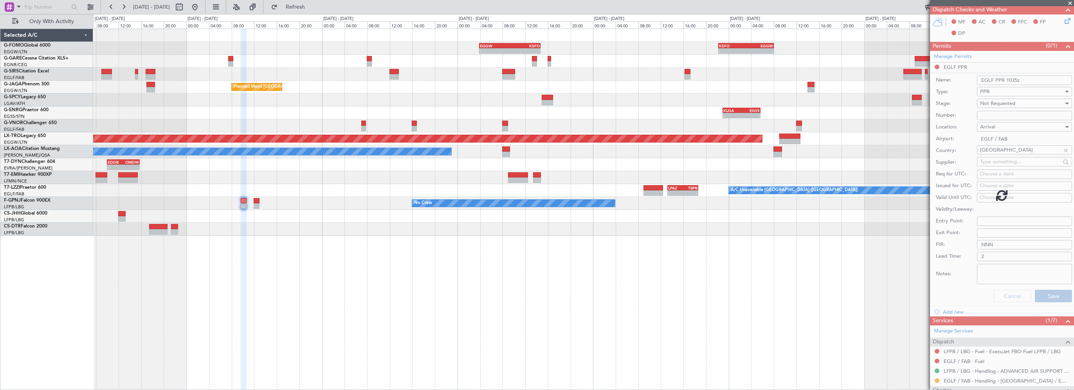
scroll to position [46, 0]
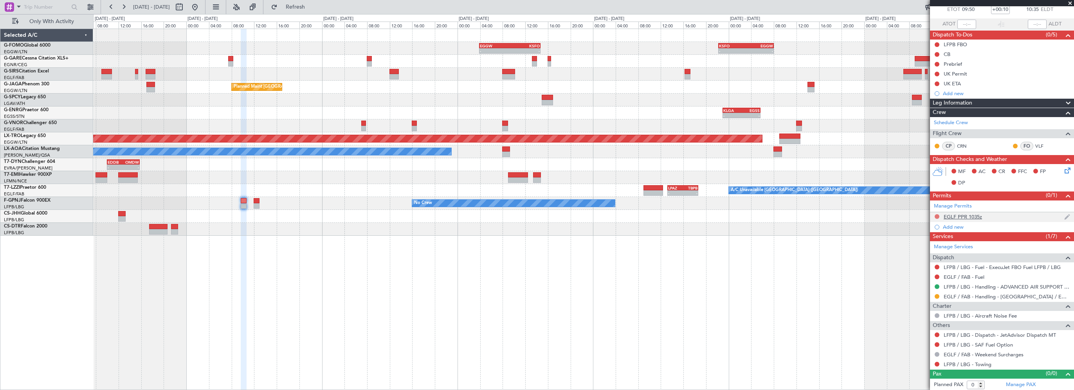
click at [936, 214] on button at bounding box center [937, 216] width 5 height 5
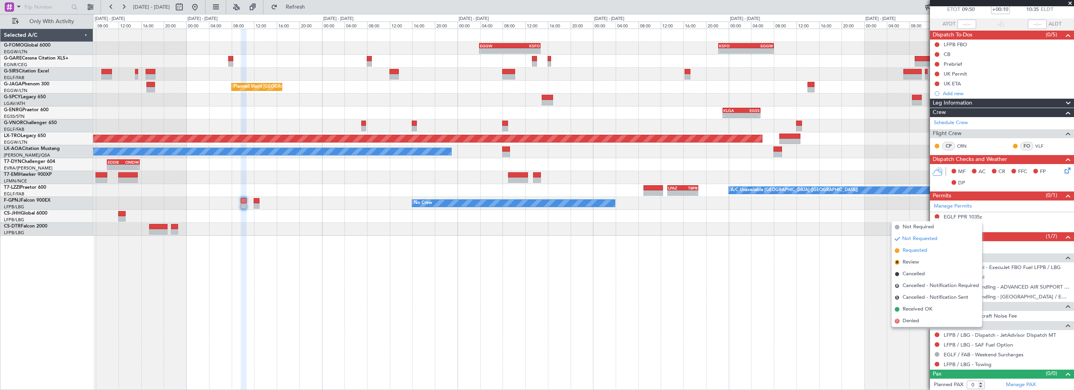
click at [919, 252] on span "Requested" at bounding box center [915, 251] width 25 height 8
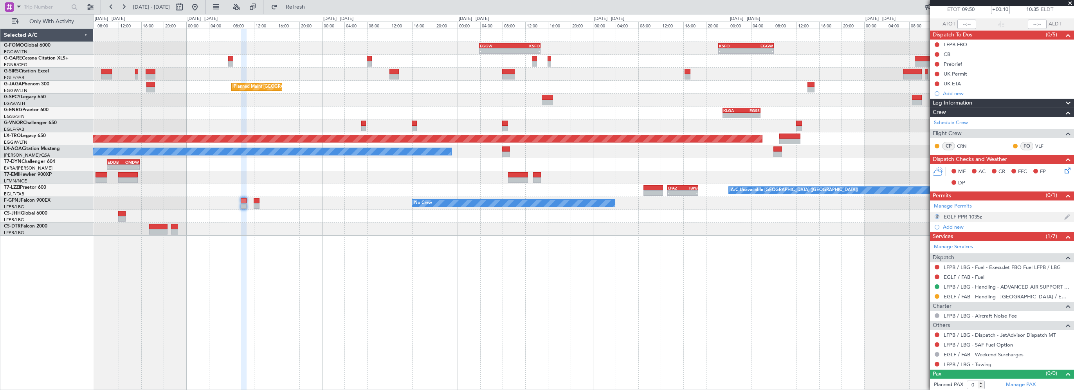
scroll to position [0, 0]
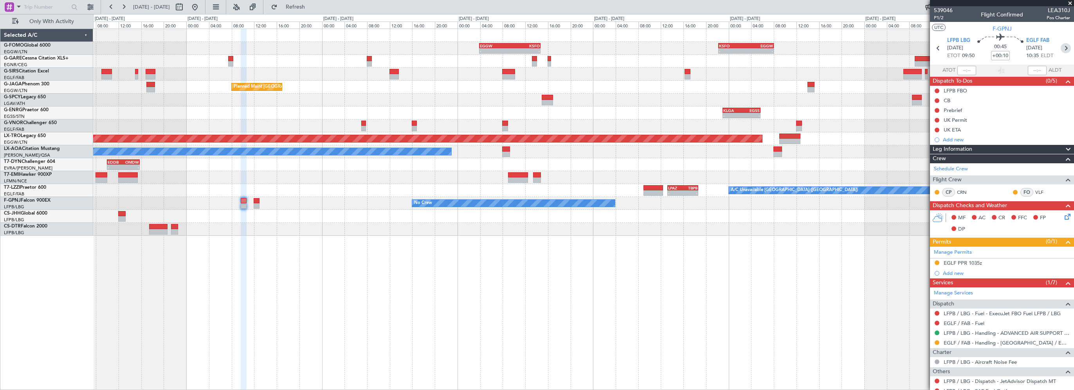
click at [1061, 47] on icon at bounding box center [1066, 48] width 10 height 10
type input "4"
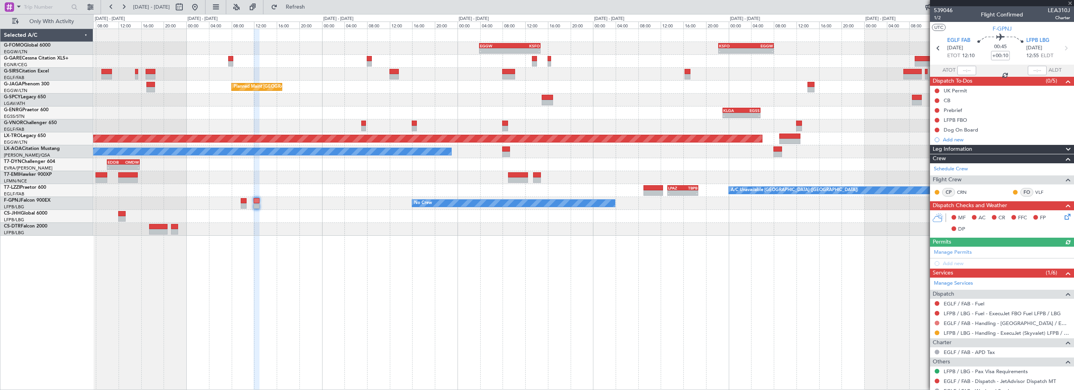
click at [938, 321] on button at bounding box center [937, 323] width 5 height 5
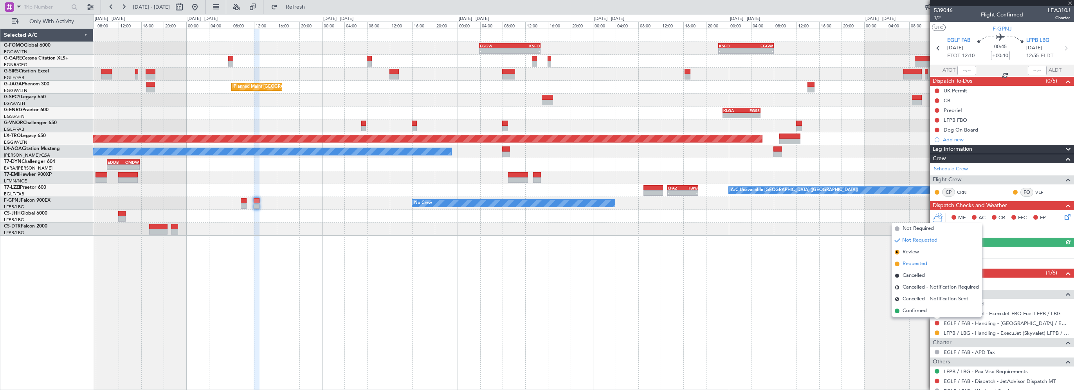
click at [913, 265] on span "Requested" at bounding box center [915, 264] width 25 height 8
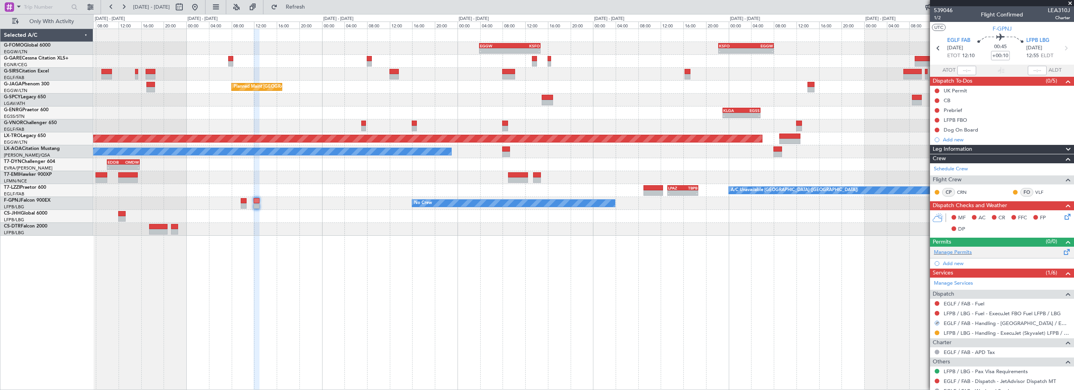
click at [1062, 251] on span at bounding box center [1066, 250] width 9 height 6
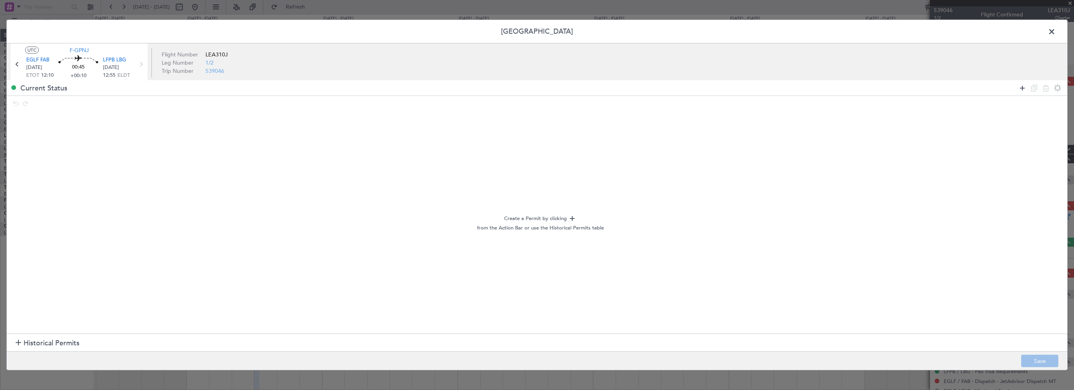
click at [1021, 89] on icon at bounding box center [1022, 87] width 9 height 9
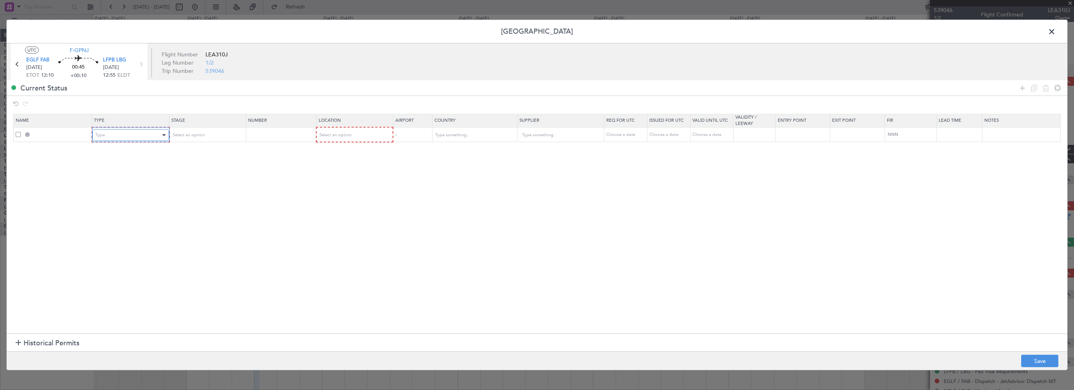
click at [117, 135] on div "Type" at bounding box center [127, 135] width 65 height 12
drag, startPoint x: 119, startPoint y: 177, endPoint x: 189, endPoint y: 168, distance: 70.6
click at [119, 177] on span "PPR" at bounding box center [130, 174] width 70 height 12
drag, startPoint x: 233, startPoint y: 164, endPoint x: 207, endPoint y: 136, distance: 37.9
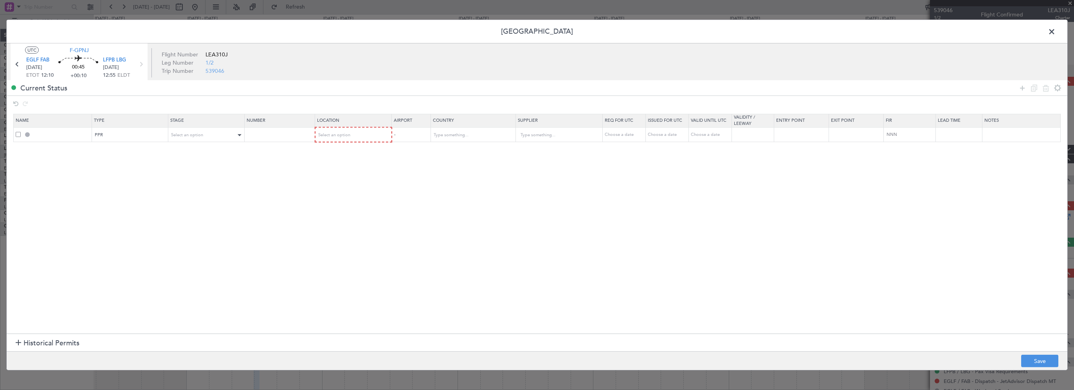
click at [231, 161] on section "Name Type Stage Number Location Airport Country Supplier Req For Utc Issued For…" at bounding box center [537, 223] width 1061 height 222
click at [207, 136] on div "Select an option" at bounding box center [203, 135] width 65 height 12
drag, startPoint x: 193, startPoint y: 185, endPoint x: 320, endPoint y: 166, distance: 128.6
click at [193, 185] on span "Requested" at bounding box center [206, 186] width 70 height 12
click at [324, 164] on section "Name Type Stage Number Location Airport Country Supplier Req For Utc Issued For…" at bounding box center [537, 223] width 1061 height 222
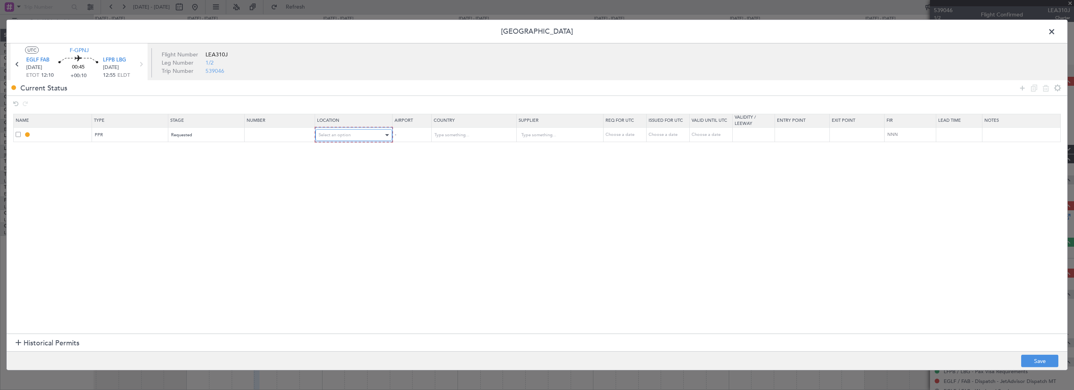
click at [341, 136] on span "Select an option" at bounding box center [335, 135] width 32 height 6
click at [334, 153] on span "Departure" at bounding box center [353, 151] width 70 height 12
click at [519, 217] on section "Name Type Stage Number Location Airport Country Supplier Req For Utc Issued For…" at bounding box center [537, 223] width 1061 height 222
click at [1035, 364] on button "Save" at bounding box center [1039, 361] width 37 height 13
type input "EGLF PPR"
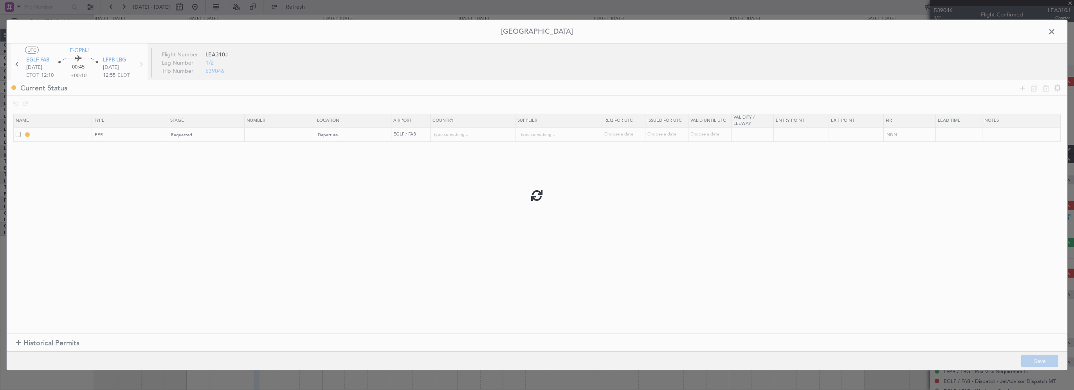
type input "United Kingdom"
type input "NNN"
type input "2"
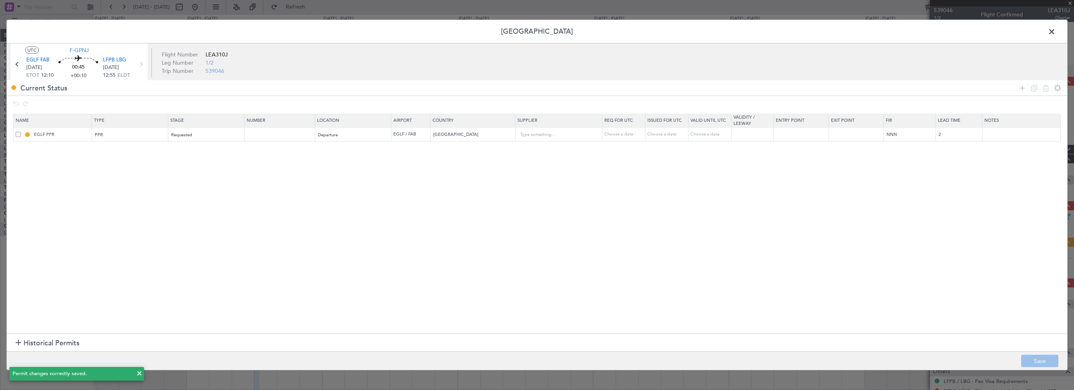
drag, startPoint x: 1052, startPoint y: 31, endPoint x: 1009, endPoint y: 45, distance: 45.2
click at [1056, 31] on span at bounding box center [1056, 34] width 0 height 16
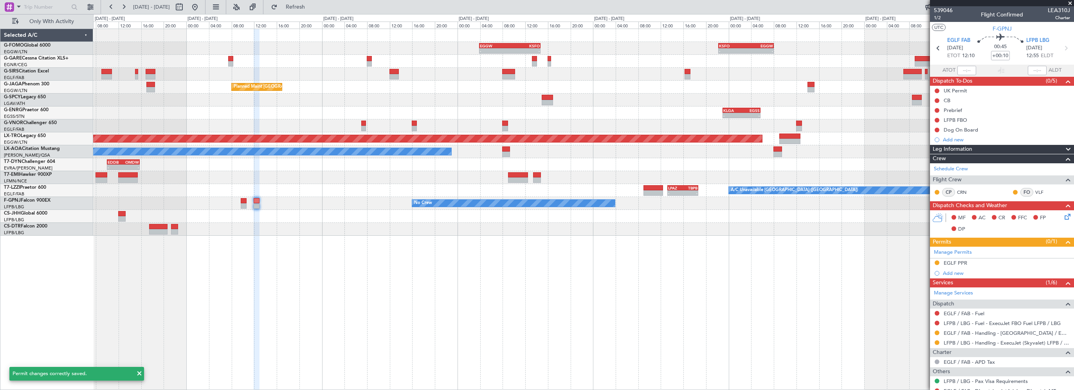
click at [816, 270] on div "- - EGGW 03:55 Z KSFO 14:45 Z - - KSFO 22:15 Z EGGW 08:00 Z - - EGGW 07:00 Z OE…" at bounding box center [583, 209] width 981 height 361
click at [963, 261] on div "EGLF PPR" at bounding box center [955, 262] width 23 height 7
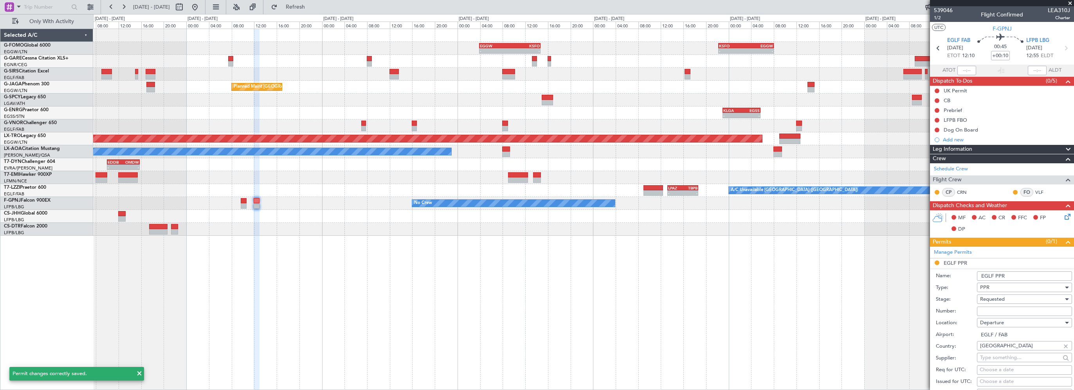
click at [1024, 275] on input "EGLF PPR" at bounding box center [1024, 275] width 95 height 9
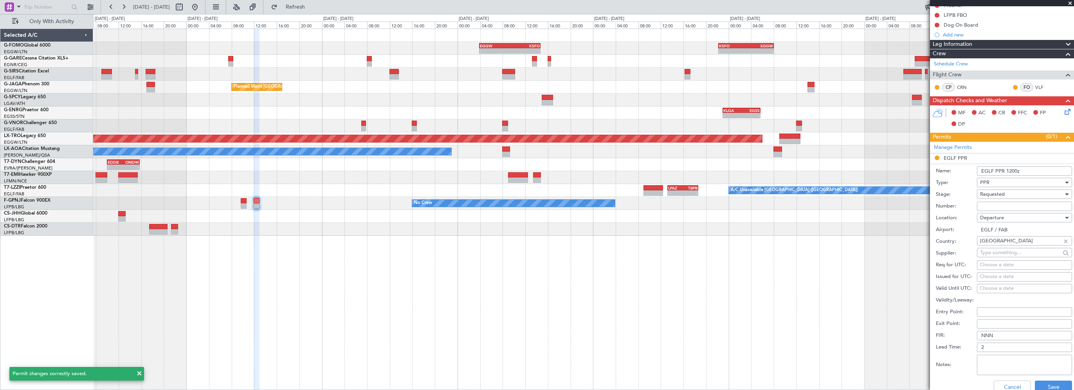
scroll to position [157, 0]
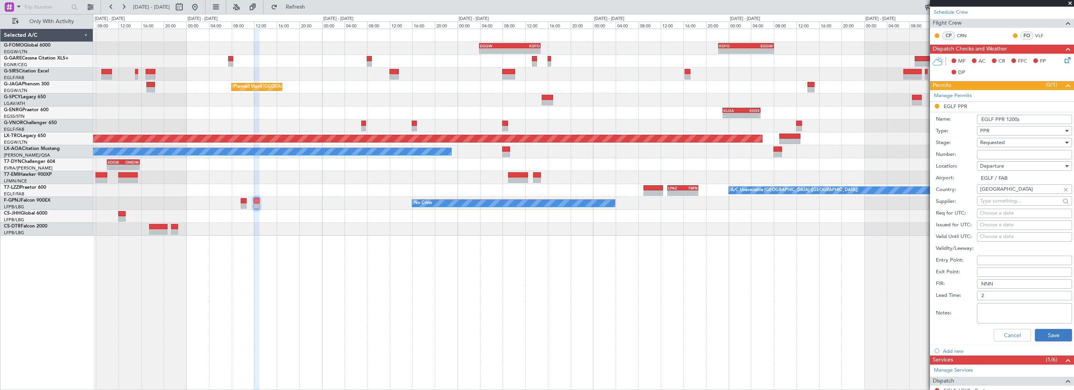
type input "EGLF PPR 1200z"
click at [1045, 333] on button "Save" at bounding box center [1053, 335] width 37 height 13
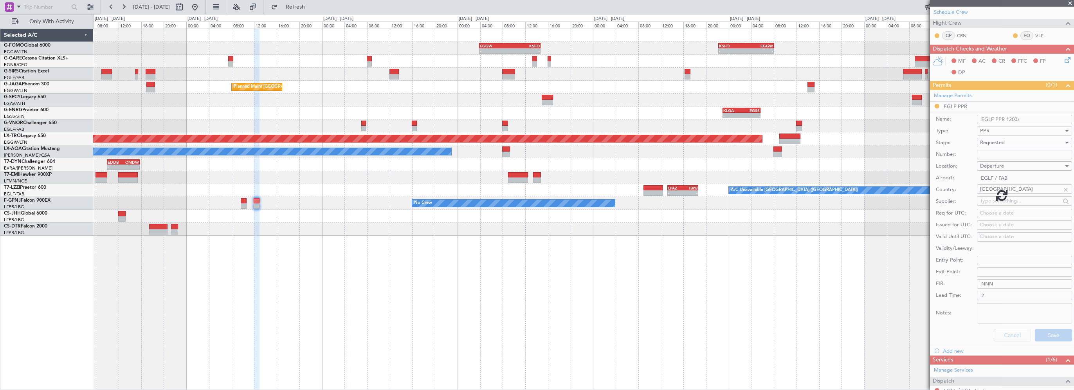
click at [765, 306] on div "- - EGGW 03:55 Z KSFO 14:45 Z - - KSFO 22:15 Z EGGW 08:00 Z - - EGGW 07:00 Z OE…" at bounding box center [583, 209] width 981 height 361
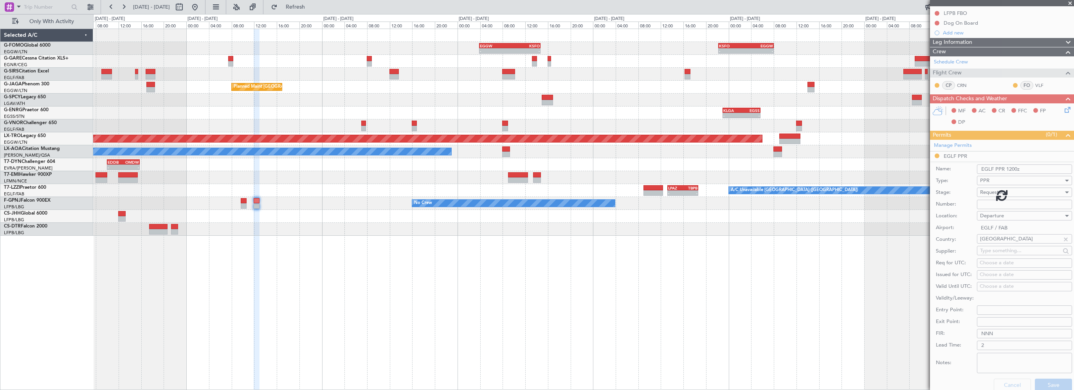
click at [360, 332] on div "- - EGGW 03:55 Z KSFO 14:45 Z - - KSFO 22:15 Z EGGW 08:00 Z - - EGGW 07:00 Z OE…" at bounding box center [583, 209] width 981 height 361
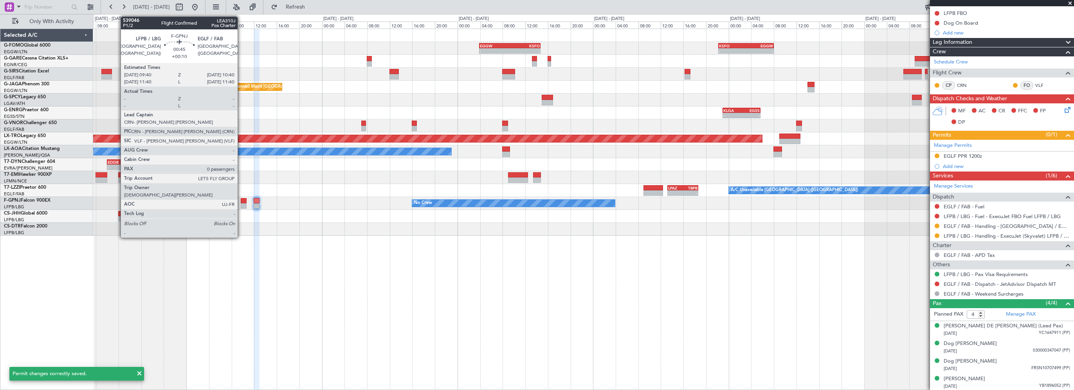
click at [241, 202] on div at bounding box center [244, 200] width 6 height 5
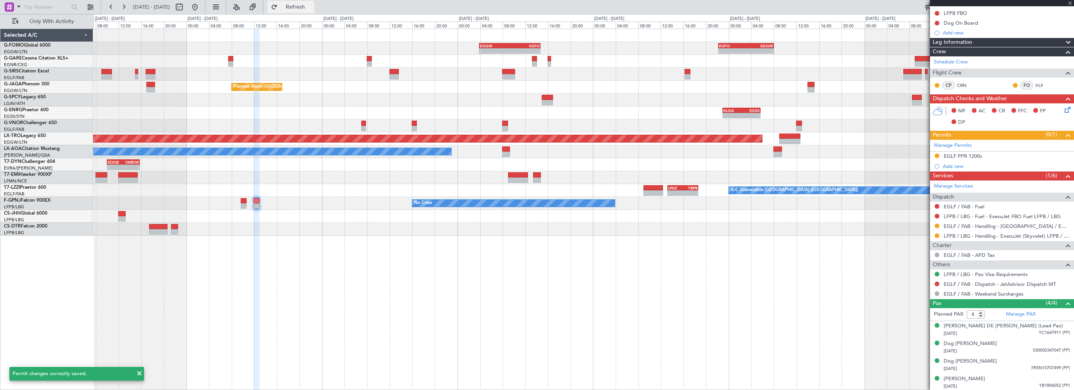
click at [303, 9] on span "Refresh" at bounding box center [295, 6] width 33 height 5
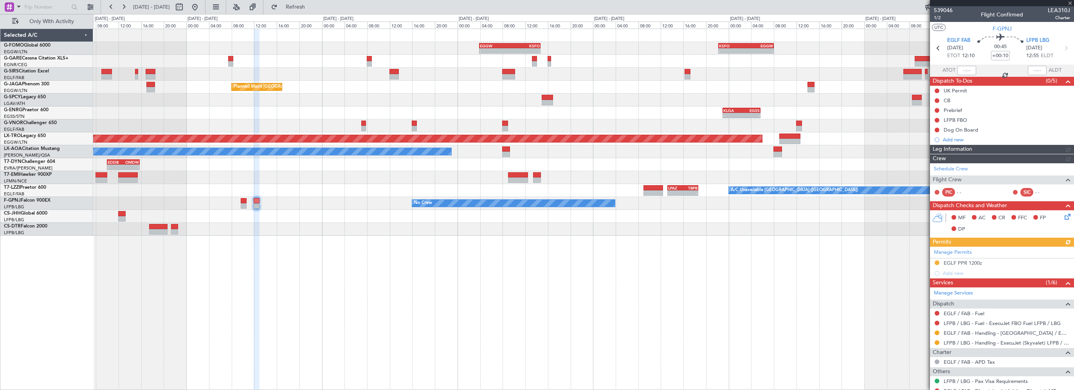
click at [328, 259] on div "- - EGGW 03:55 Z KSFO 14:45 Z - - KSFO 22:15 Z EGGW 08:00 Z - - EGGW 07:00 Z OE…" at bounding box center [583, 209] width 981 height 361
click at [312, 5] on span "Refresh" at bounding box center [295, 6] width 33 height 5
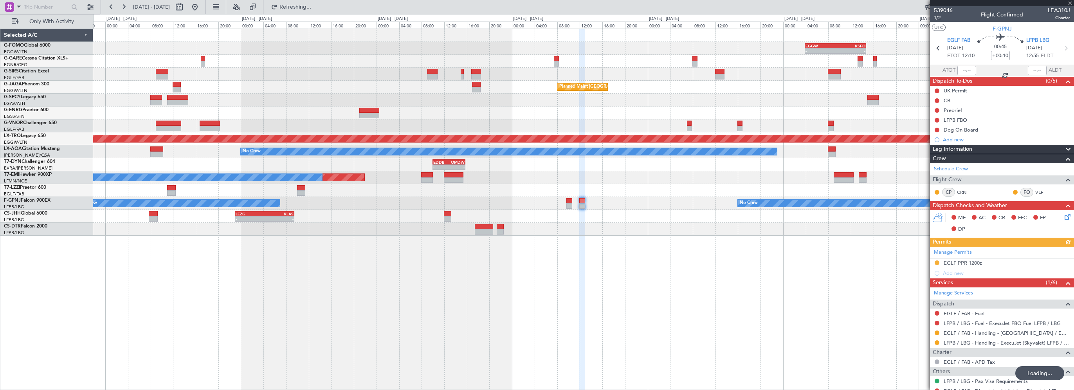
click at [623, 314] on div "- - EGGW 03:55 Z KSFO 14:45 Z - - KSFO 22:15 Z EGGW 08:00 Z Planned Maint Paris…" at bounding box center [583, 209] width 981 height 361
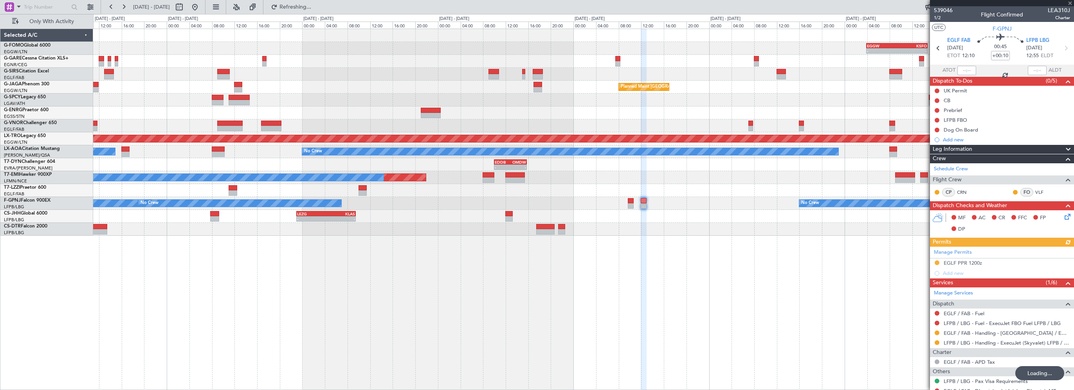
click at [596, 333] on div "- - EGGW 03:55 Z KSFO 14:45 Z - - KSFO 22:15 Z EGGW 08:00 Z Planned Maint Paris…" at bounding box center [583, 209] width 981 height 361
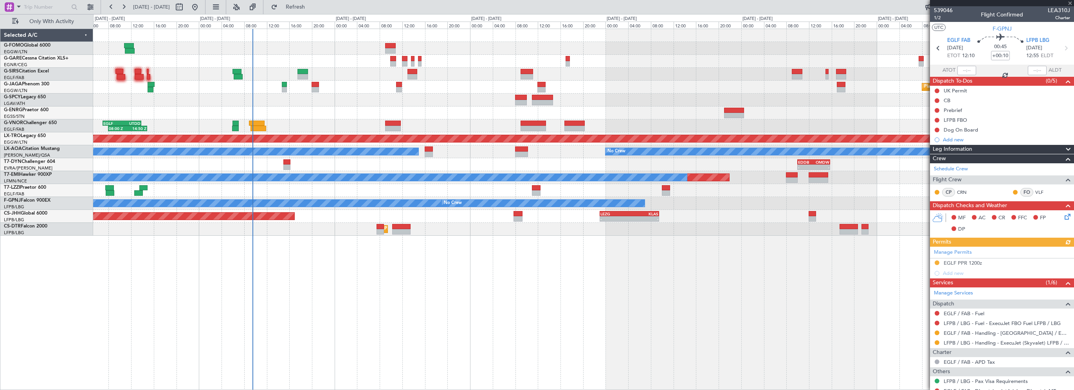
click at [301, 4] on button "Refresh" at bounding box center [290, 7] width 47 height 13
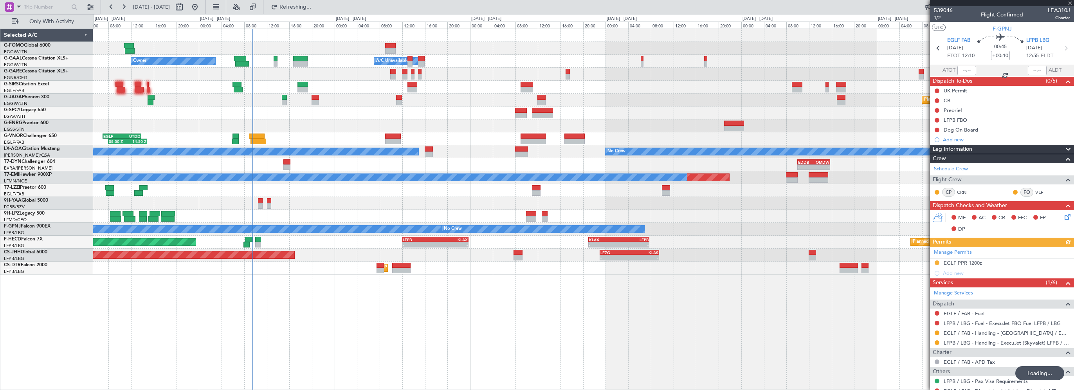
click at [317, 312] on div "- - EGGW 03:55 Z KSFO 14:45 Z Owner Owner A/C Unavailable A/C Unavailable Plann…" at bounding box center [583, 209] width 981 height 361
type input "2"
